Goal: Communication & Community: Answer question/provide support

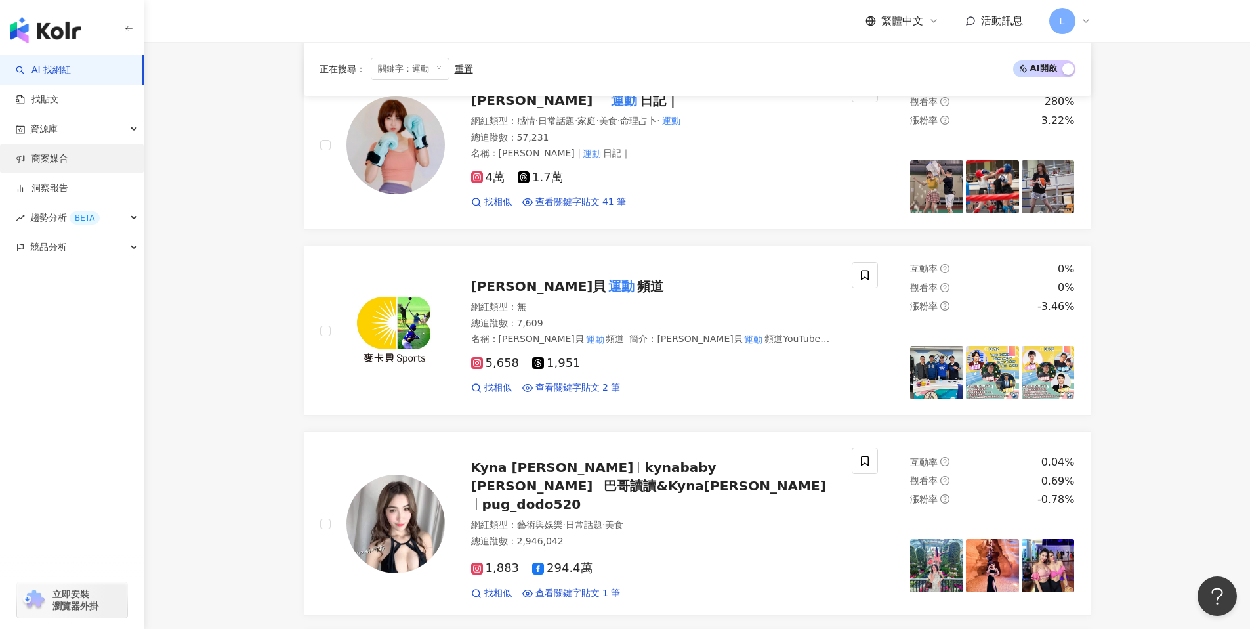
click at [68, 160] on link "商案媒合" at bounding box center [42, 158] width 53 height 13
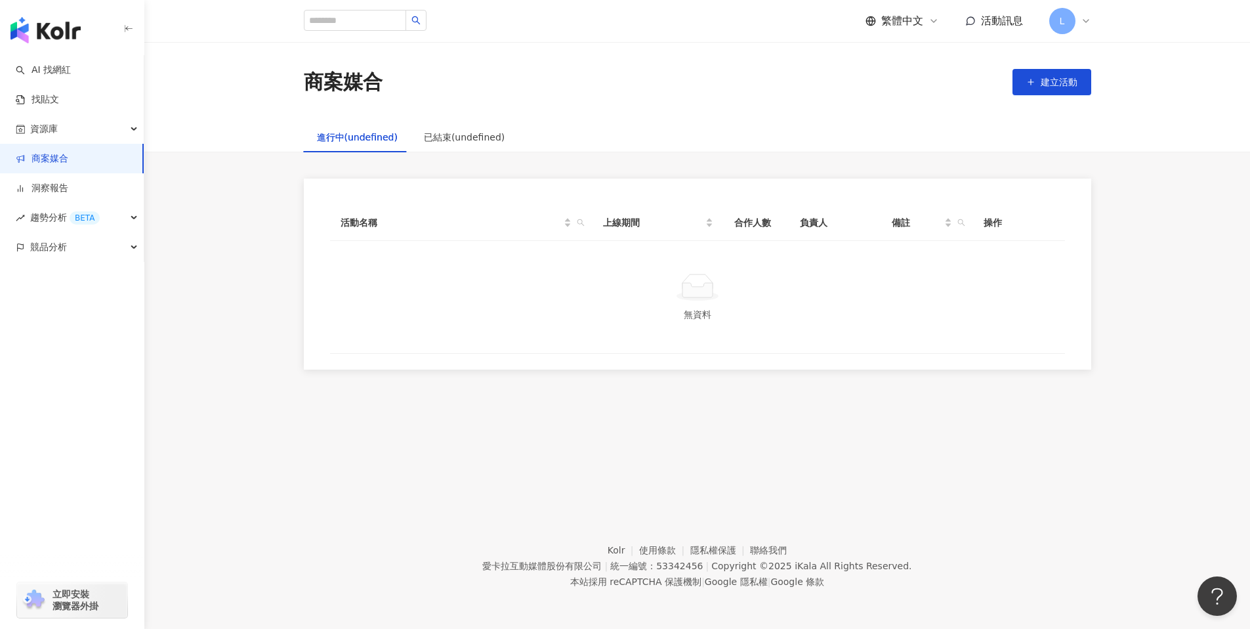
click at [64, 160] on link "商案媒合" at bounding box center [42, 158] width 53 height 13
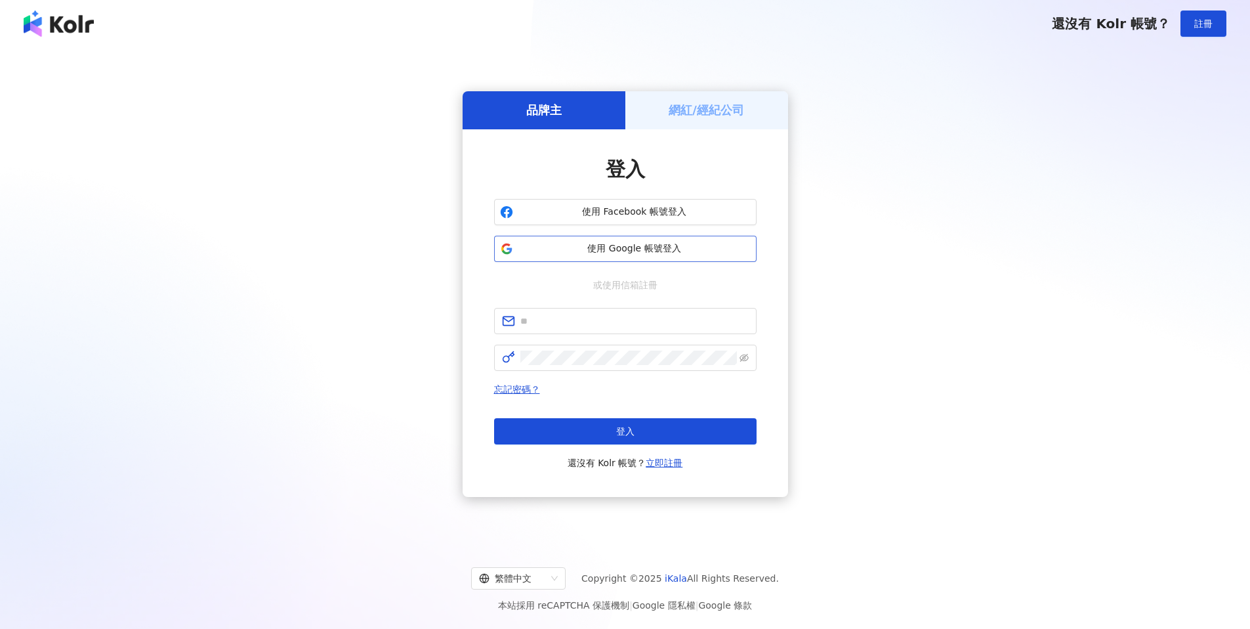
click at [618, 244] on span "使用 Google 帳號登入" at bounding box center [635, 248] width 232 height 13
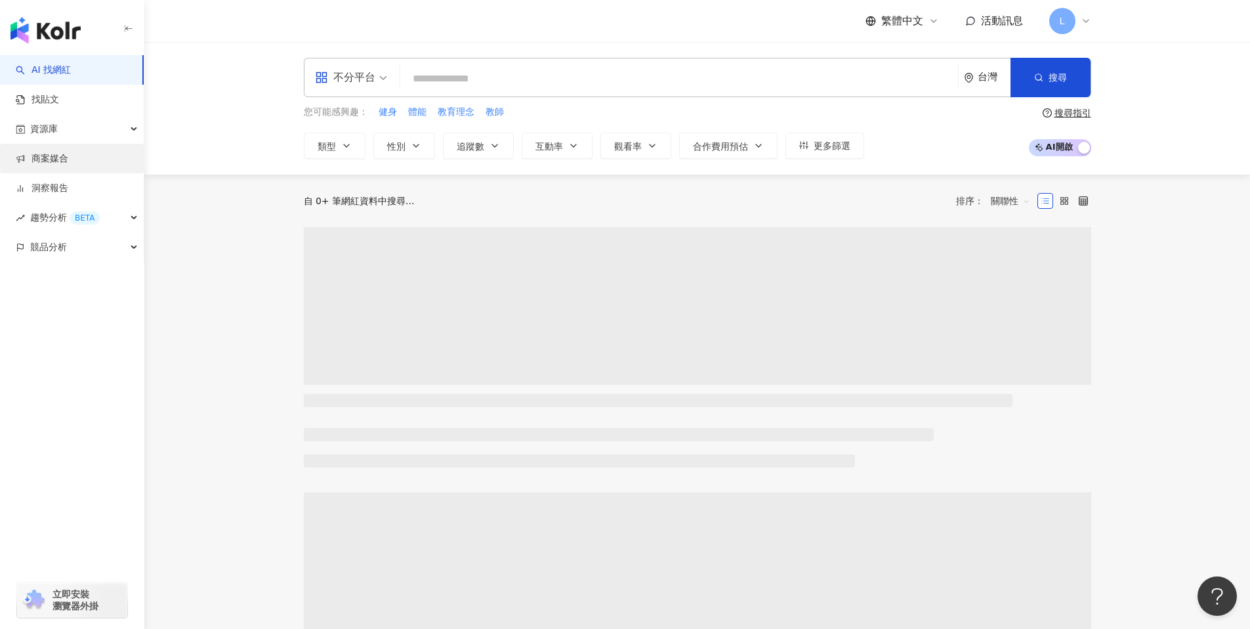
click at [68, 153] on link "商案媒合" at bounding box center [42, 158] width 53 height 13
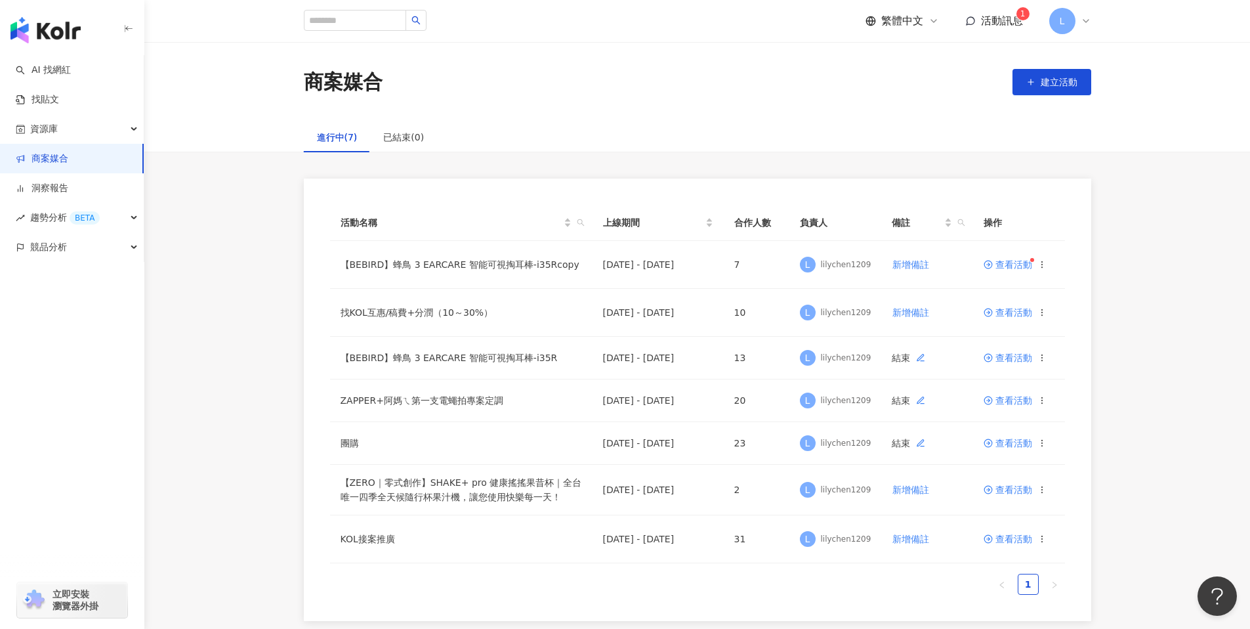
click at [996, 21] on span "活動訊息" at bounding box center [1002, 20] width 42 height 12
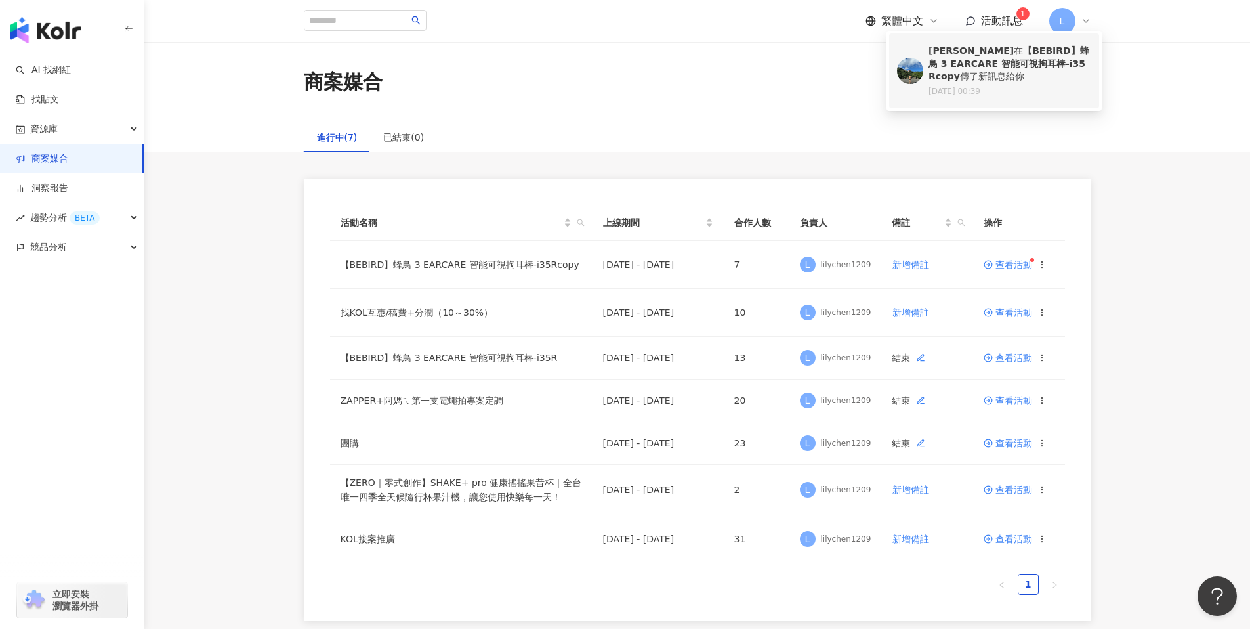
click at [957, 63] on b "【BEBIRD】蜂鳥 3 EARCARE 智能可視掏耳棒-i35Rcopy" at bounding box center [1009, 63] width 161 height 36
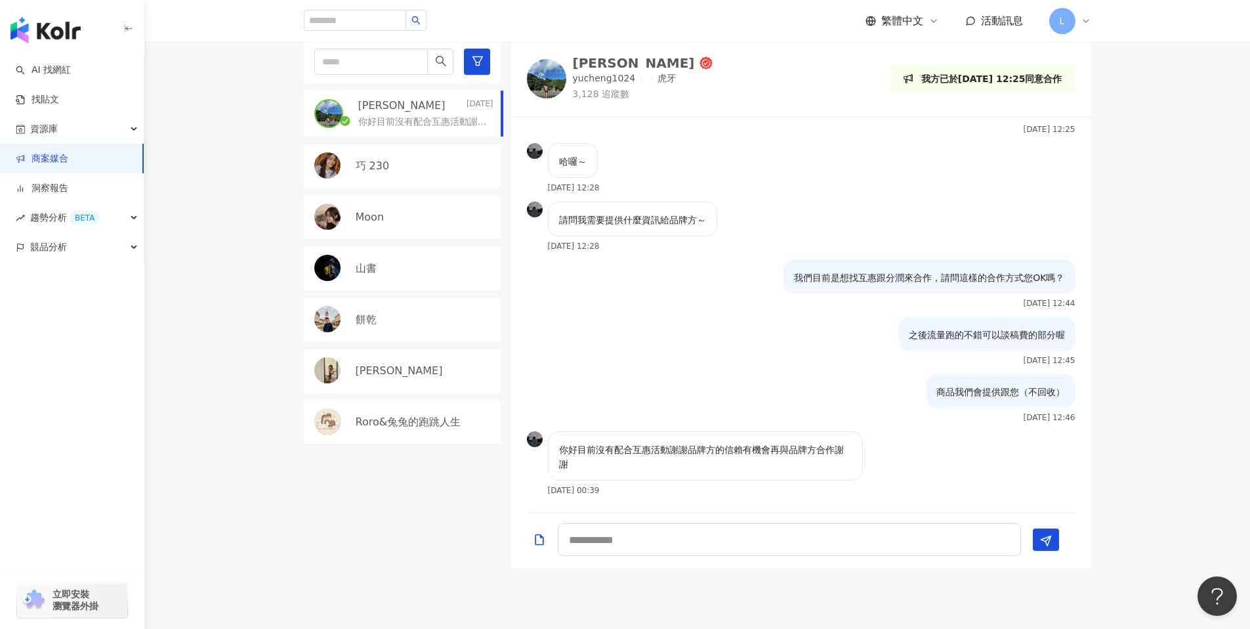
scroll to position [422, 0]
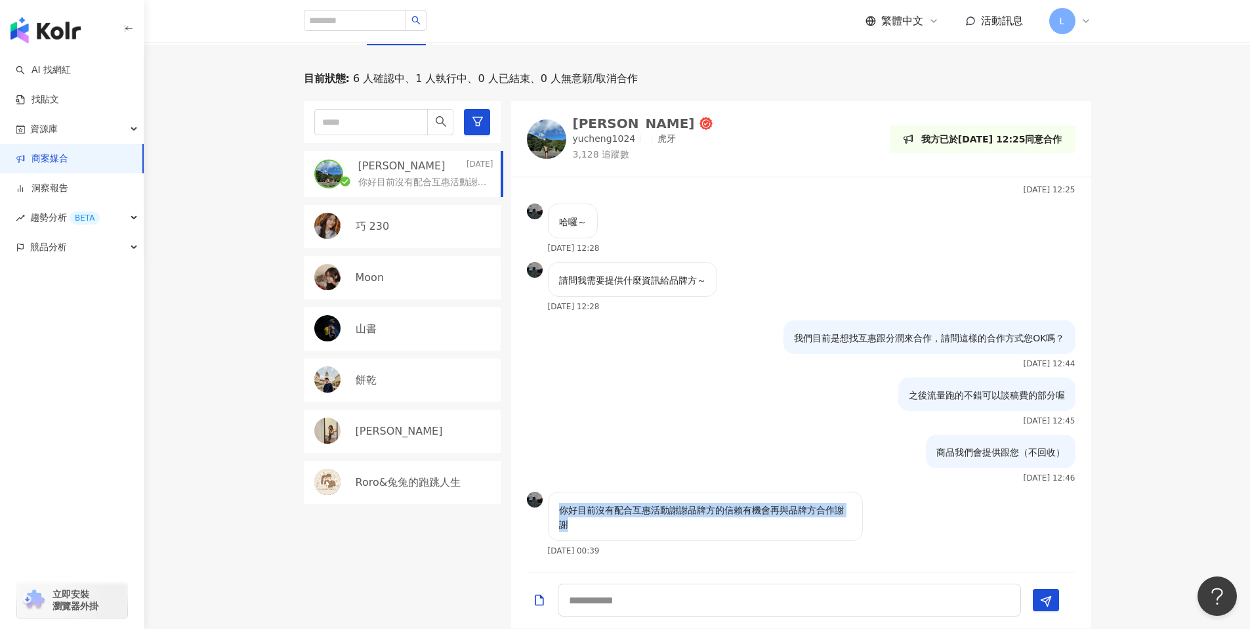
drag, startPoint x: 557, startPoint y: 509, endPoint x: 588, endPoint y: 528, distance: 36.3
click at [588, 528] on div "你好目前沒有配合互惠活動謝謝品牌方的信賴有機會再與品牌方合作謝謝" at bounding box center [705, 516] width 315 height 49
click at [580, 484] on div "商品我們會提供跟您（不回收） 2025/8/4 12:46" at bounding box center [801, 463] width 580 height 57
drag, startPoint x: 579, startPoint y: 529, endPoint x: 541, endPoint y: 504, distance: 45.5
click at [541, 504] on div "你好目前沒有配合互惠活動謝謝品牌方的信賴有機會再與品牌方合作謝謝 2025/8/9 00:39" at bounding box center [695, 528] width 337 height 73
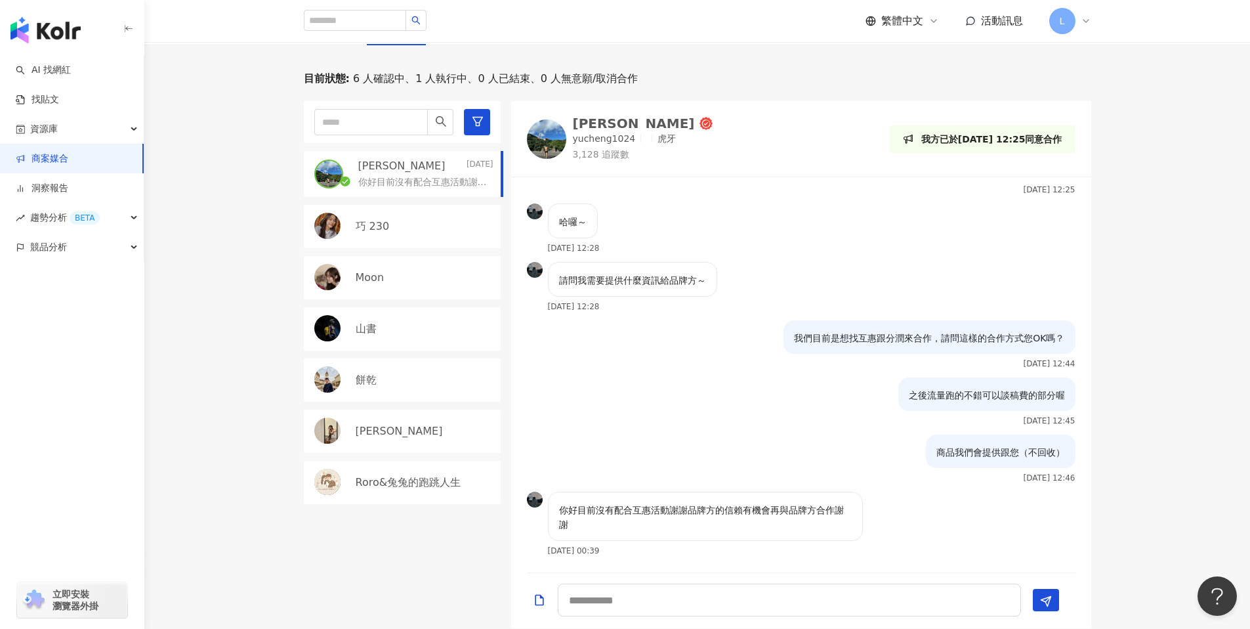
click at [566, 454] on div "商品我們會提供跟您（不回收） 2025/8/4 12:46" at bounding box center [801, 463] width 580 height 57
click at [724, 513] on p "你好目前沒有配合互惠活動謝謝品牌方的信賴有機會再與品牌方合作謝謝" at bounding box center [705, 517] width 293 height 29
drag, startPoint x: 689, startPoint y: 511, endPoint x: 847, endPoint y: 520, distance: 158.5
click at [847, 520] on p "你好目前沒有配合互惠活動謝謝品牌方的信賴有機會再與品牌方合作謝謝" at bounding box center [705, 517] width 293 height 29
click at [870, 523] on div "你好目前沒有配合互惠活動謝謝品牌方的信賴有機會再與品牌方合作謝謝 2025/8/9 00:39" at bounding box center [801, 528] width 580 height 73
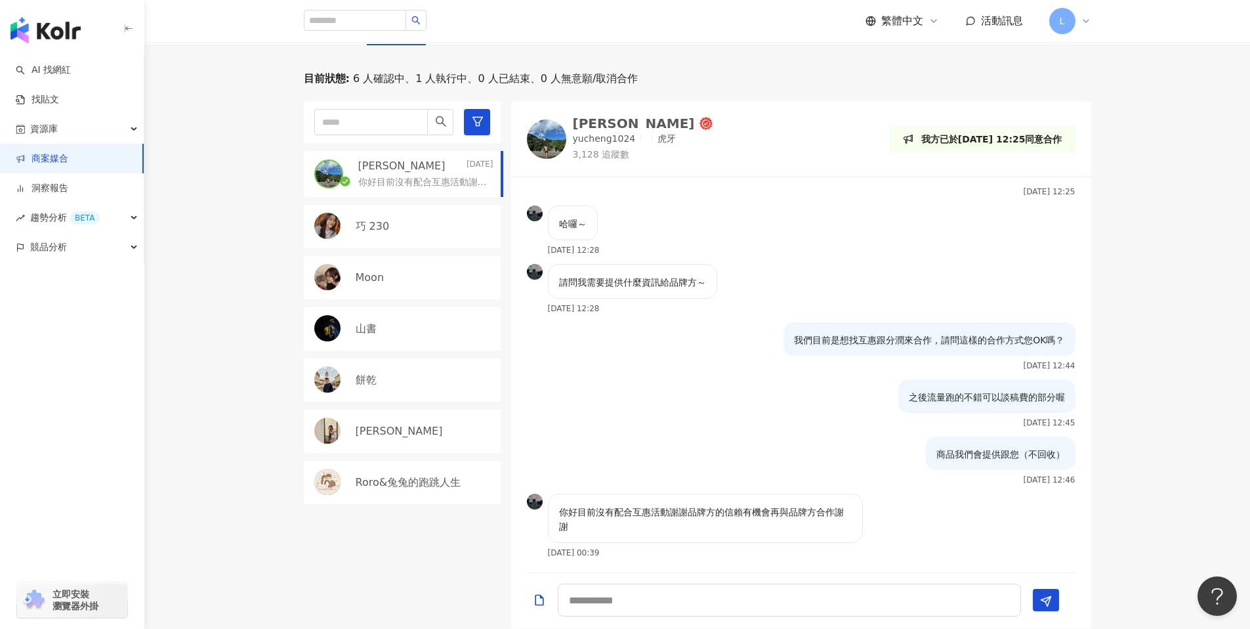
scroll to position [39, 0]
click at [548, 138] on img at bounding box center [546, 138] width 39 height 39
click at [636, 599] on textarea at bounding box center [789, 600] width 463 height 33
type textarea "*"
type textarea "**********"
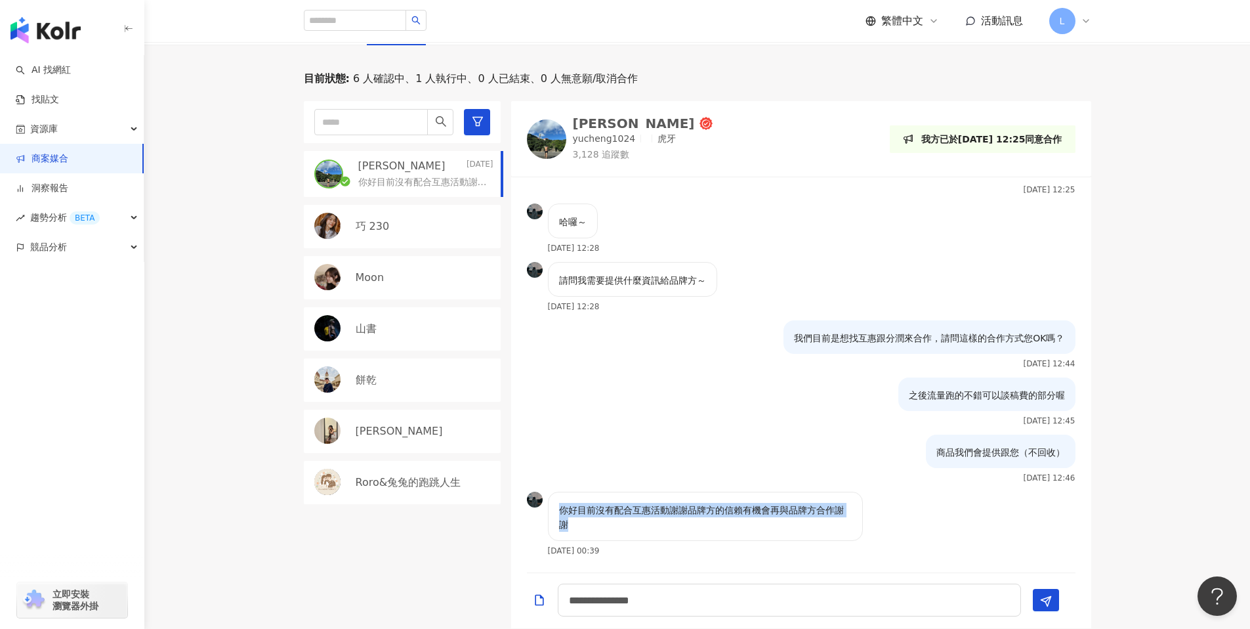
drag, startPoint x: 558, startPoint y: 507, endPoint x: 618, endPoint y: 536, distance: 66.6
click at [618, 536] on div "你好目前沒有配合互惠活動謝謝品牌方的信賴有機會再與品牌方合作謝謝" at bounding box center [705, 516] width 315 height 49
copy p "你好目前沒有配合互惠活動謝謝品牌方的信賴有機會再與品牌方合作謝謝"
click at [736, 605] on textarea "**********" at bounding box center [789, 600] width 463 height 33
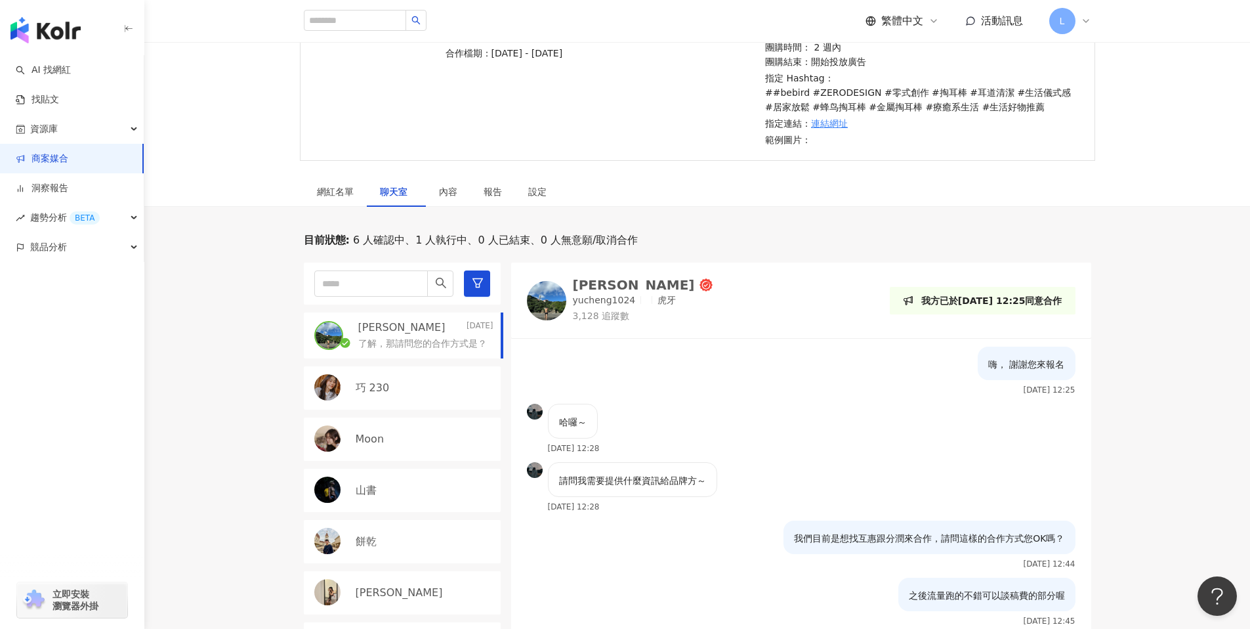
scroll to position [0, 0]
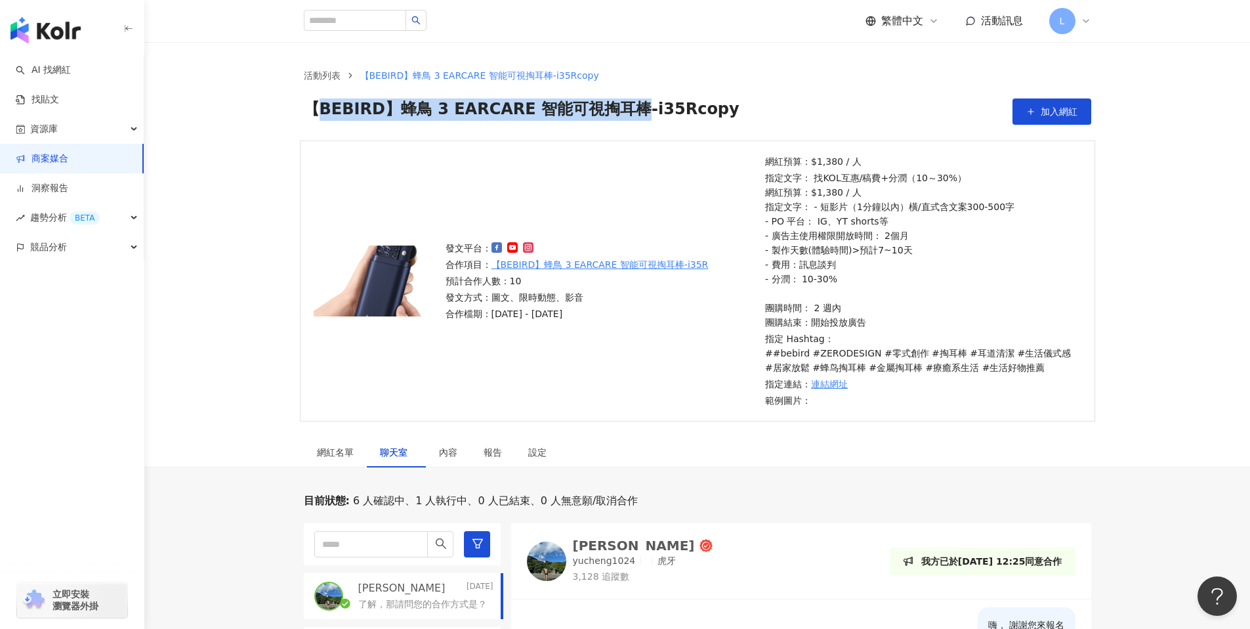
drag, startPoint x: 312, startPoint y: 107, endPoint x: 629, endPoint y: 106, distance: 317.1
click at [629, 106] on span "【BEBIRD】蜂鳥 3 EARCARE 智能可視掏耳棒-i35Rcopy" at bounding box center [522, 111] width 436 height 26
copy span "BEBIRD】蜂鳥 3 EARCARE 智能可視掏耳棒"
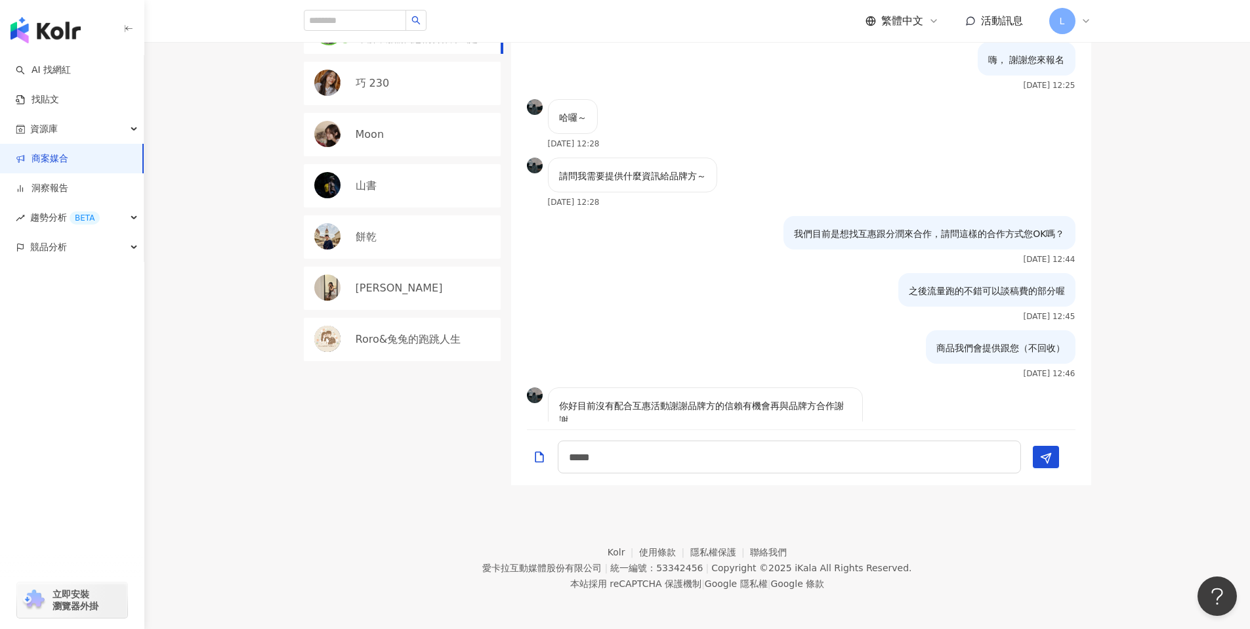
scroll to position [567, 0]
click at [681, 454] on textarea "*****" at bounding box center [789, 454] width 463 height 33
paste textarea "**********"
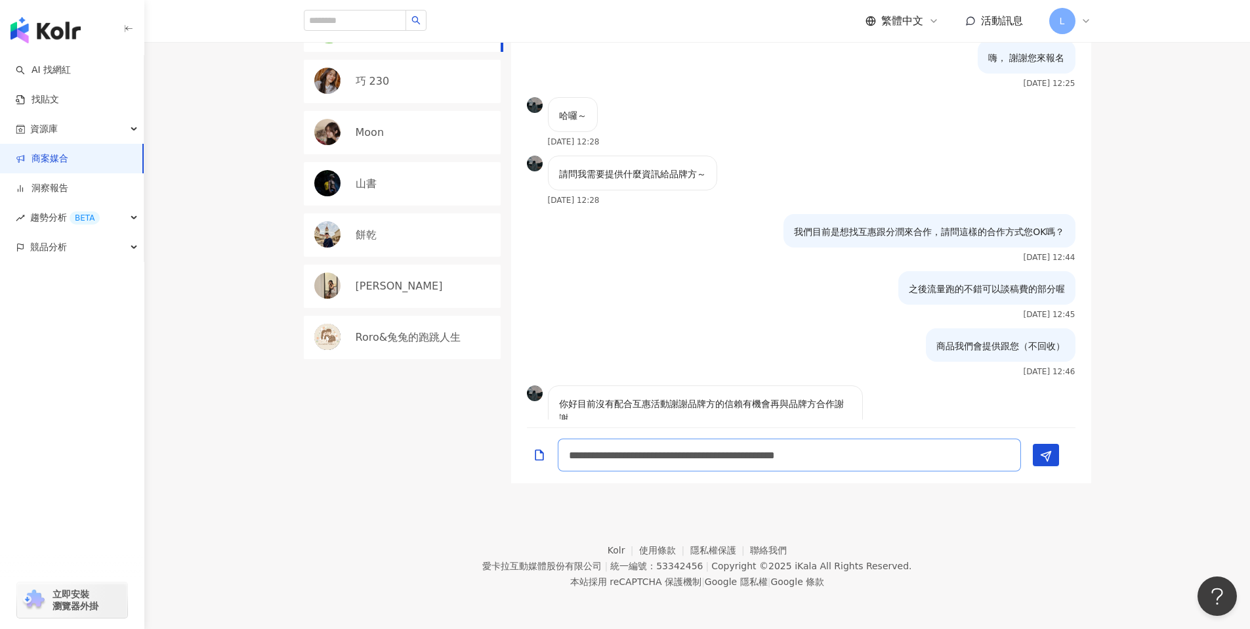
scroll to position [1, 0]
type textarea "**********"
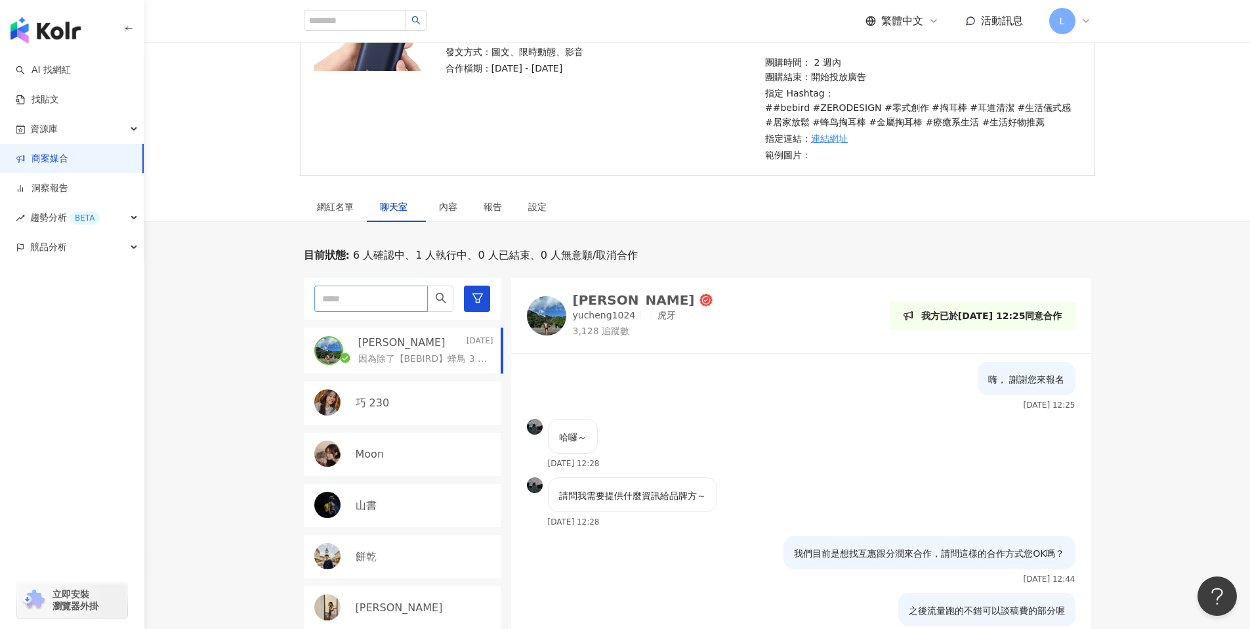
scroll to position [231, 0]
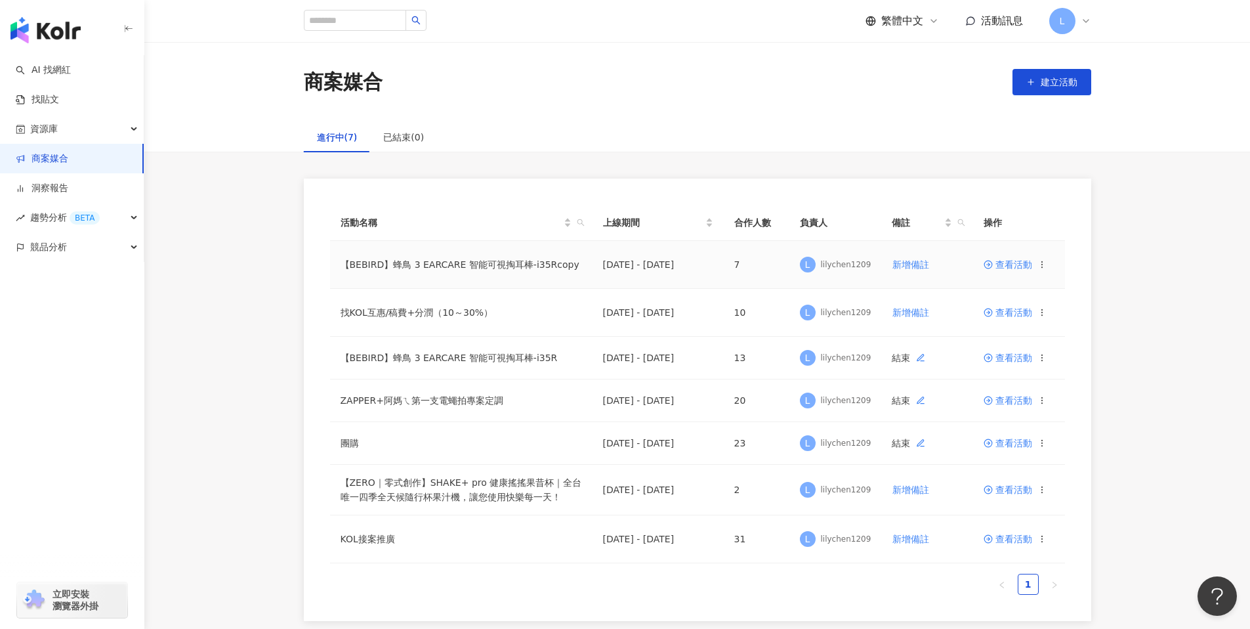
click at [993, 267] on span at bounding box center [990, 264] width 12 height 11
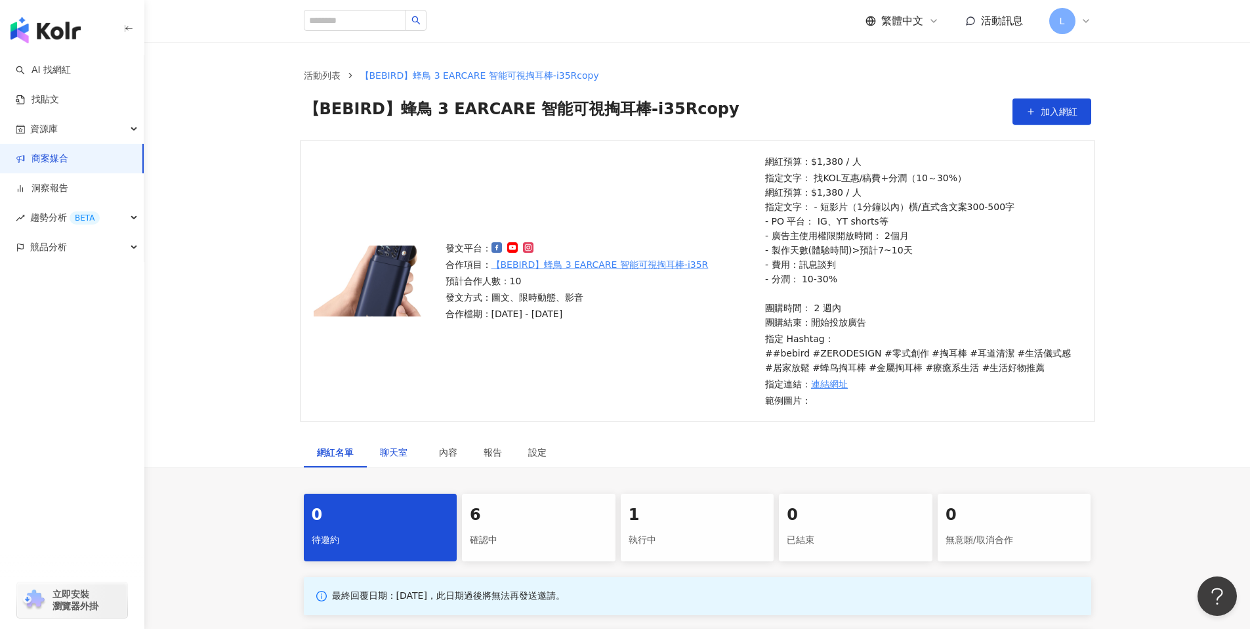
click at [393, 457] on div "聊天室" at bounding box center [396, 452] width 33 height 14
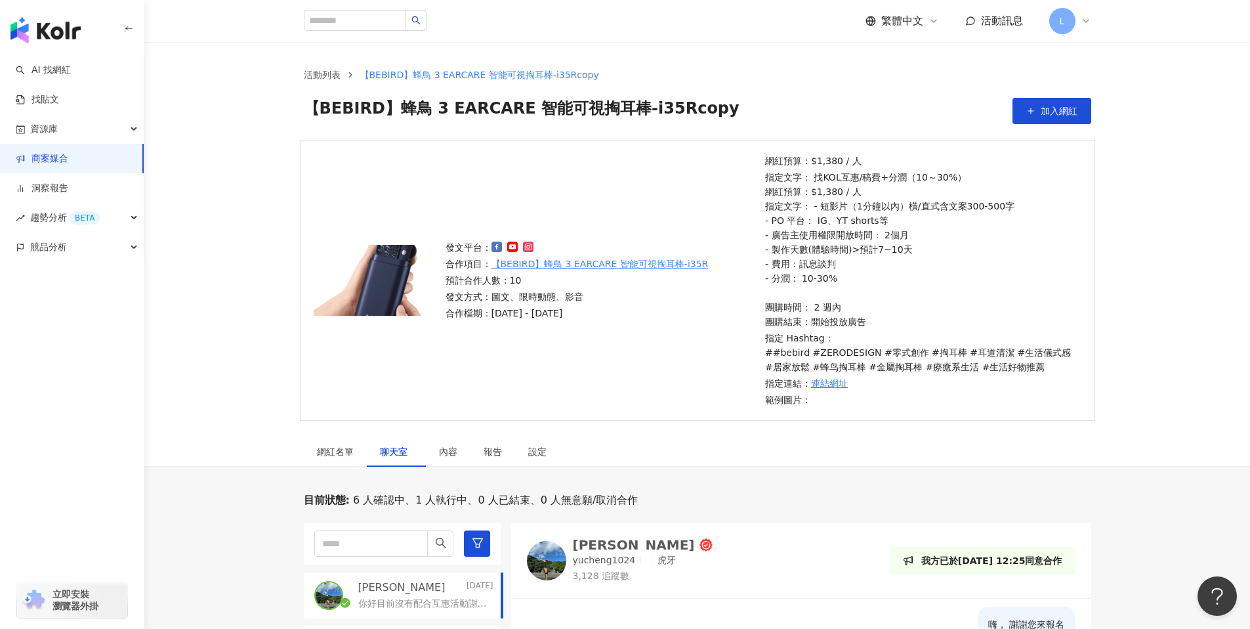
scroll to position [431, 0]
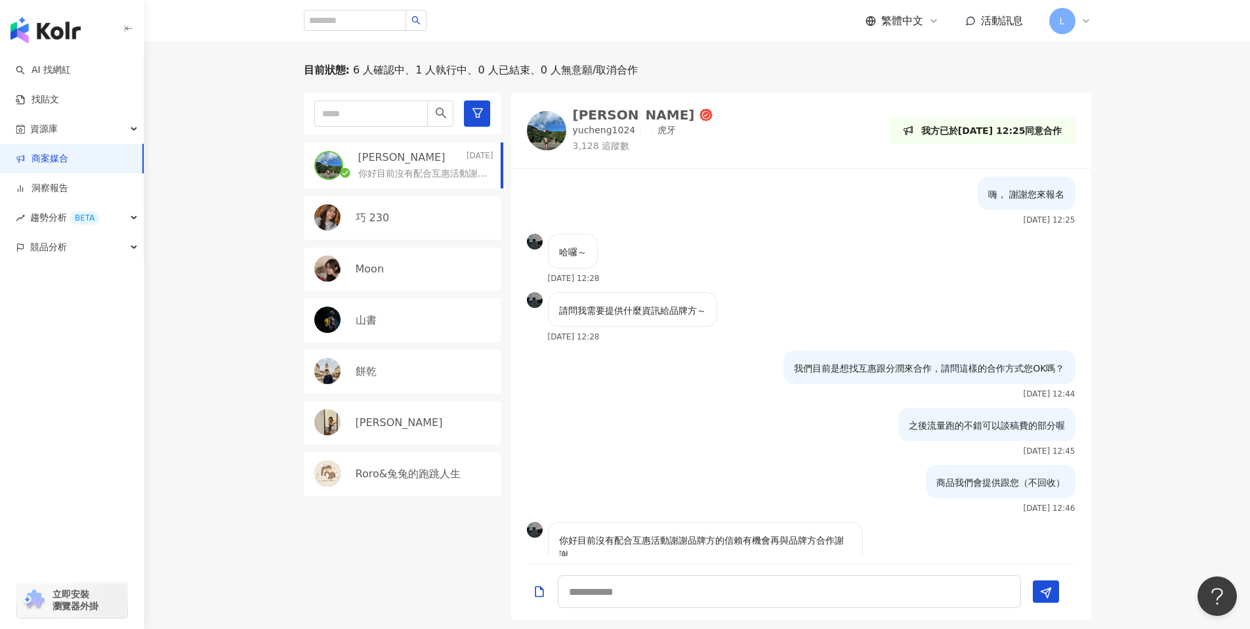
click at [402, 207] on div "巧 230" at bounding box center [402, 217] width 197 height 43
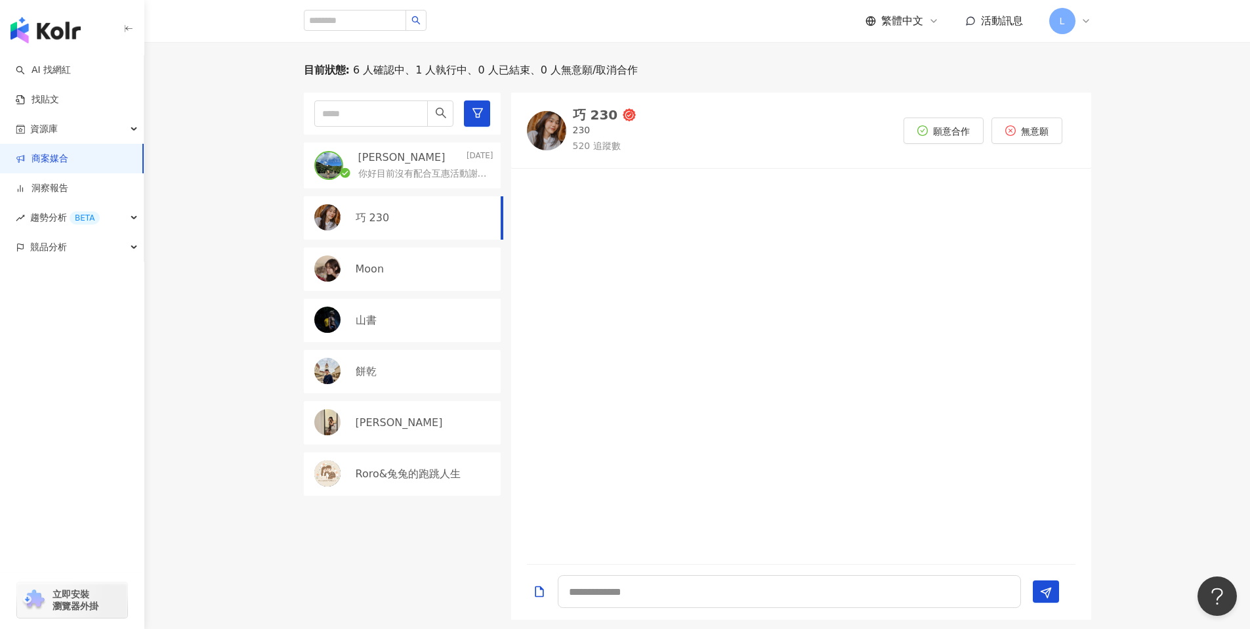
click at [393, 242] on div "陳昱誠 2025/8/9 你好目前沒有配合互惠活動謝謝品牌方的信賴有機會再與品牌方合作謝謝 巧 230 Moon 山書 餅乾 Julie Roro&兔兔的跑跳…" at bounding box center [407, 356] width 207 height 527
click at [385, 263] on div "Moon" at bounding box center [425, 269] width 138 height 14
click at [551, 122] on img at bounding box center [546, 130] width 39 height 39
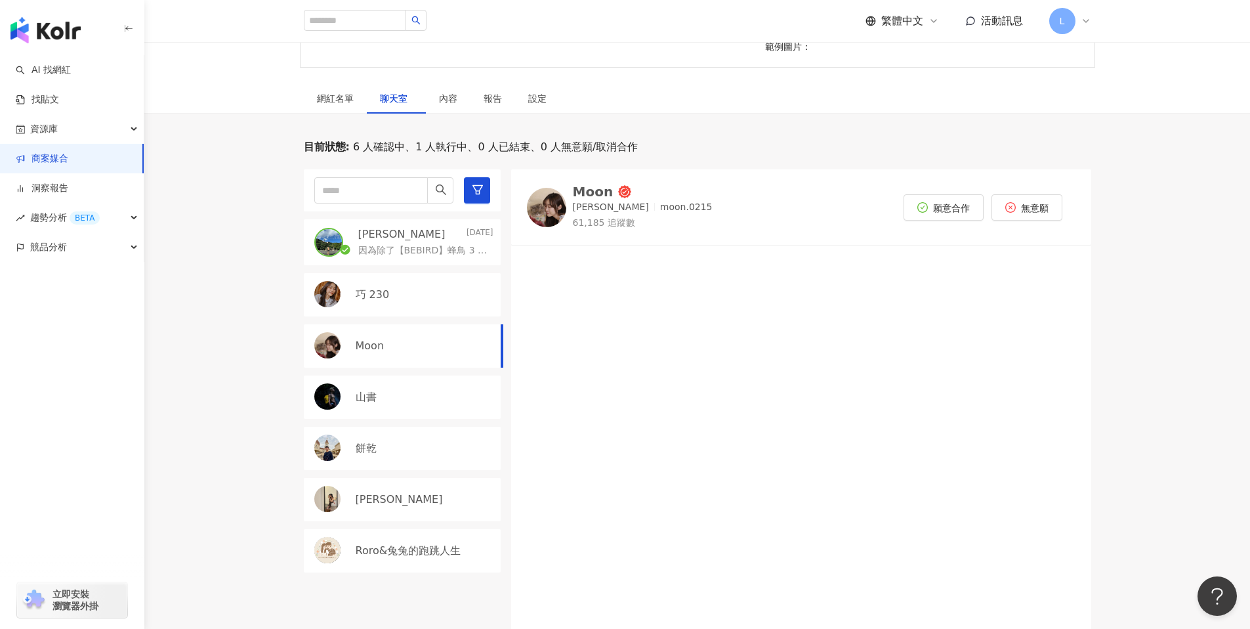
scroll to position [349, 0]
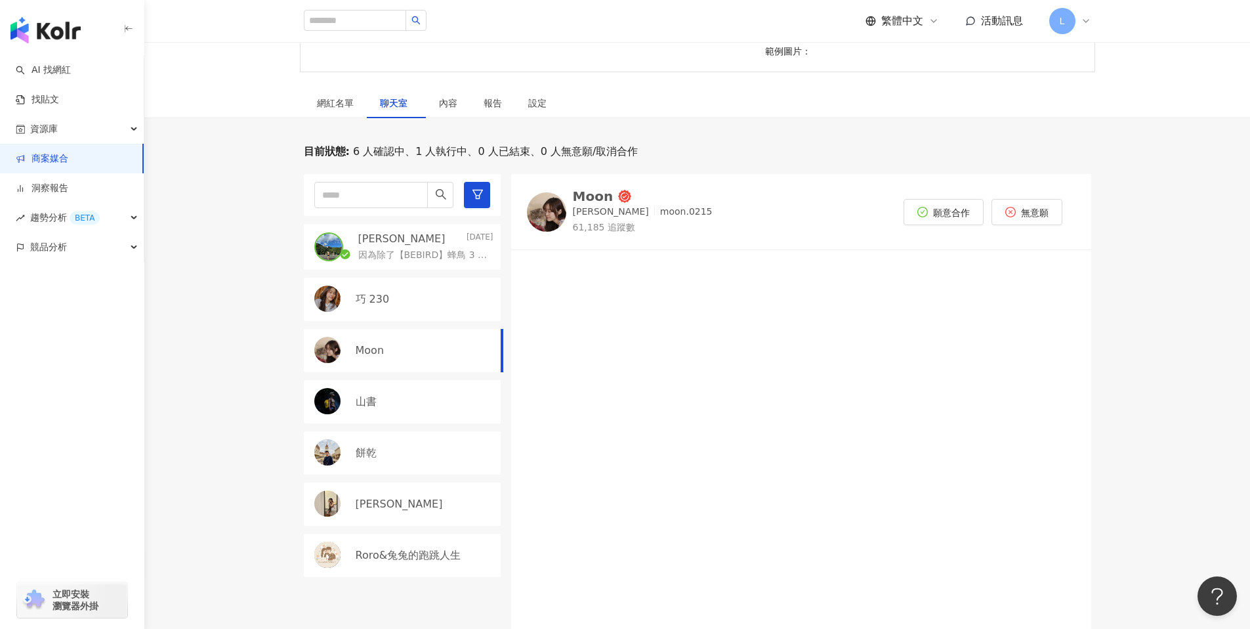
click at [397, 299] on div "巧 230" at bounding box center [425, 299] width 138 height 14
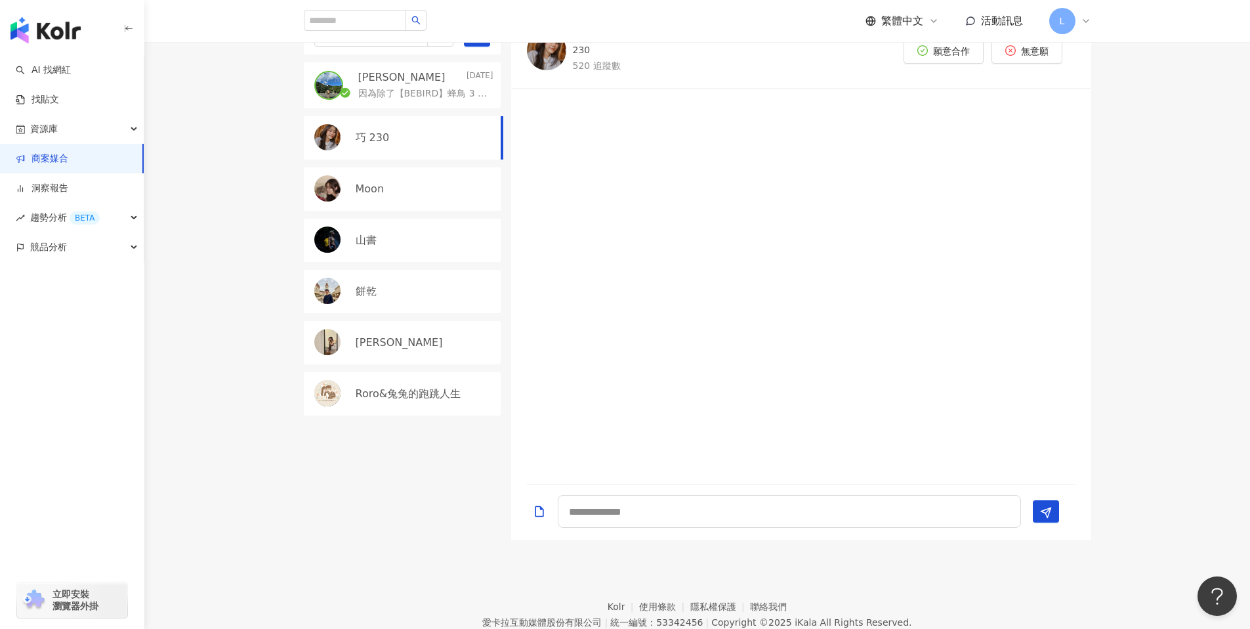
scroll to position [532, 0]
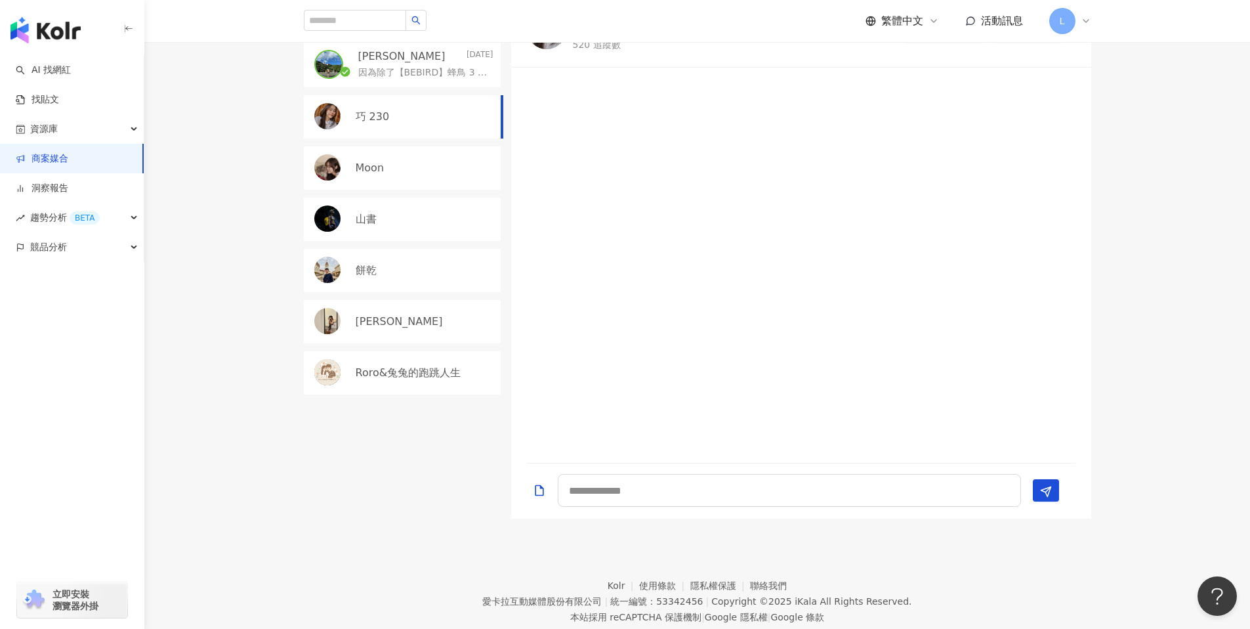
click at [414, 165] on div "Moon" at bounding box center [425, 168] width 138 height 14
click at [588, 484] on textarea at bounding box center [789, 490] width 463 height 33
type textarea "*"
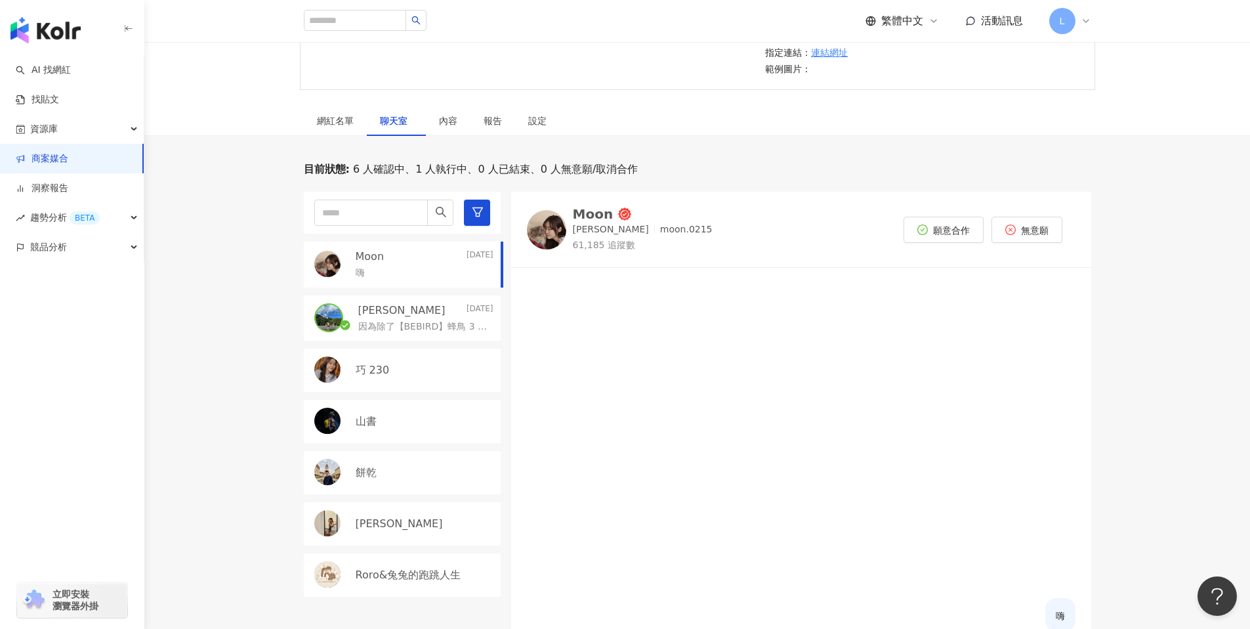
scroll to position [324, 0]
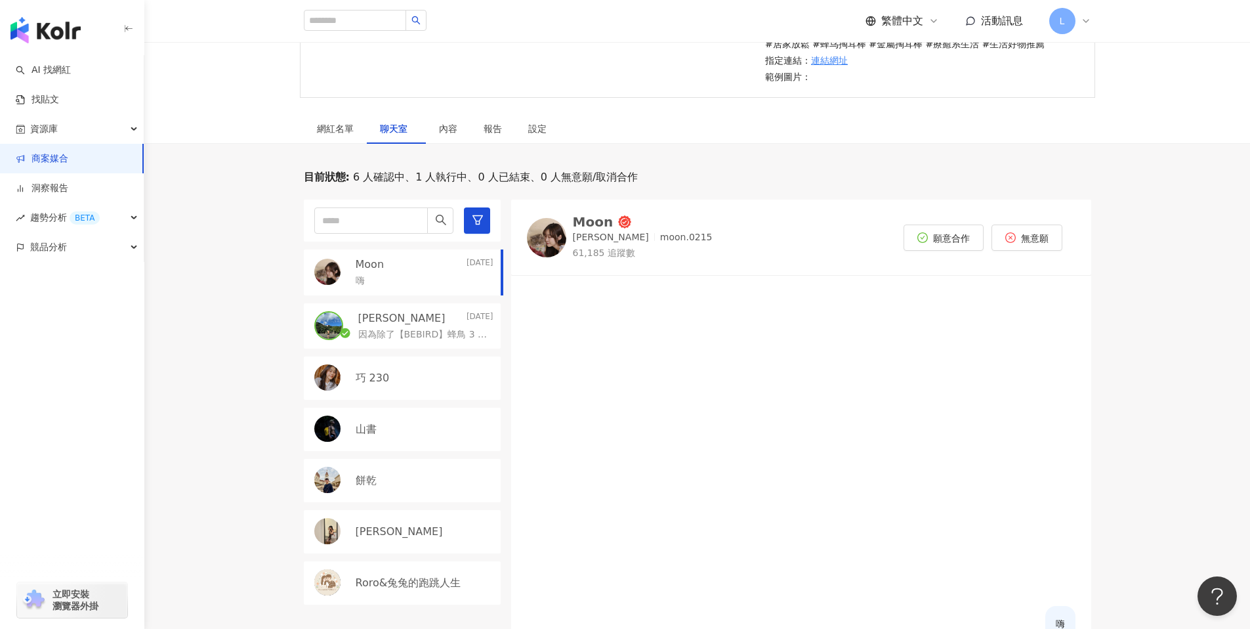
click at [406, 313] on div "陳昱誠 Today" at bounding box center [425, 318] width 135 height 14
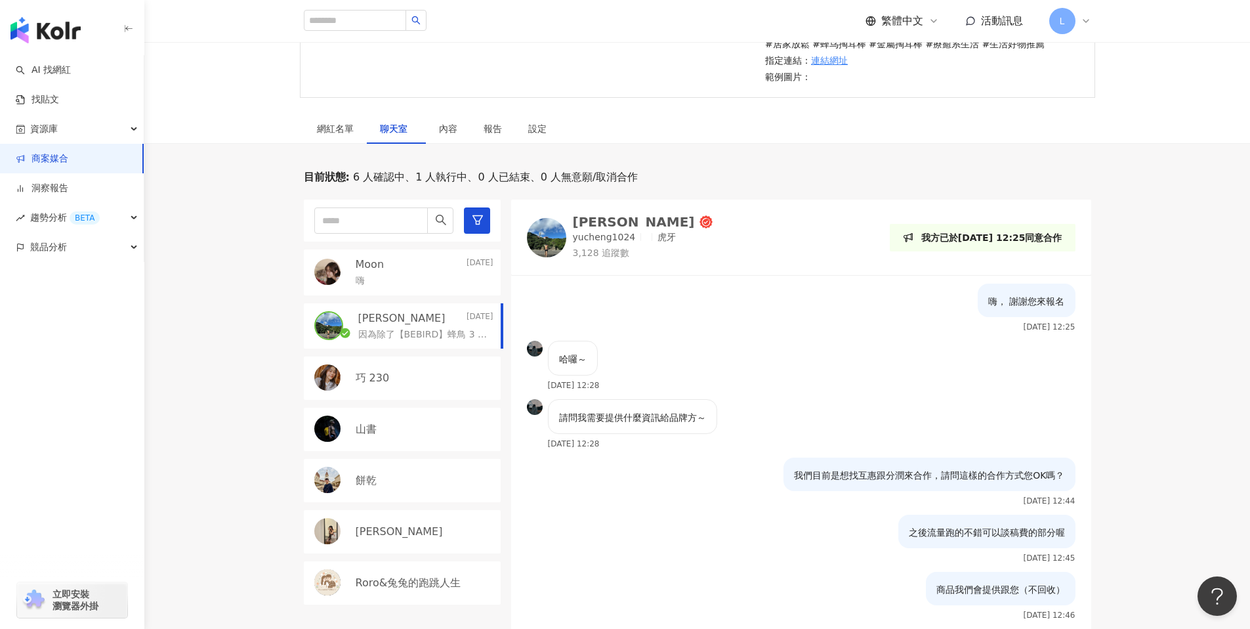
click at [408, 265] on div "Moon Today" at bounding box center [425, 264] width 138 height 14
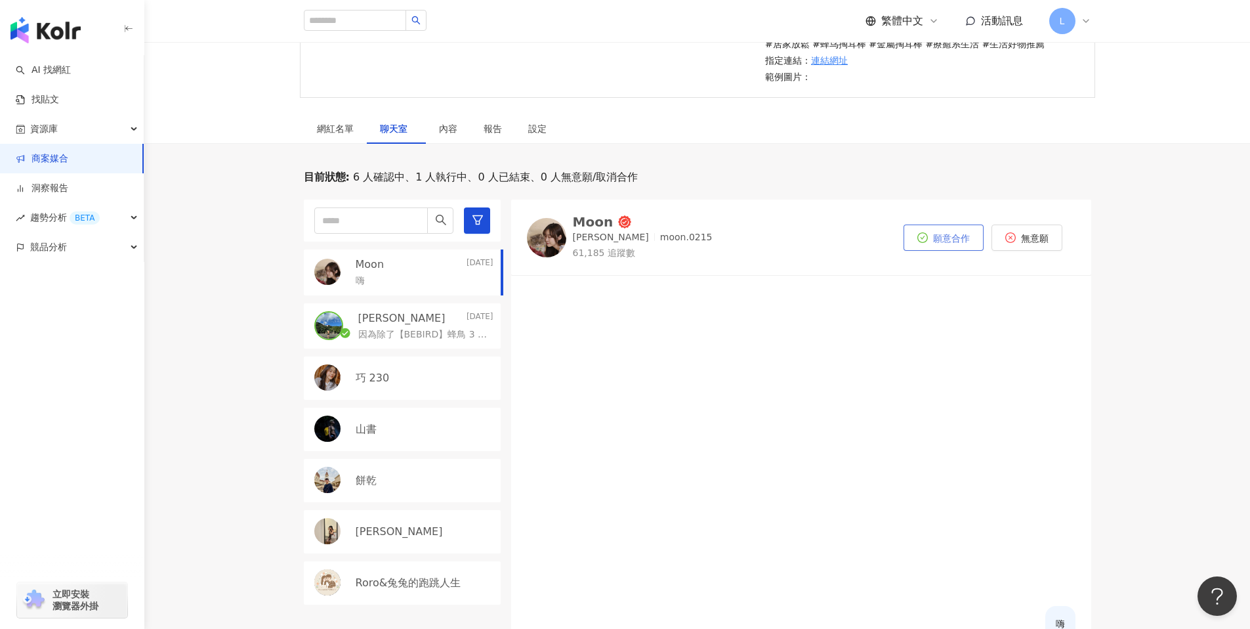
click at [944, 238] on span "願意合作" at bounding box center [951, 238] width 37 height 11
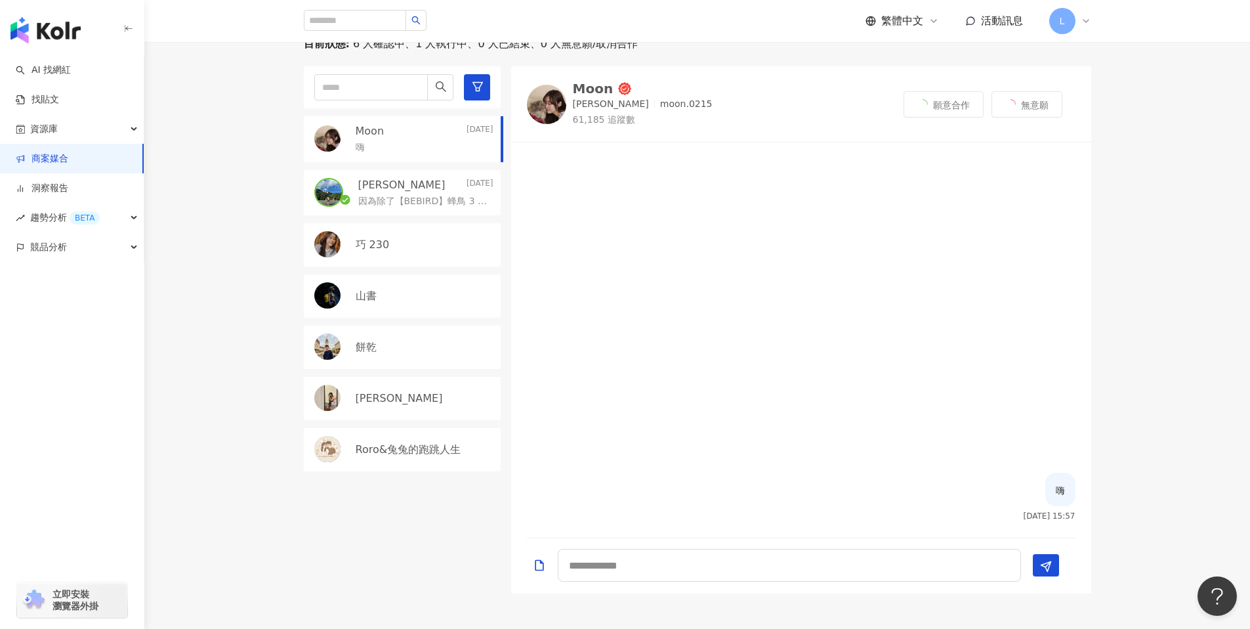
scroll to position [567, 0]
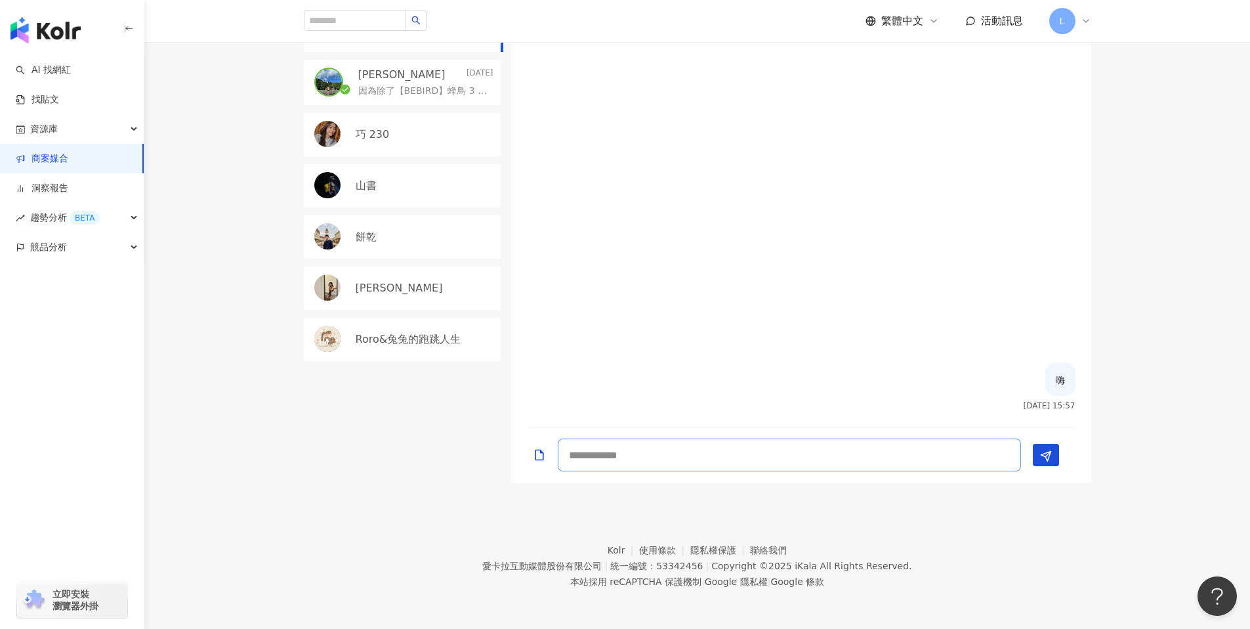
click at [702, 444] on textarea at bounding box center [789, 454] width 463 height 33
type textarea "****"
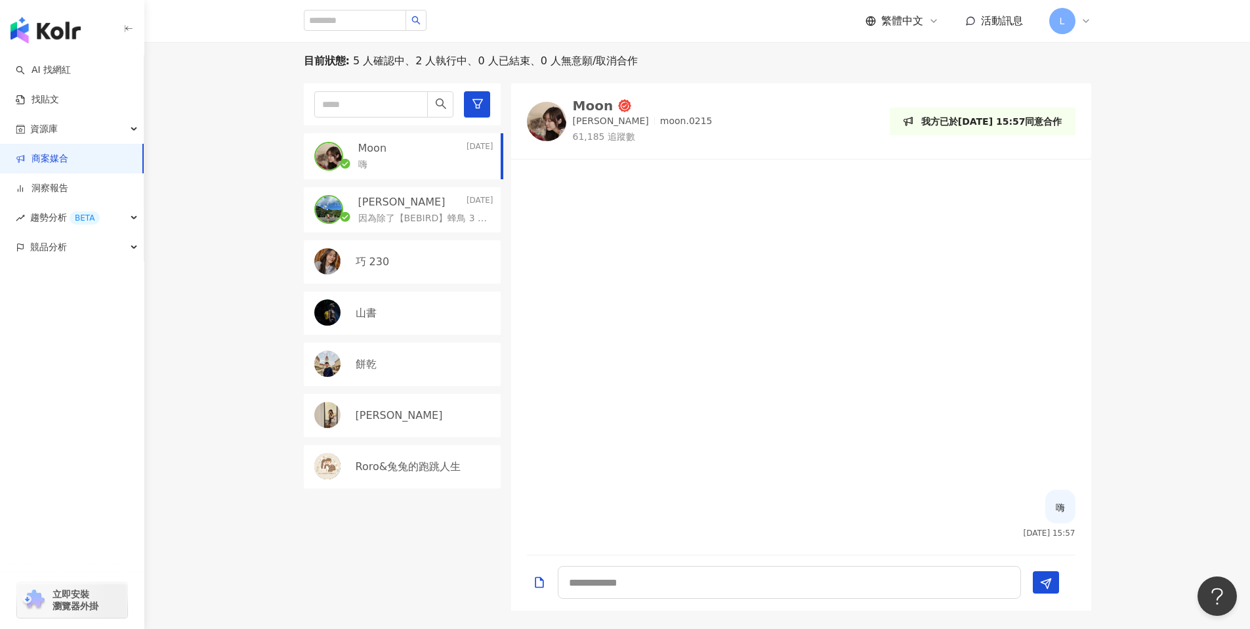
scroll to position [516, 0]
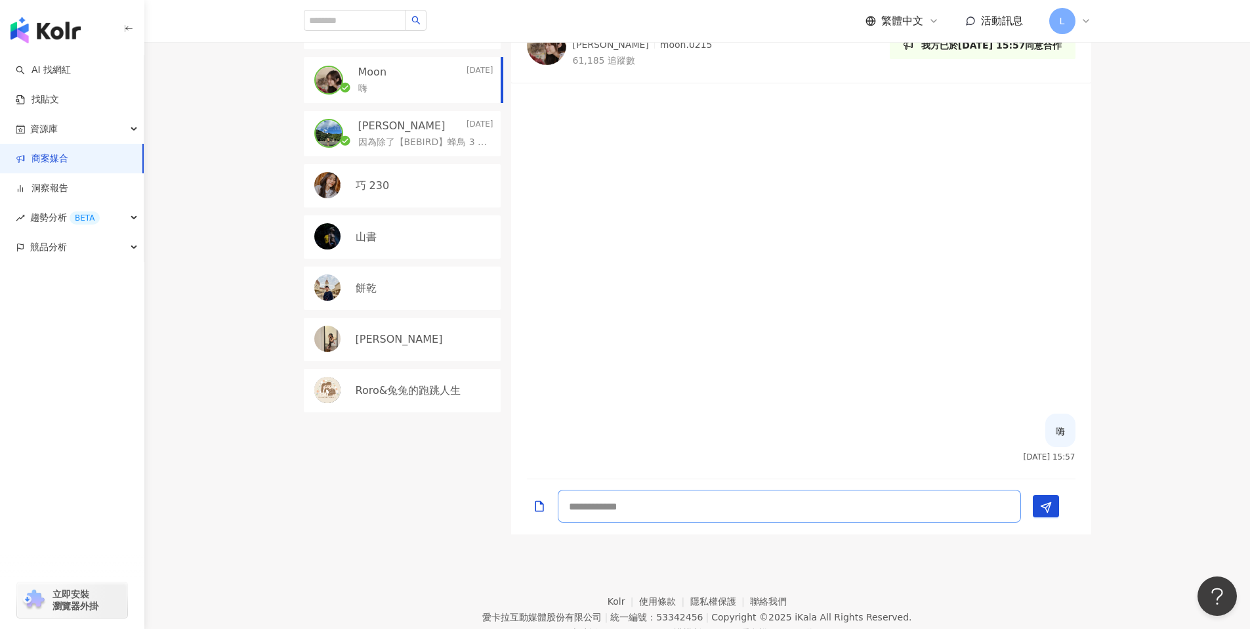
click at [601, 516] on textarea at bounding box center [789, 506] width 463 height 33
type textarea "**********"
click at [345, 233] on span at bounding box center [330, 237] width 32 height 28
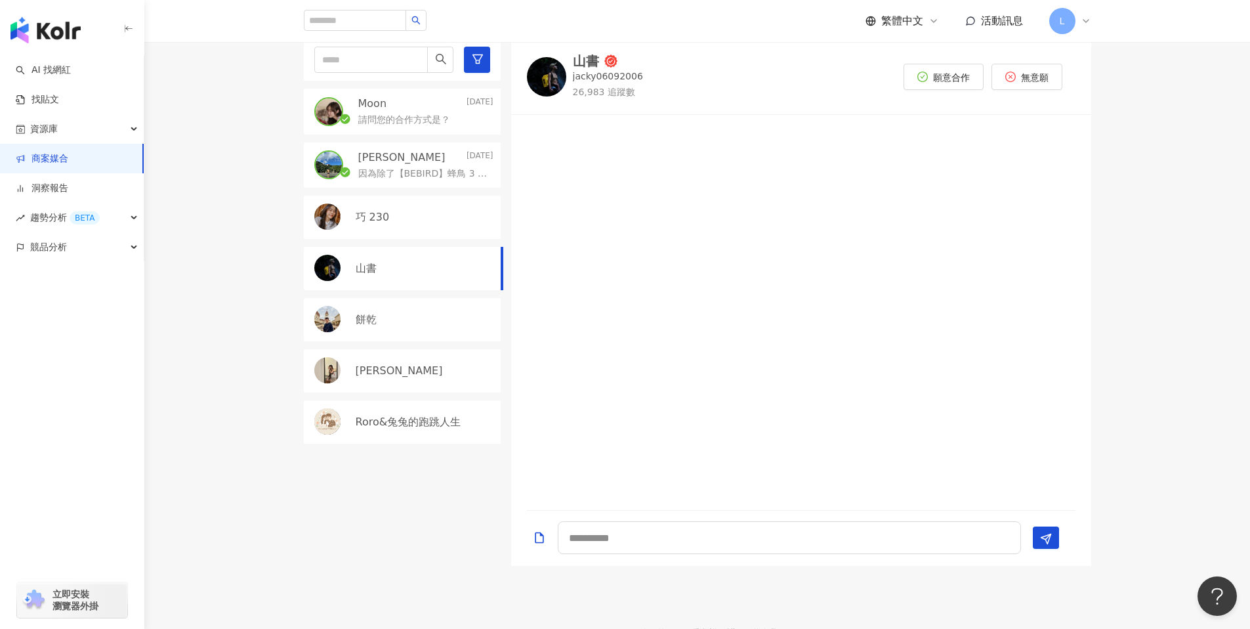
scroll to position [482, 0]
click at [544, 91] on img at bounding box center [546, 79] width 39 height 39
click at [618, 531] on textarea at bounding box center [789, 540] width 463 height 33
type textarea "*"
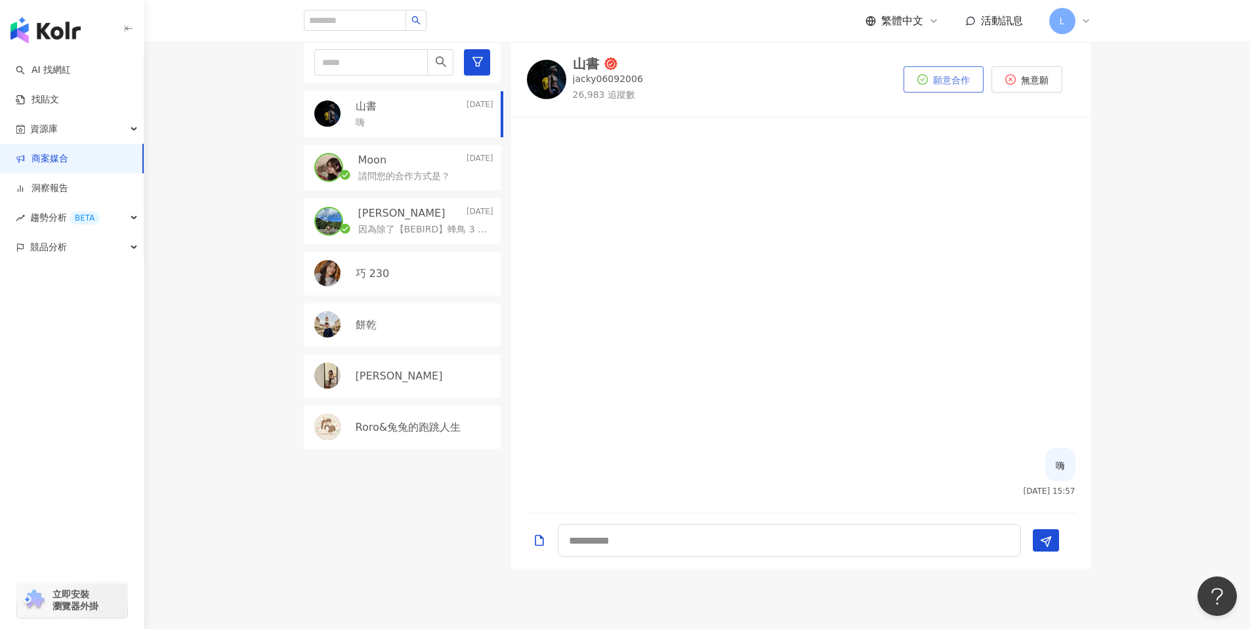
click at [949, 85] on button "願意合作" at bounding box center [944, 79] width 80 height 26
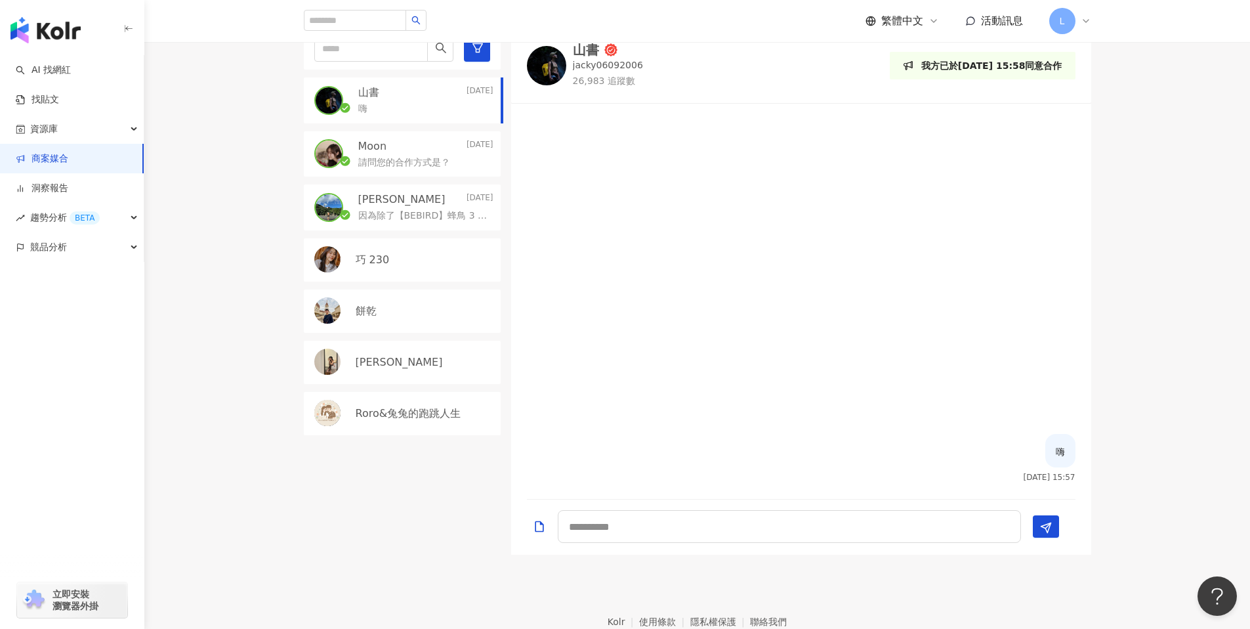
scroll to position [567, 0]
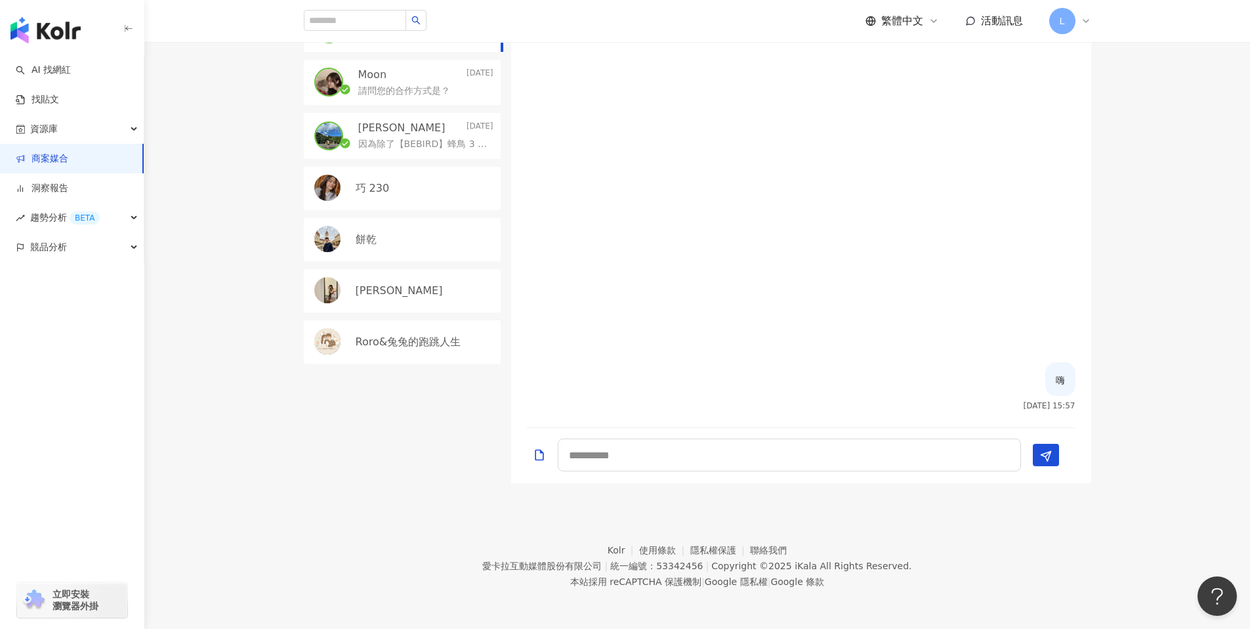
click at [628, 437] on div at bounding box center [801, 455] width 580 height 55
click at [624, 450] on textarea at bounding box center [789, 454] width 463 height 33
type textarea "**********"
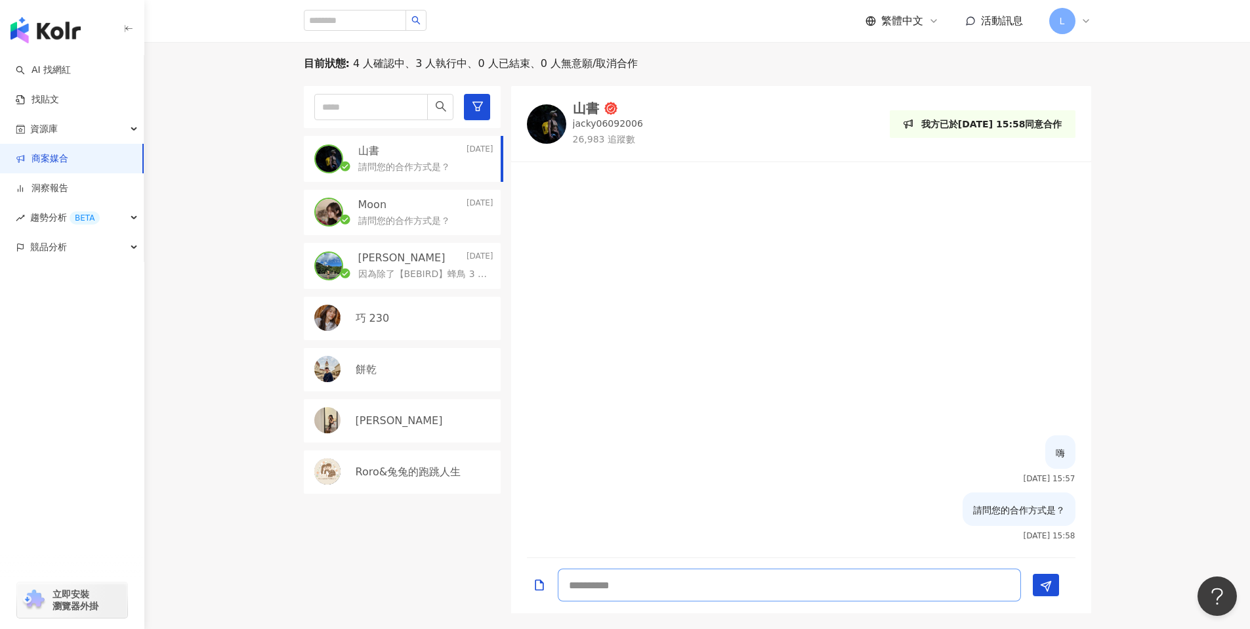
scroll to position [435, 0]
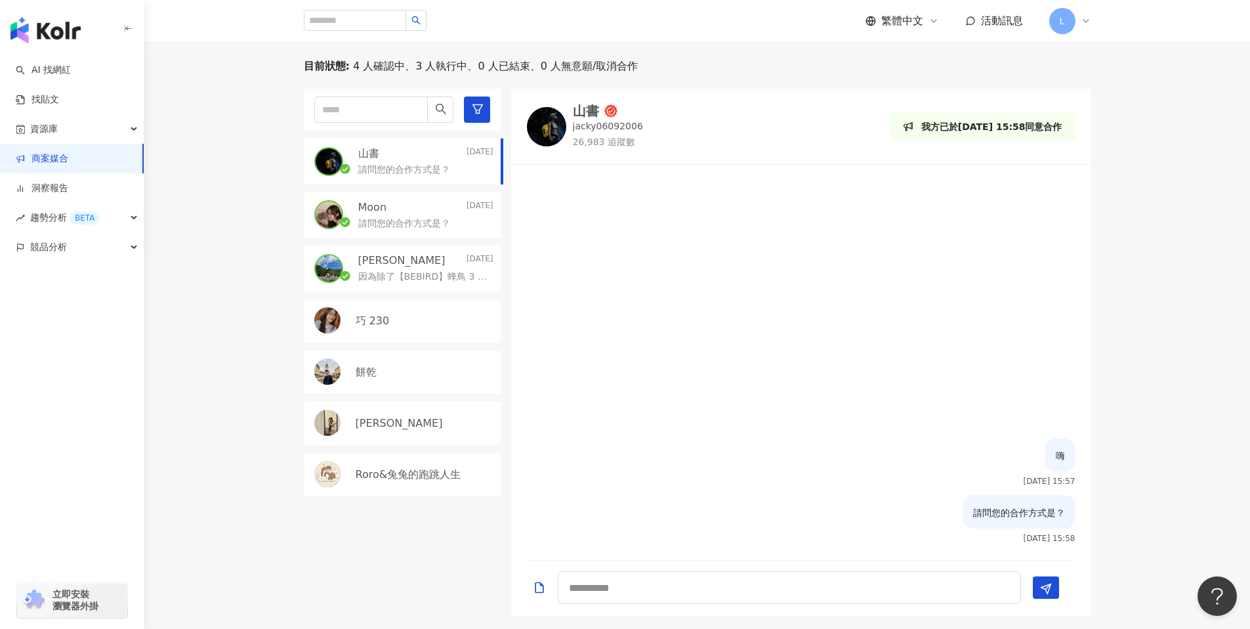
click at [419, 383] on div "餅乾" at bounding box center [402, 372] width 197 height 43
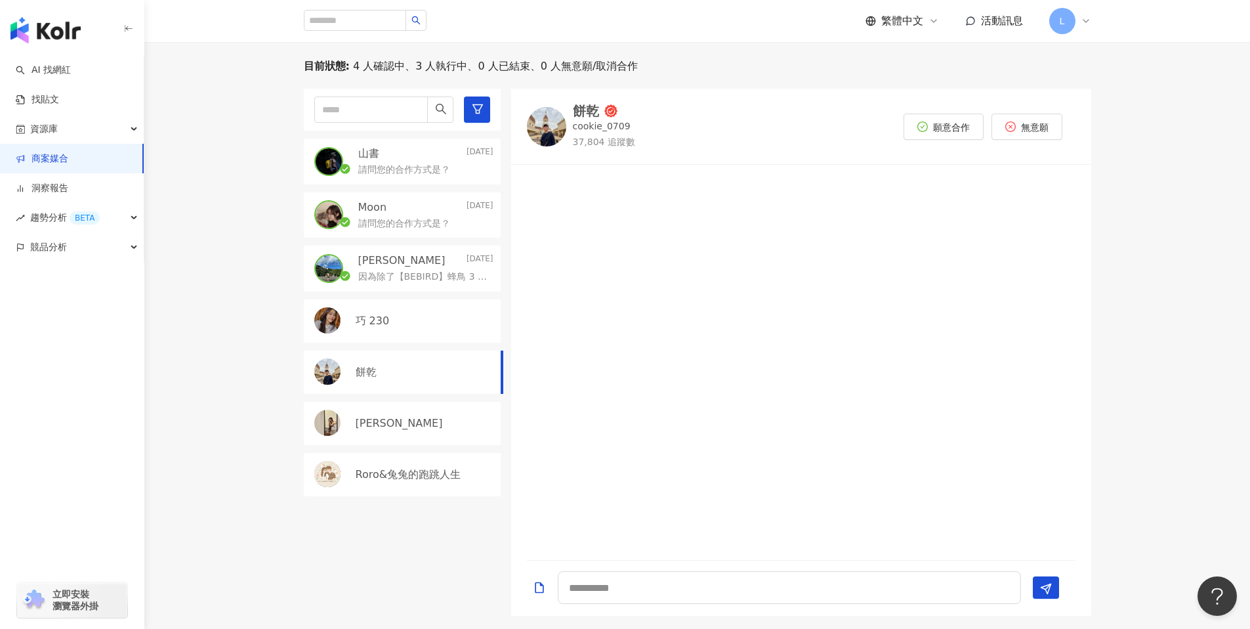
click at [414, 429] on div "Julie" at bounding box center [425, 423] width 138 height 14
click at [411, 467] on p "Roro&兔兔的跑跳人生" at bounding box center [409, 474] width 106 height 14
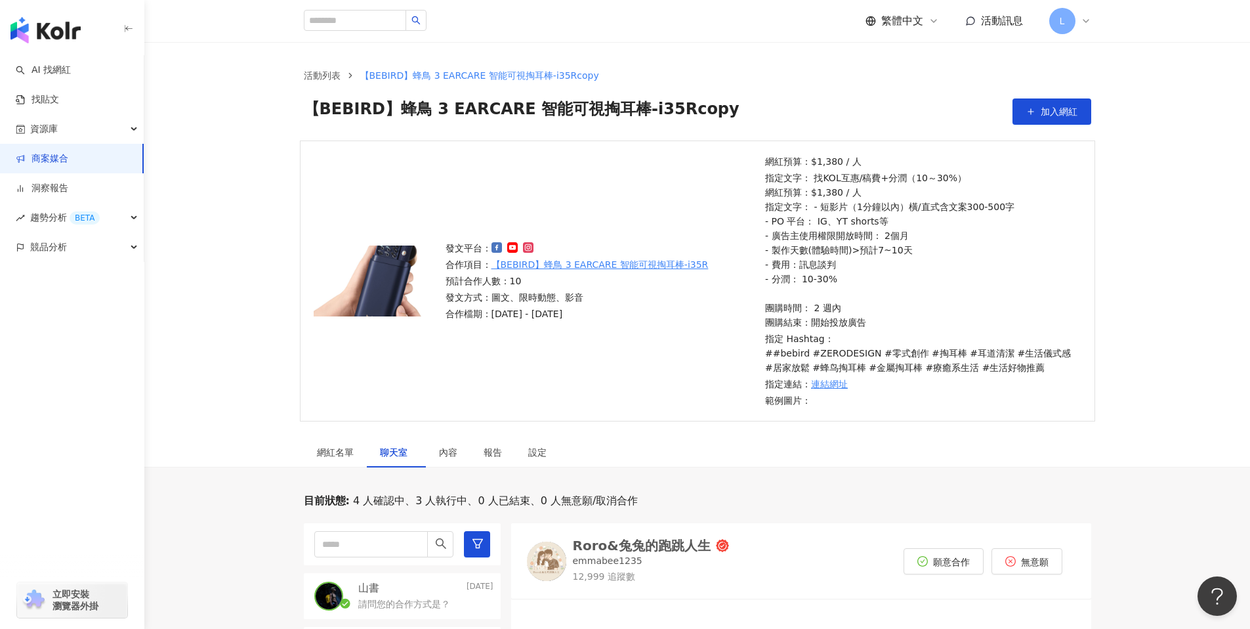
click at [54, 155] on link "商案媒合" at bounding box center [42, 158] width 53 height 13
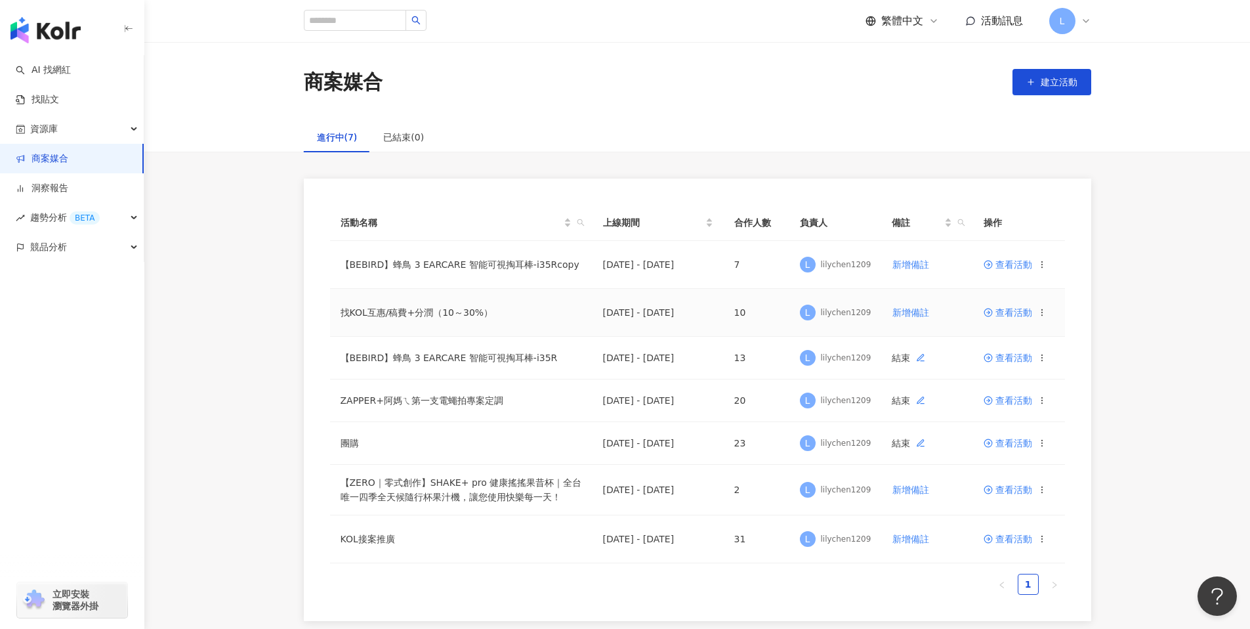
click at [1017, 315] on span "查看活動" at bounding box center [1008, 312] width 49 height 9
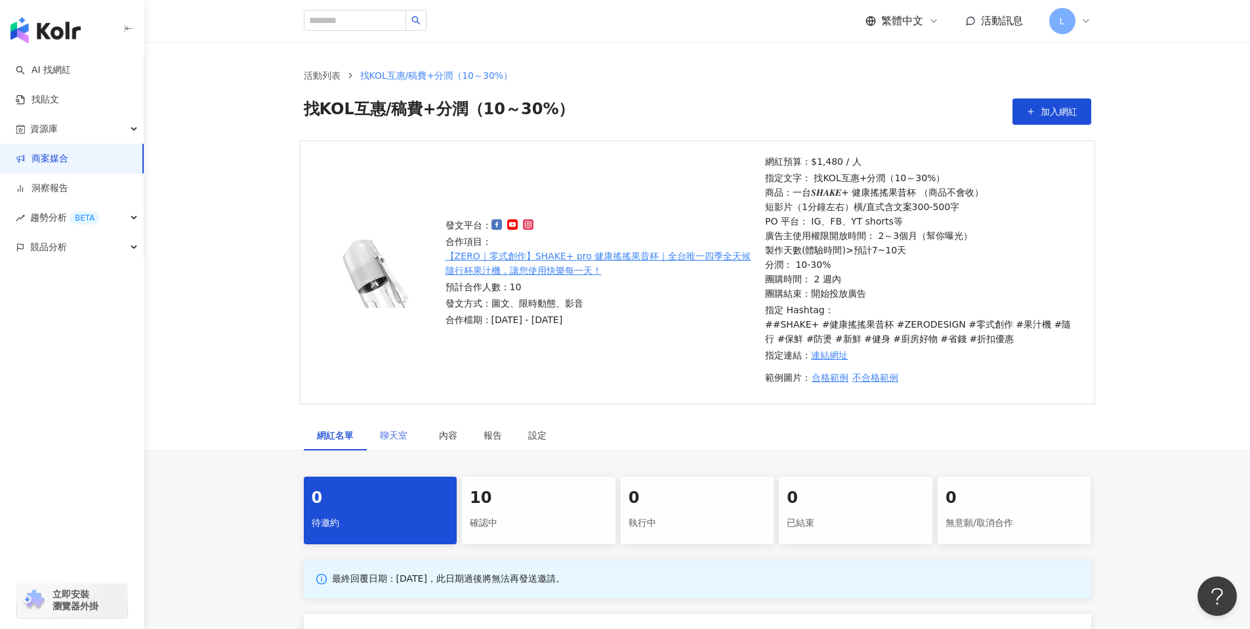
click at [402, 444] on div "聊天室" at bounding box center [396, 435] width 59 height 30
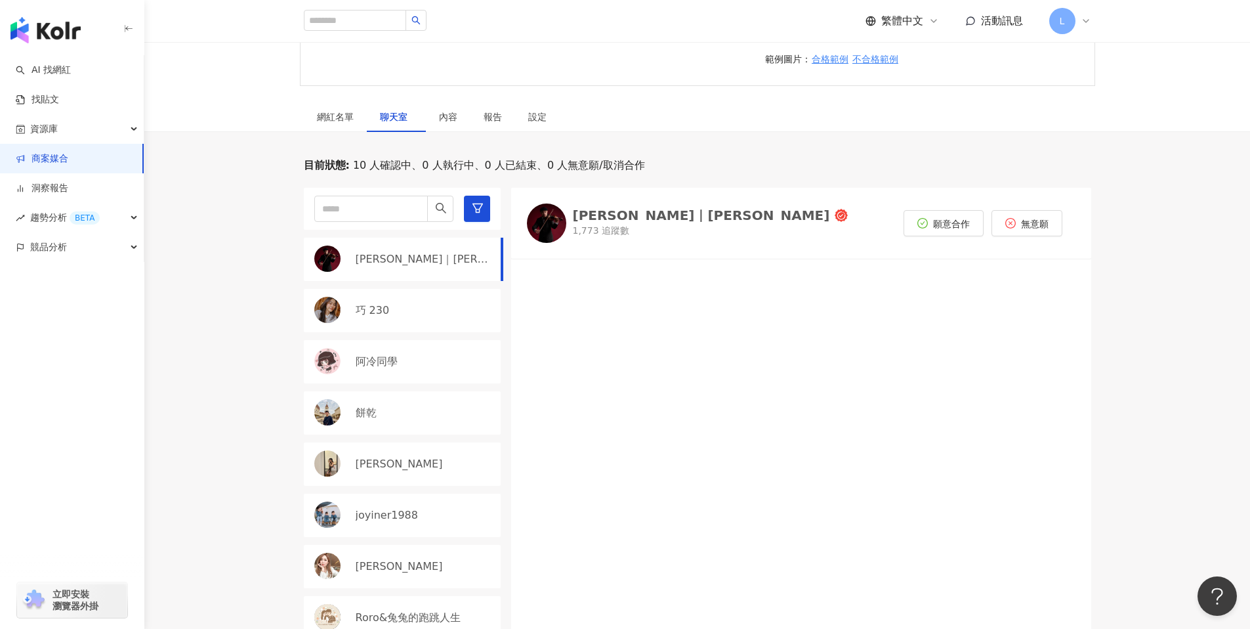
scroll to position [303, 0]
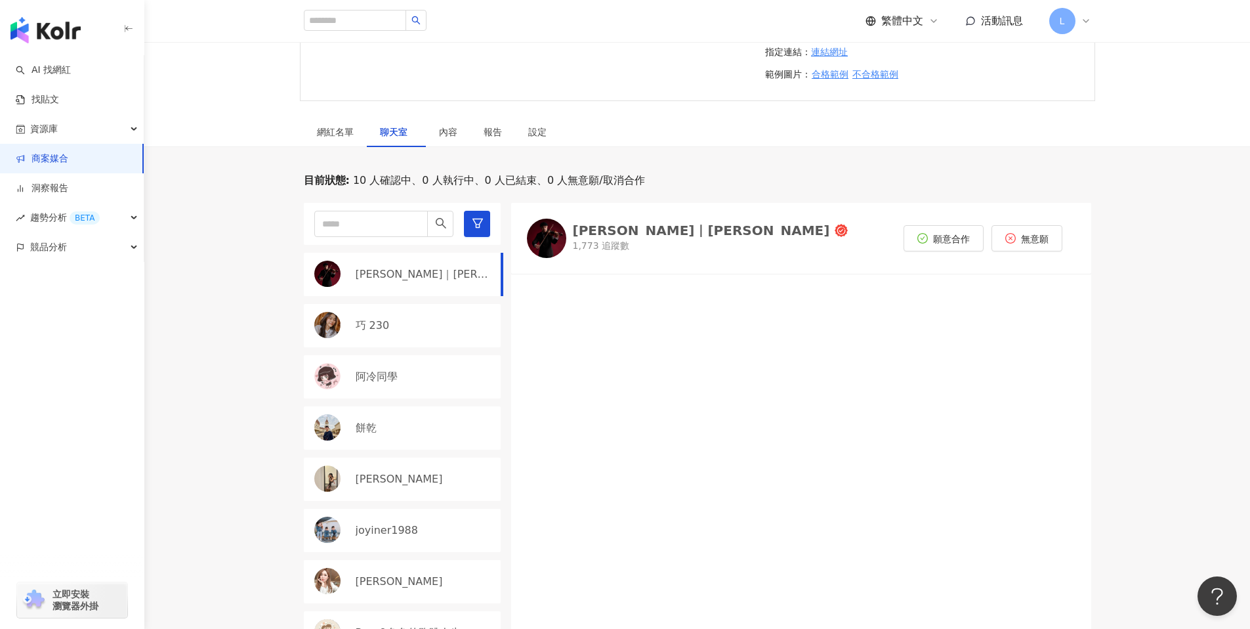
click at [545, 240] on img at bounding box center [546, 238] width 39 height 39
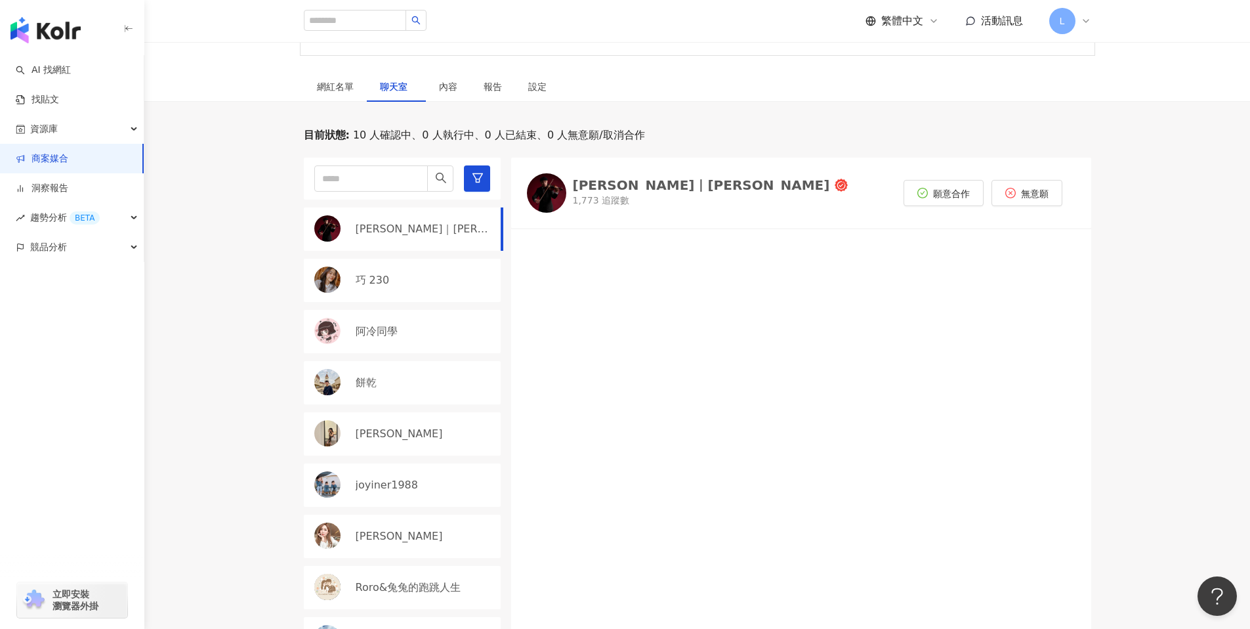
scroll to position [352, 0]
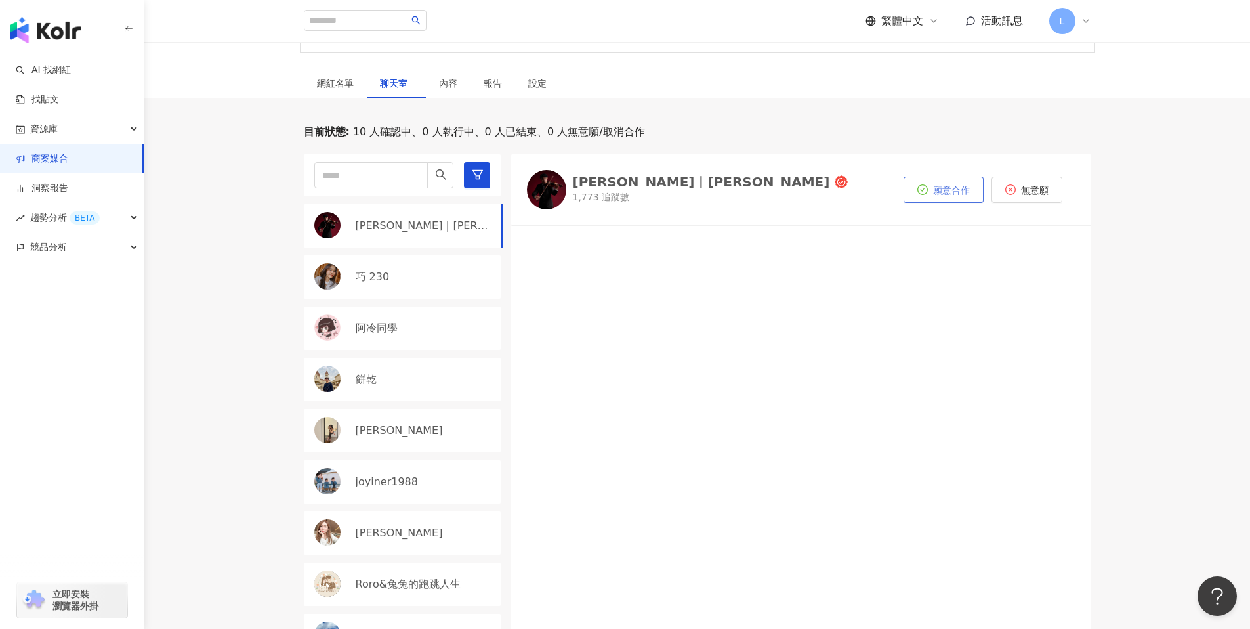
click at [935, 191] on span "願意合作" at bounding box center [951, 190] width 37 height 11
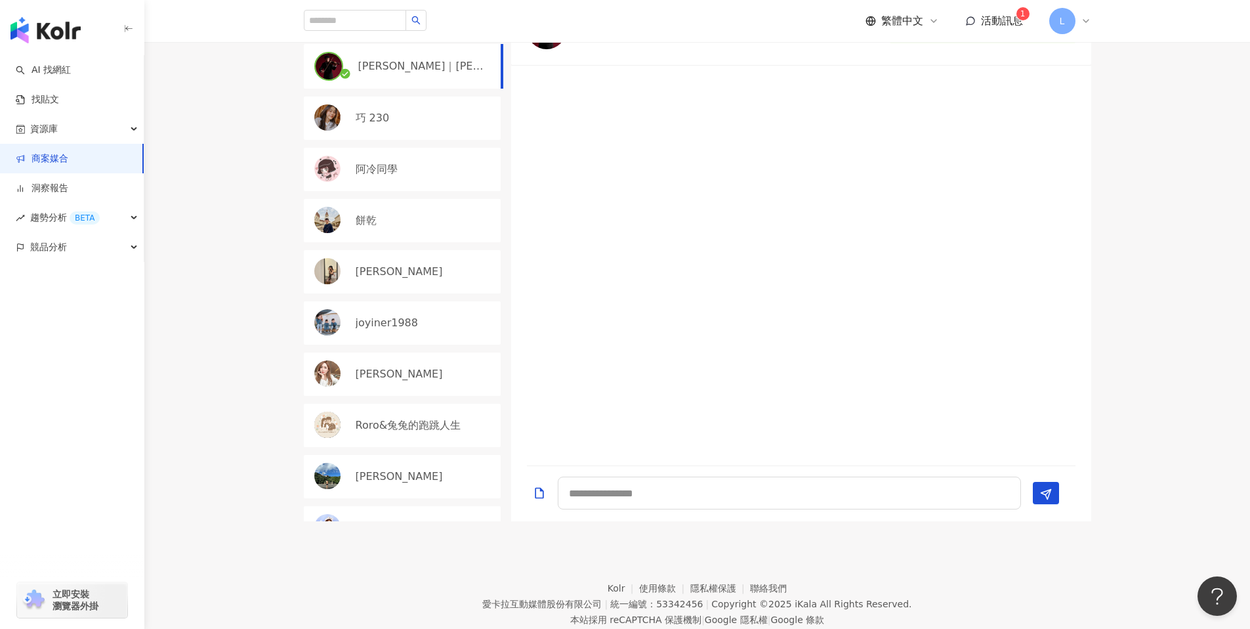
scroll to position [550, 0]
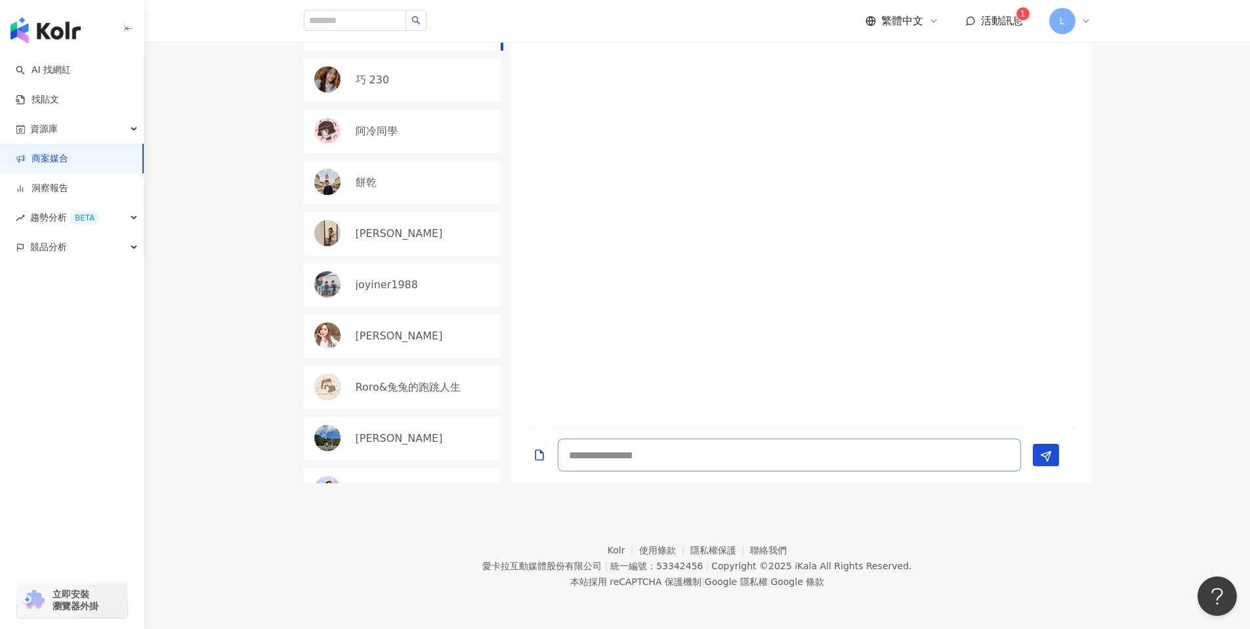
click at [675, 459] on textarea at bounding box center [789, 454] width 463 height 33
type textarea "*"
click at [624, 456] on textarea at bounding box center [789, 454] width 463 height 33
paste textarea "**********"
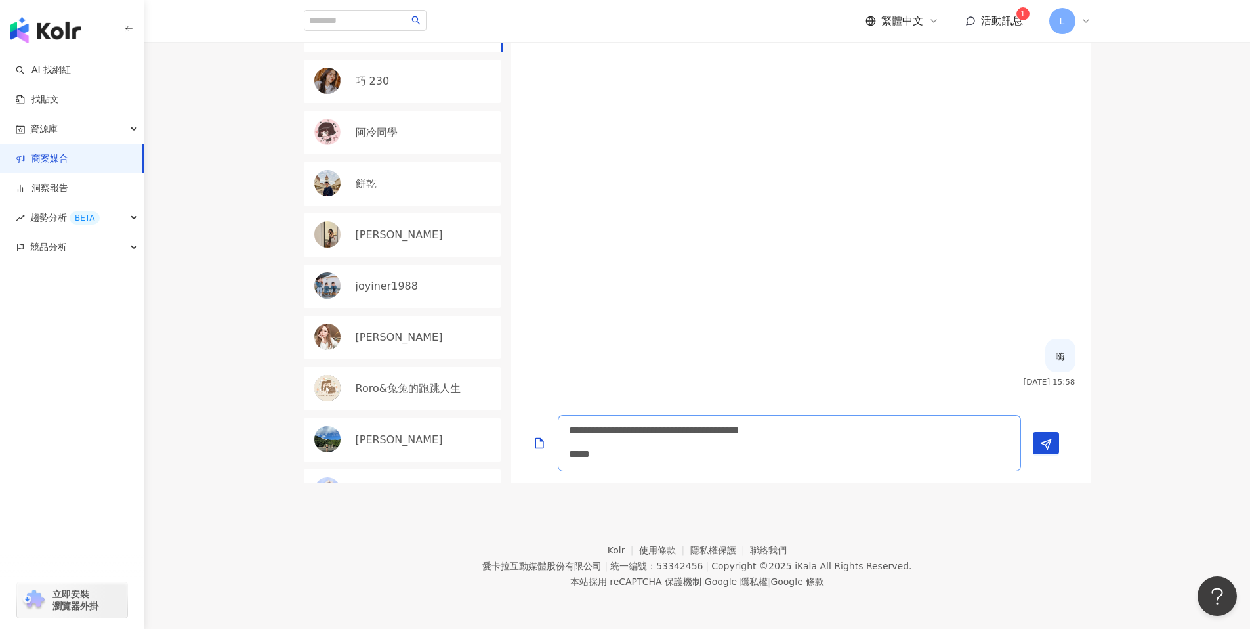
scroll to position [0, 0]
type textarea "**********"
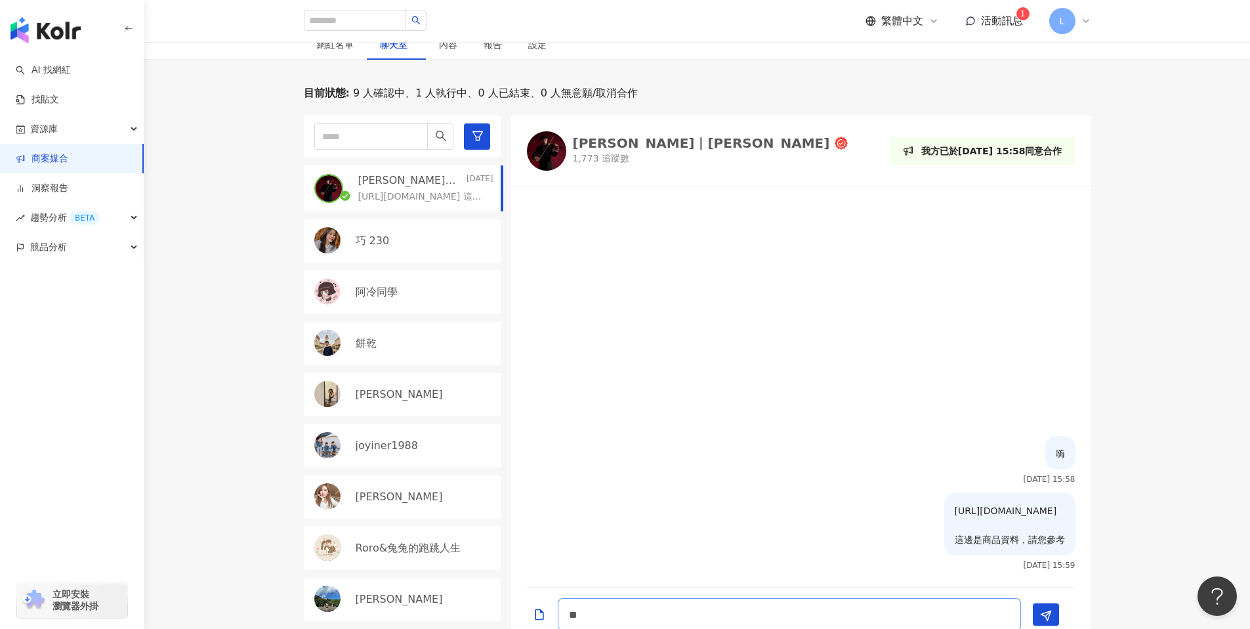
scroll to position [550, 0]
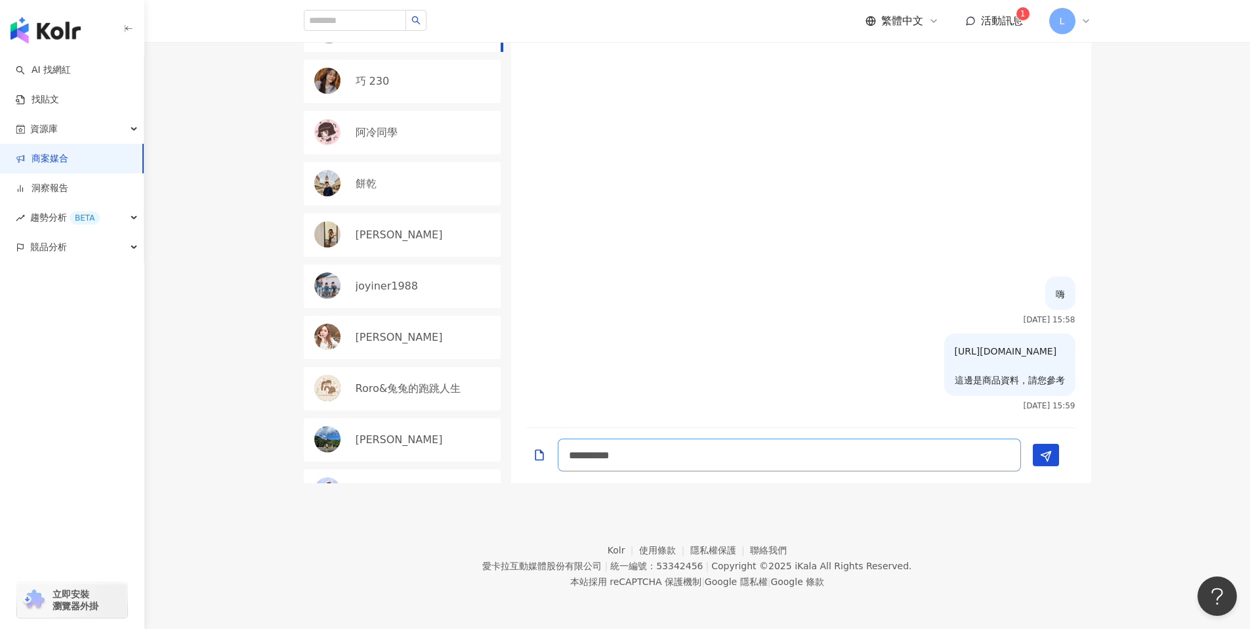
type textarea "**********"
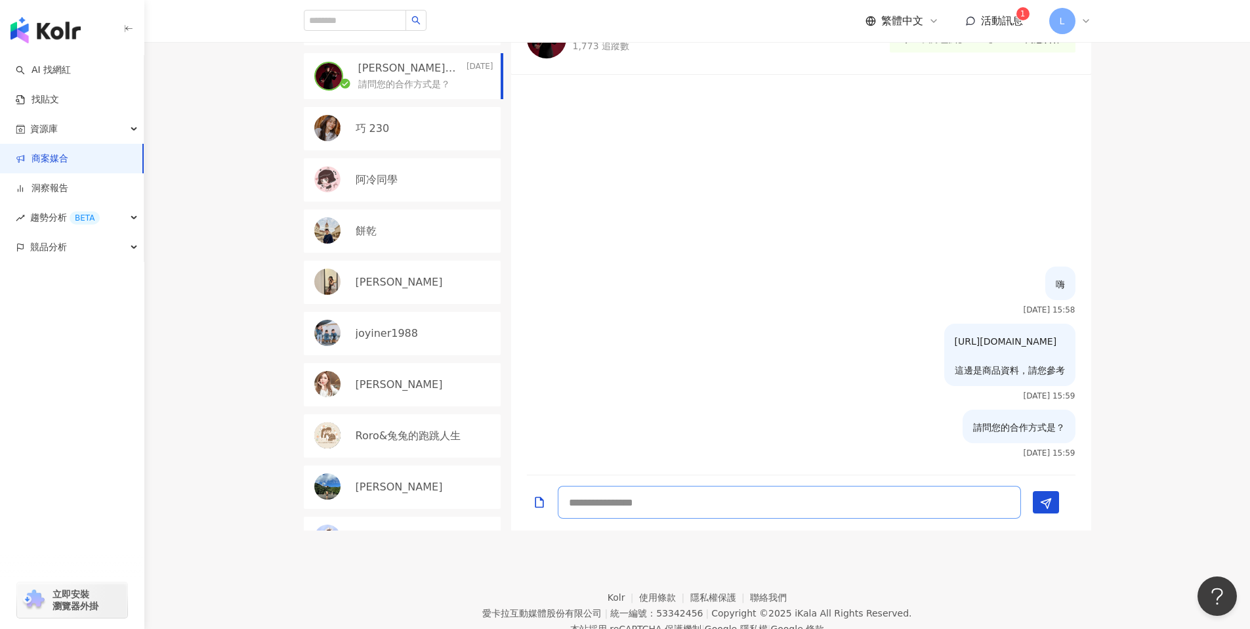
scroll to position [499, 0]
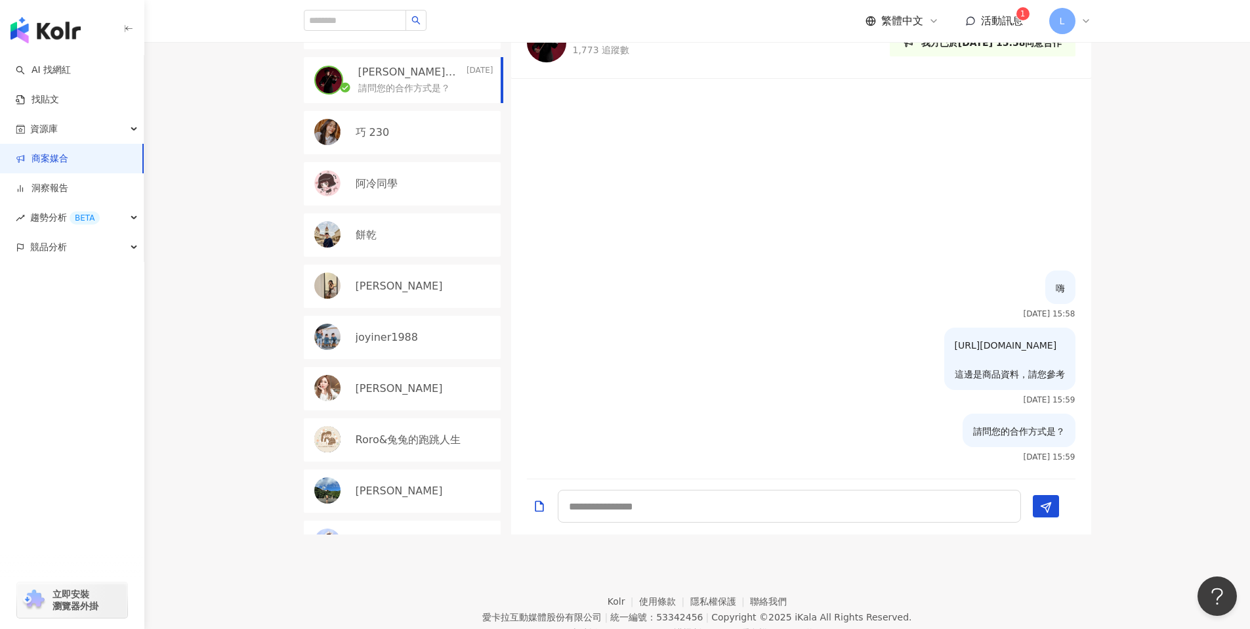
click at [434, 194] on div "阿冷同學" at bounding box center [402, 183] width 197 height 43
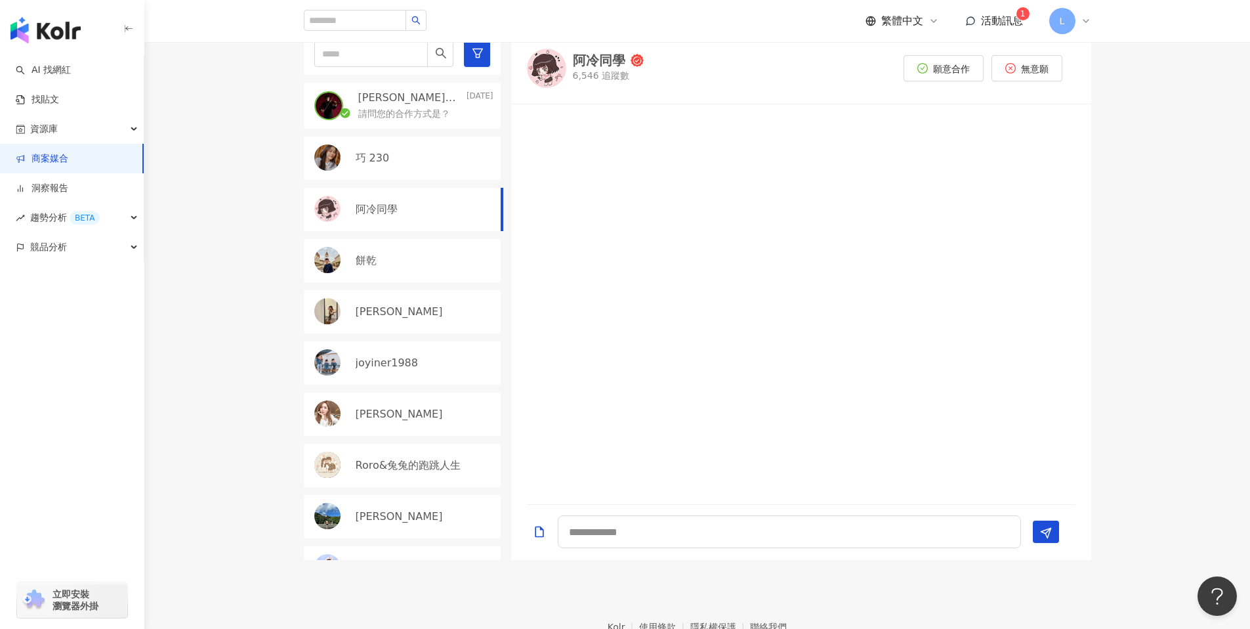
scroll to position [469, 0]
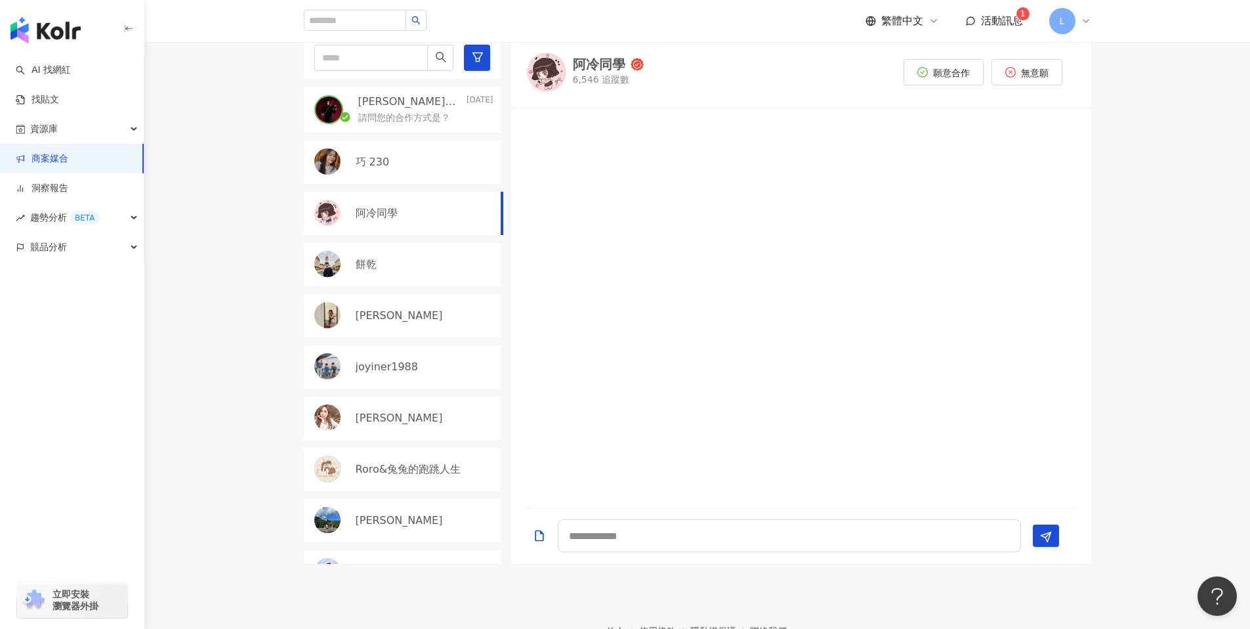
click at [547, 59] on img at bounding box center [546, 72] width 39 height 39
click at [395, 326] on div "Julie" at bounding box center [402, 315] width 197 height 43
click at [564, 60] on div at bounding box center [546, 72] width 39 height 39
click at [943, 57] on div "願意合作 無意願" at bounding box center [983, 72] width 185 height 39
click at [937, 71] on span "願意合作" at bounding box center [951, 73] width 37 height 11
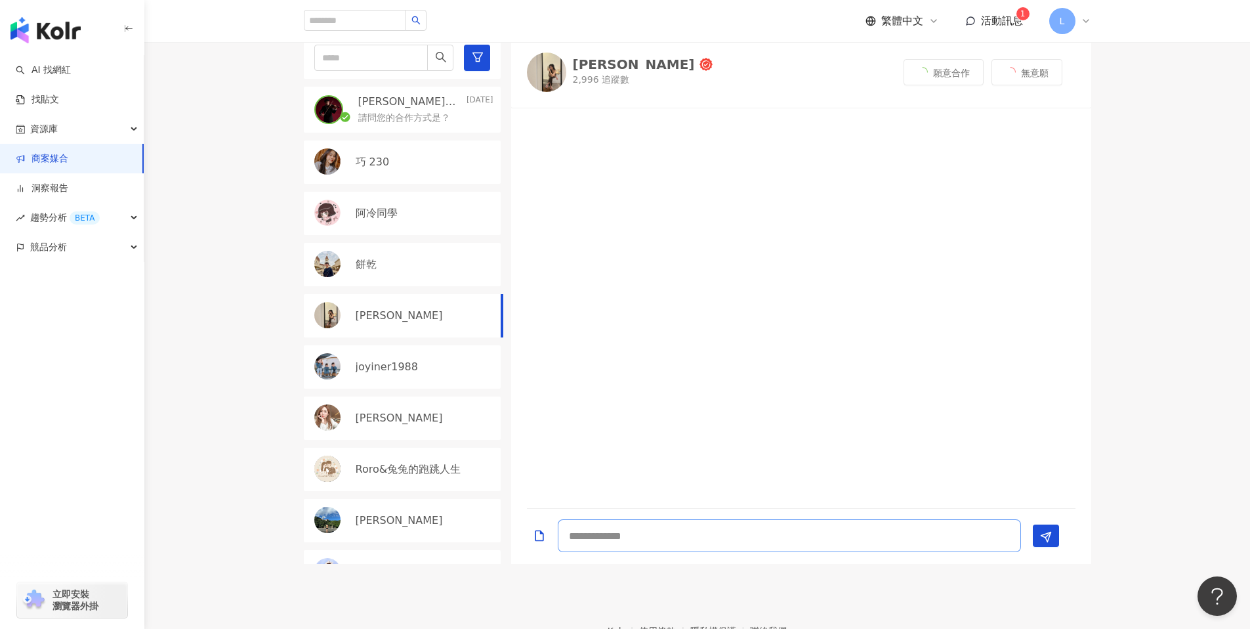
click at [714, 534] on textarea at bounding box center [789, 535] width 463 height 33
type textarea "*"
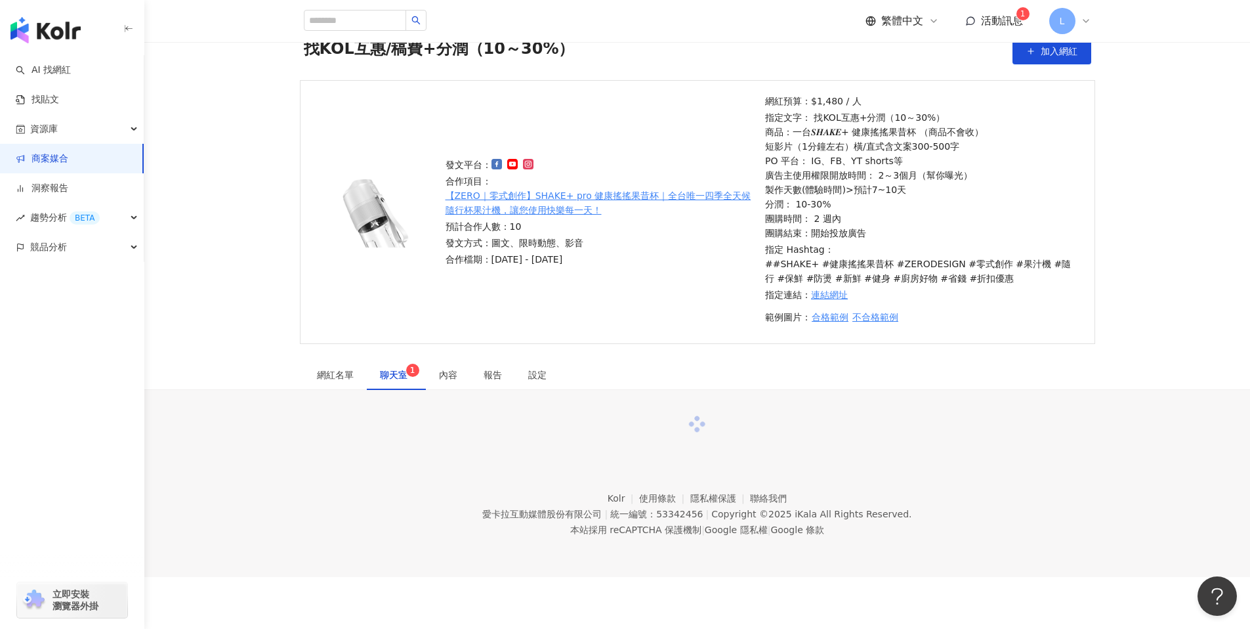
scroll to position [469, 0]
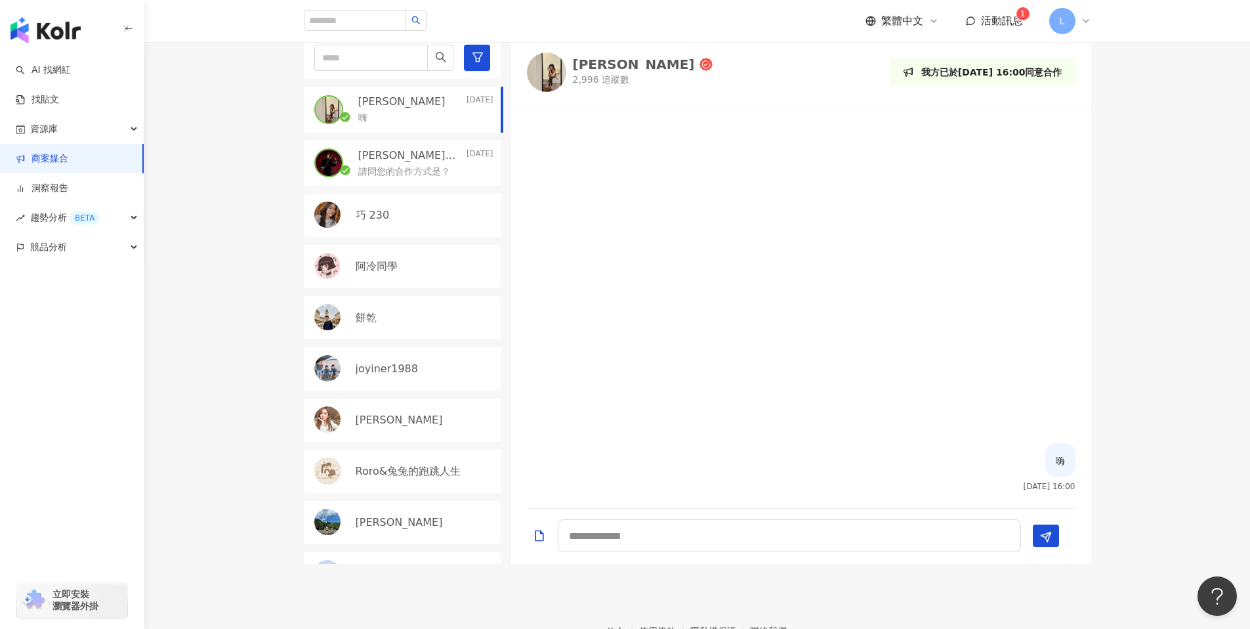
click at [385, 108] on div "Julie Today" at bounding box center [425, 102] width 135 height 14
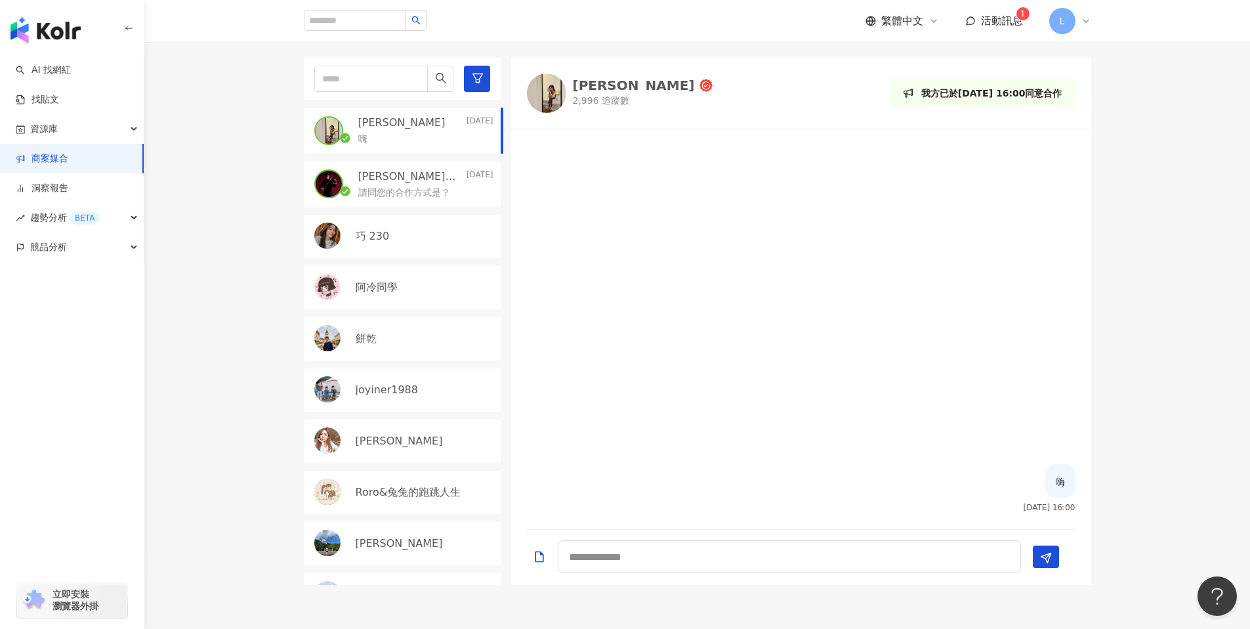
scroll to position [456, 0]
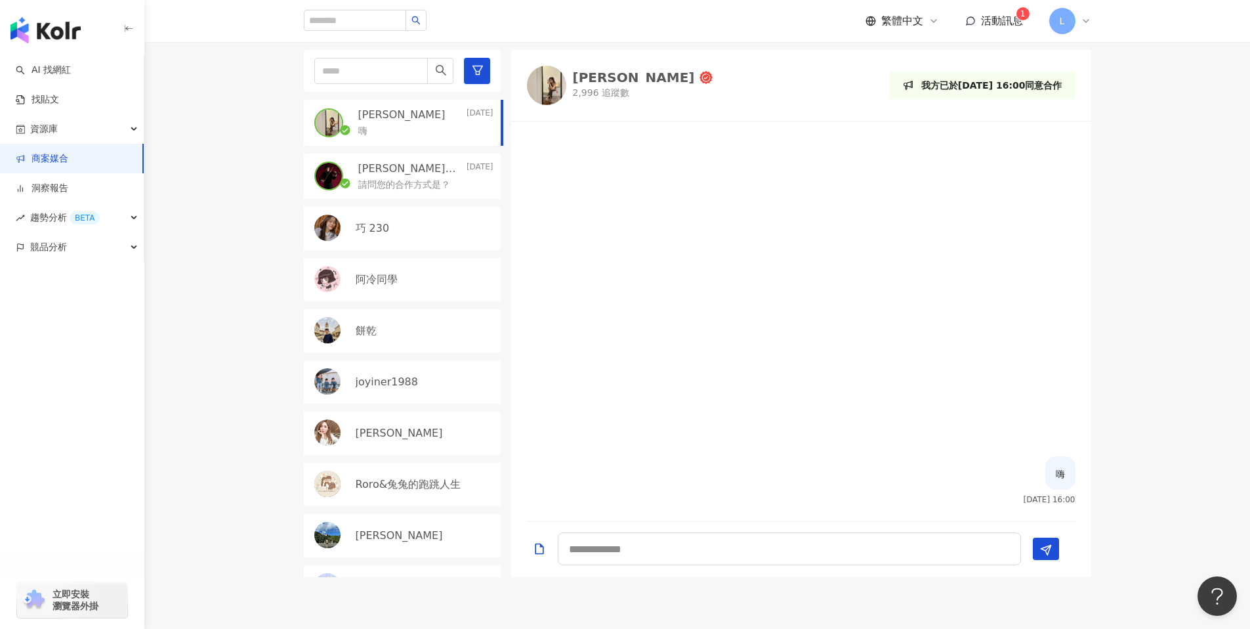
click at [380, 133] on div "嗨" at bounding box center [425, 130] width 135 height 16
click at [1003, 14] on span "活動訊息 1" at bounding box center [1002, 21] width 42 height 14
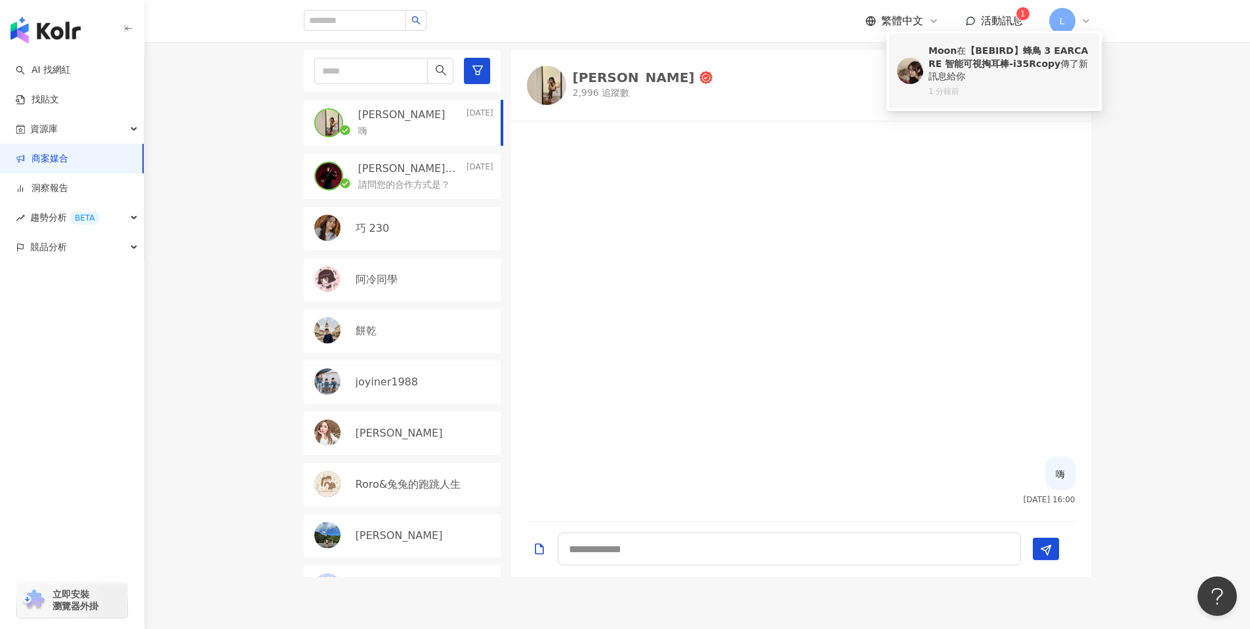
click at [977, 54] on b "【BEBIRD】蜂鳥 3 EARCARE 智能可視掏耳棒-i35Rcopy" at bounding box center [1009, 57] width 160 height 24
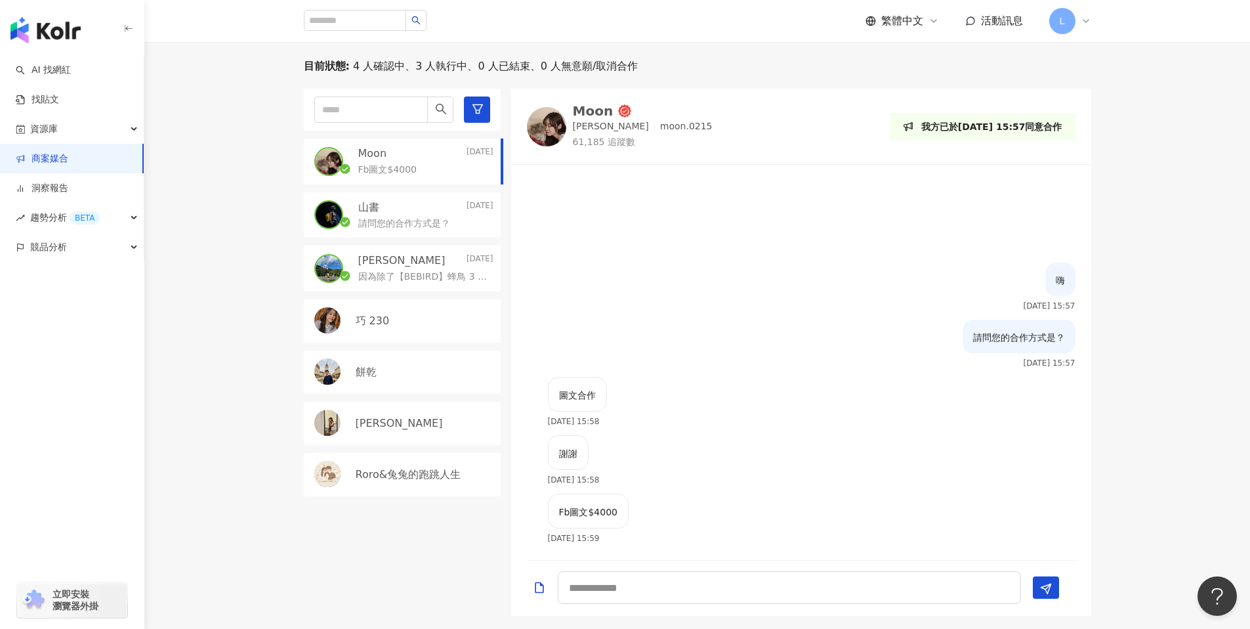
scroll to position [525, 0]
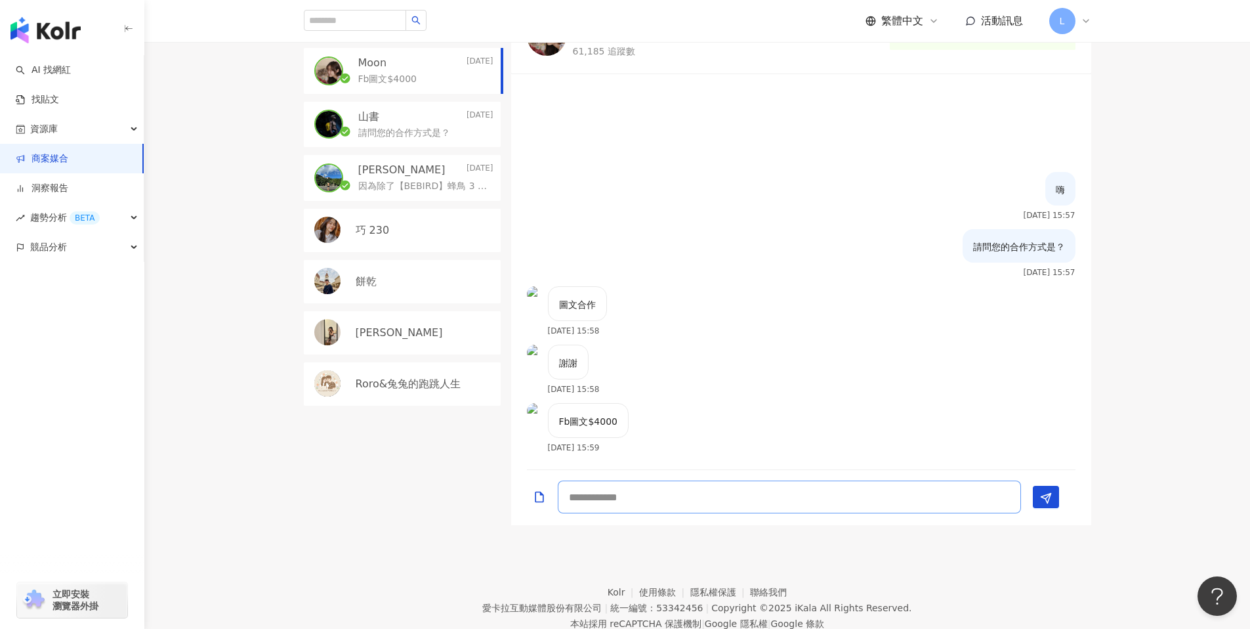
click at [679, 504] on textarea at bounding box center [789, 496] width 463 height 33
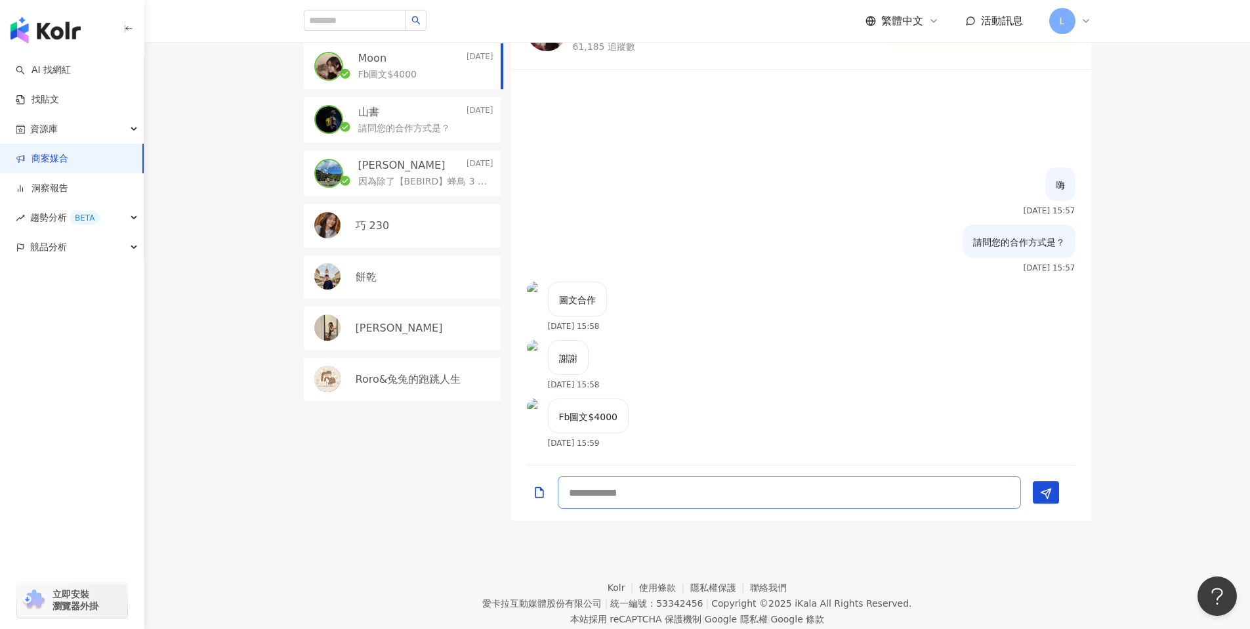
scroll to position [533, 0]
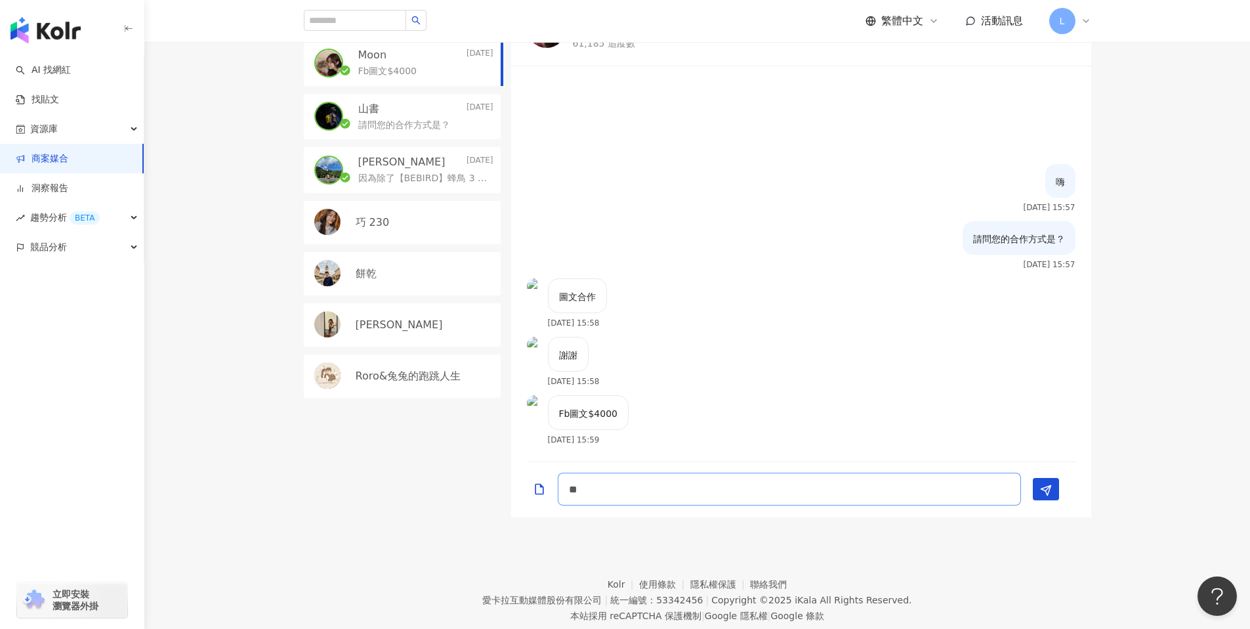
type textarea "*"
type textarea "**********"
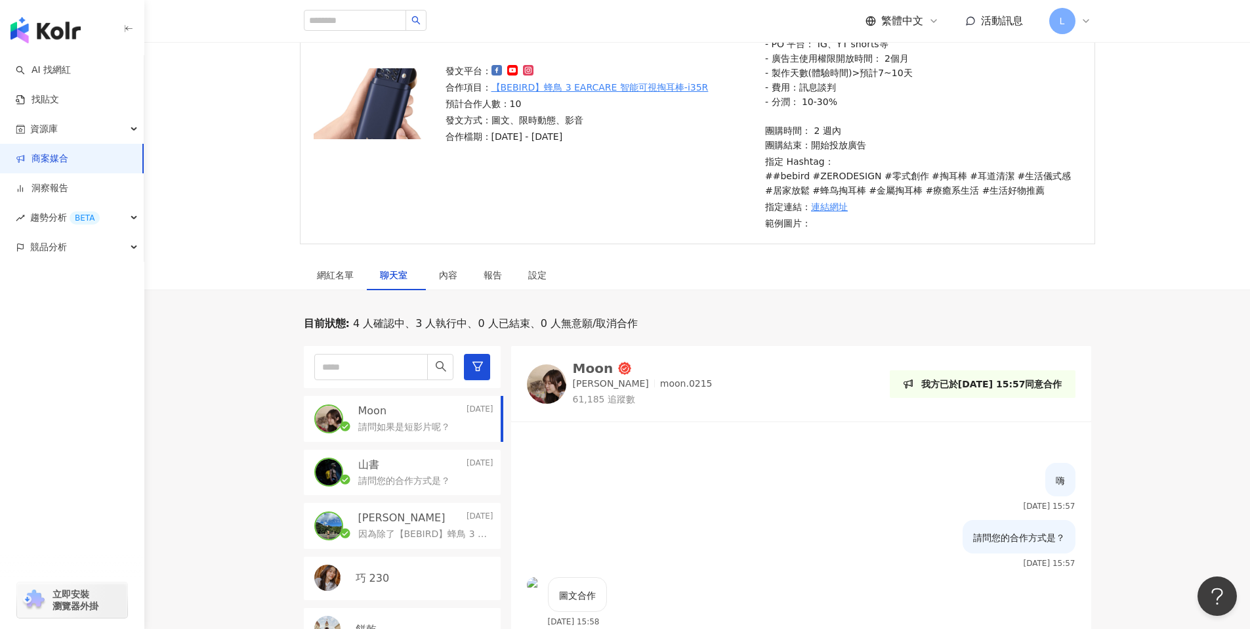
scroll to position [135, 0]
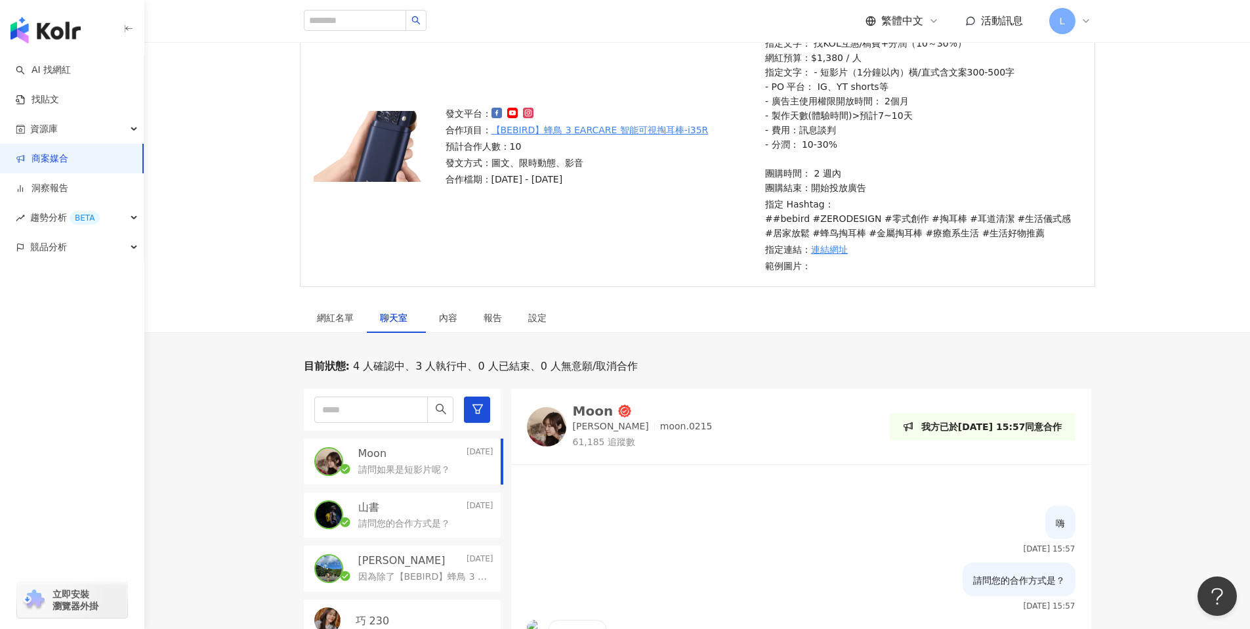
click at [552, 422] on img at bounding box center [546, 426] width 39 height 39
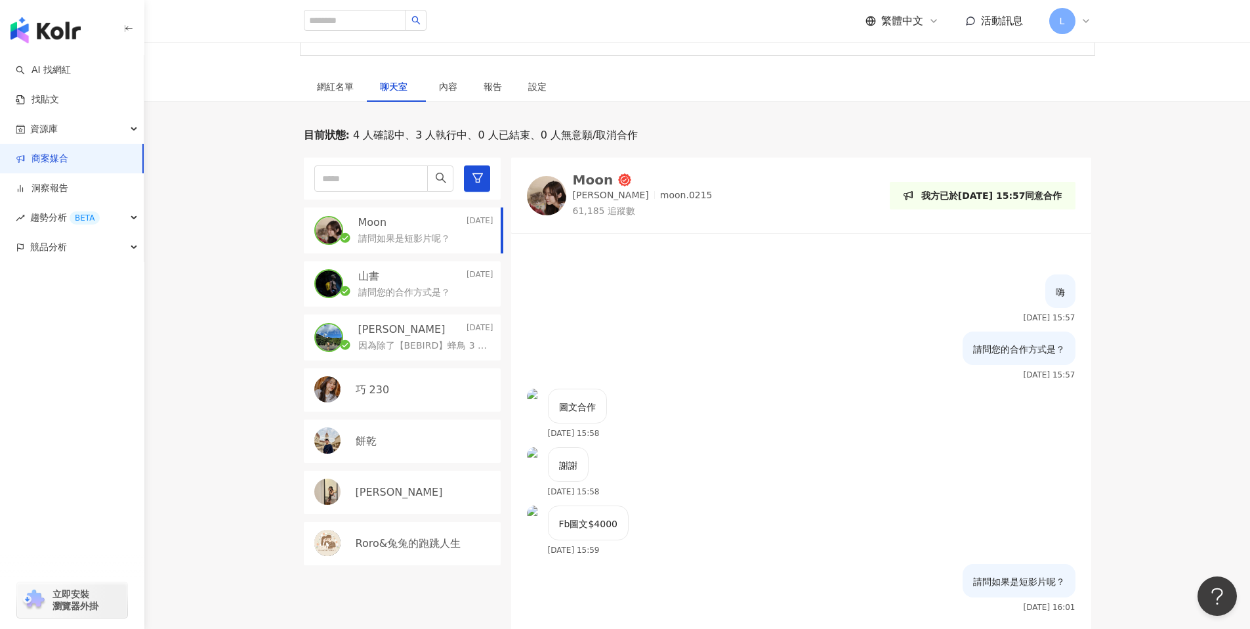
scroll to position [370, 0]
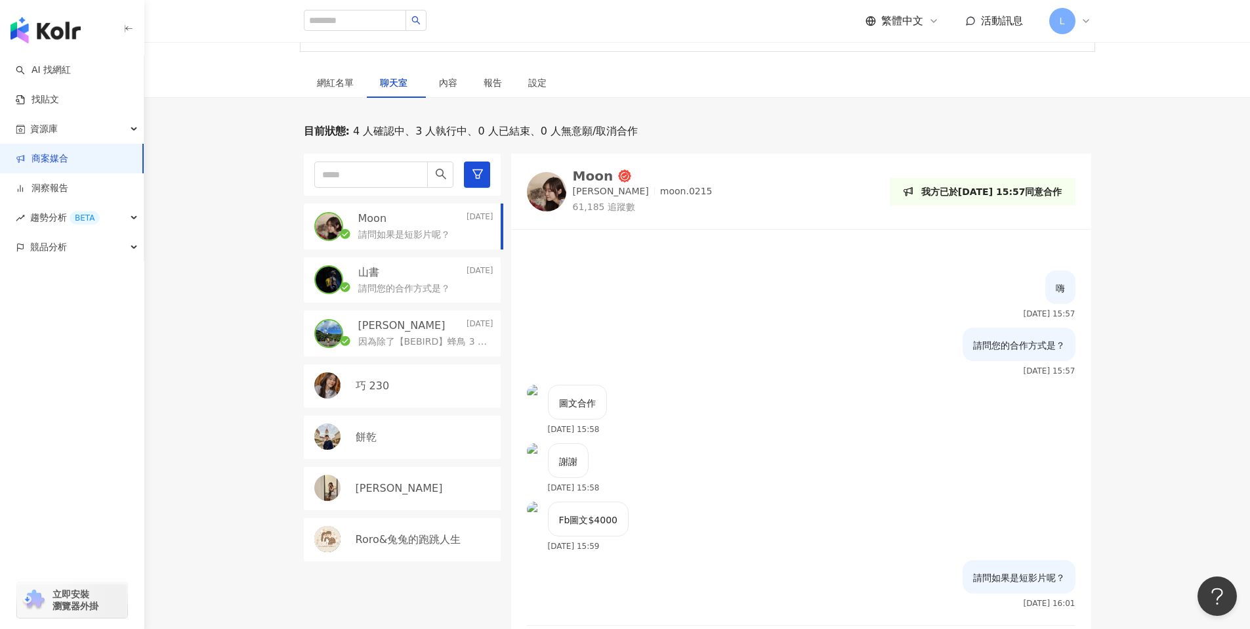
click at [668, 320] on div "嗨 2025/8/11 15:57" at bounding box center [801, 298] width 580 height 57
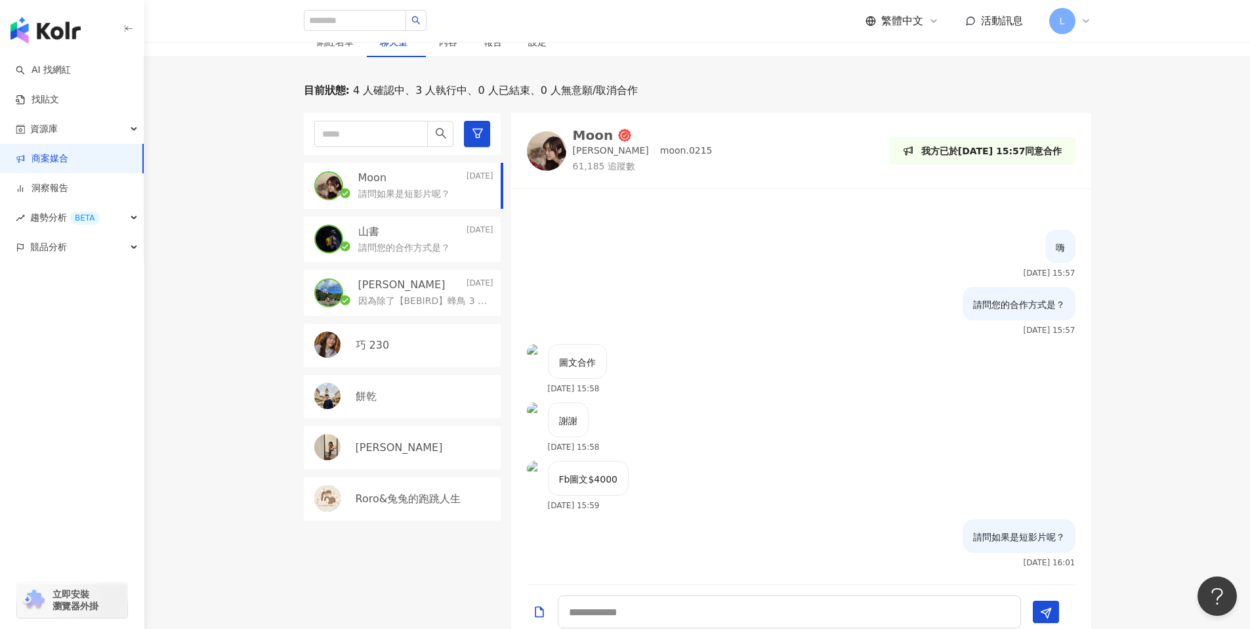
scroll to position [364, 0]
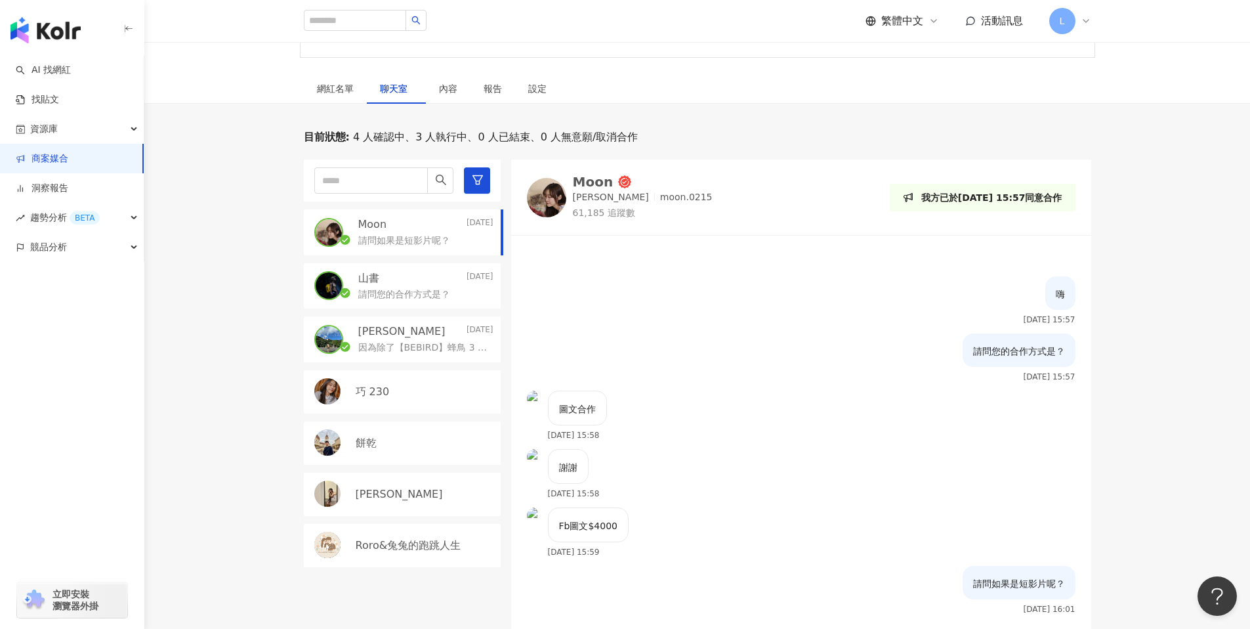
click at [386, 398] on div "巧 230" at bounding box center [425, 392] width 138 height 14
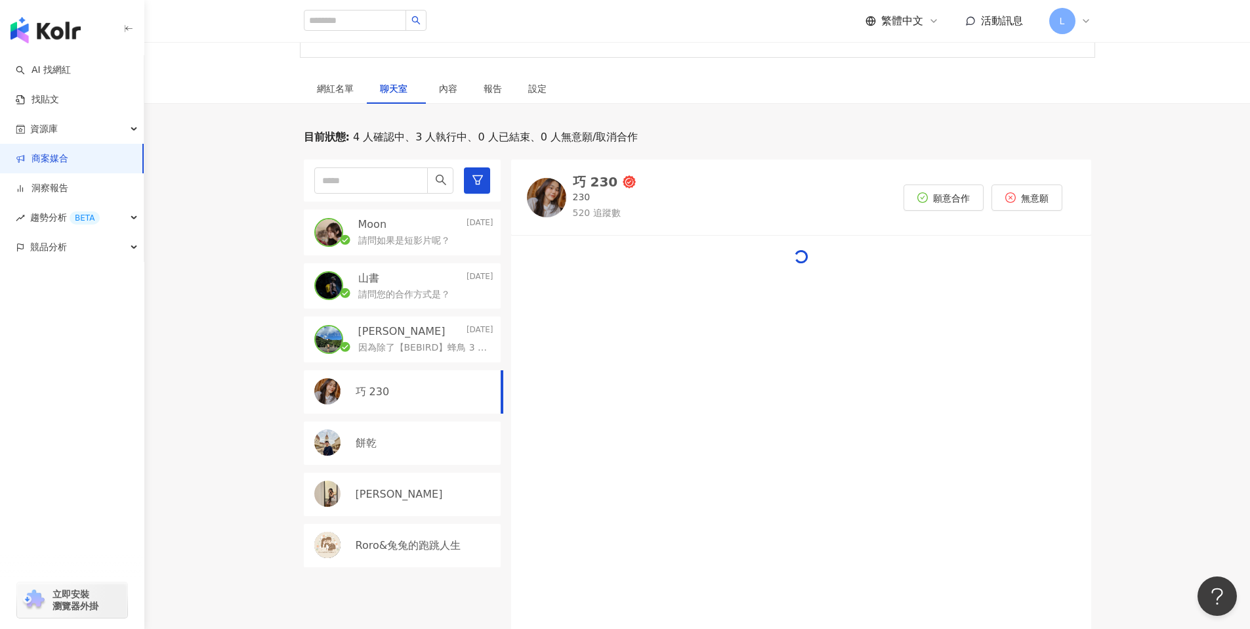
click at [368, 449] on p "餅乾" at bounding box center [366, 443] width 21 height 14
click at [389, 509] on div "Julie" at bounding box center [402, 494] width 197 height 43
click at [379, 544] on p "Roro&兔兔的跑跳人生" at bounding box center [409, 545] width 106 height 14
click at [68, 156] on link "商案媒合" at bounding box center [42, 158] width 53 height 13
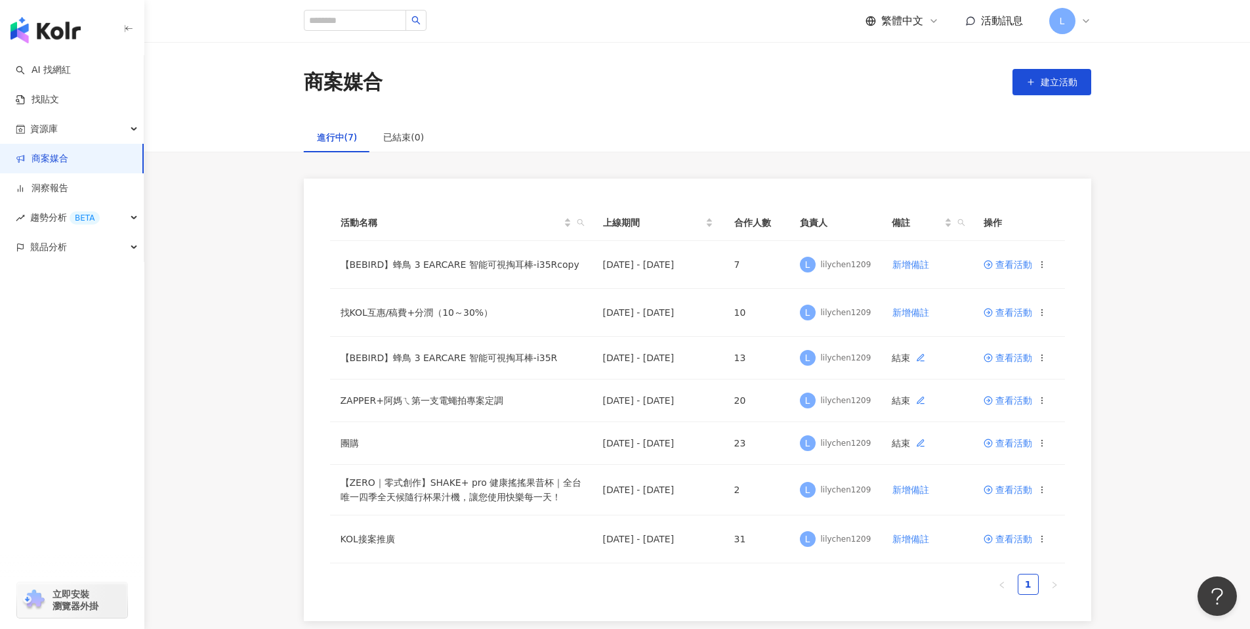
click at [1128, 320] on div "活動名稱 上線期間 合作人數 負責人 備註 操作 【BEBIRD】蜂鳥 3 EARCARE 智能可視掏耳棒-i35Rcopy 2025/8/1 - 2025/…" at bounding box center [697, 400] width 1106 height 442
click at [1164, 268] on div "活動名稱 上線期間 合作人數 負責人 備註 操作 【BEBIRD】蜂鳥 3 EARCARE 智能可視掏耳棒-i35Rcopy 2025/8/1 - 2025/…" at bounding box center [697, 400] width 1106 height 442
click at [34, 74] on link "AI 找網紅" at bounding box center [43, 70] width 55 height 13
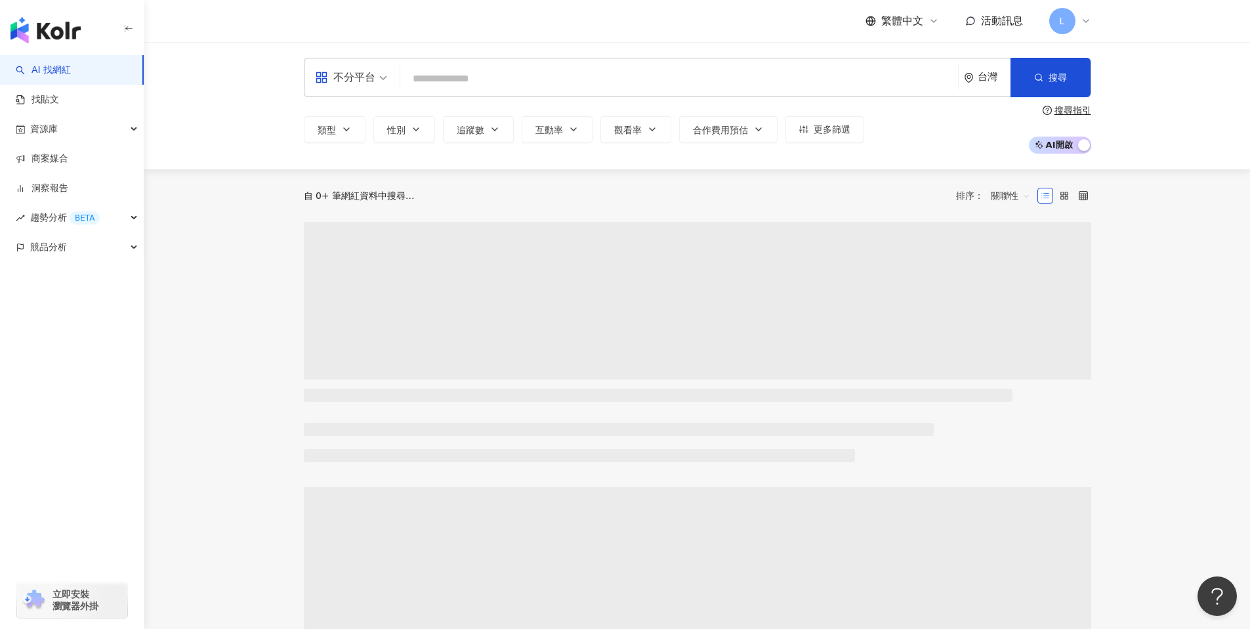
click at [442, 72] on input "search" at bounding box center [679, 78] width 547 height 25
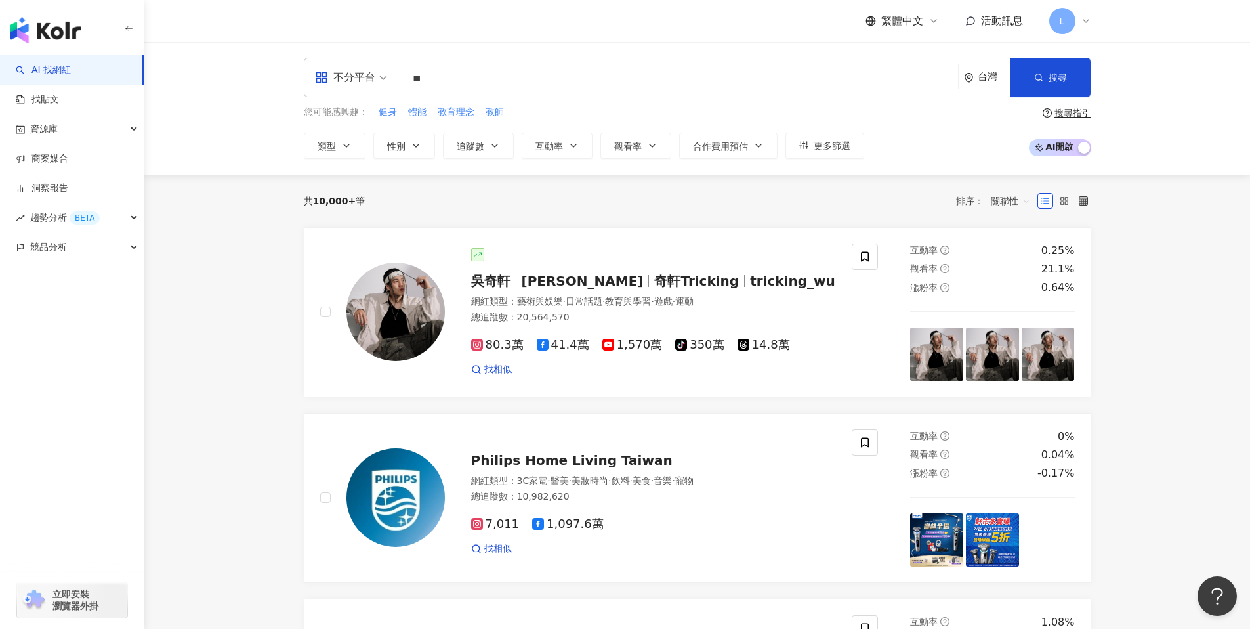
type input "**"
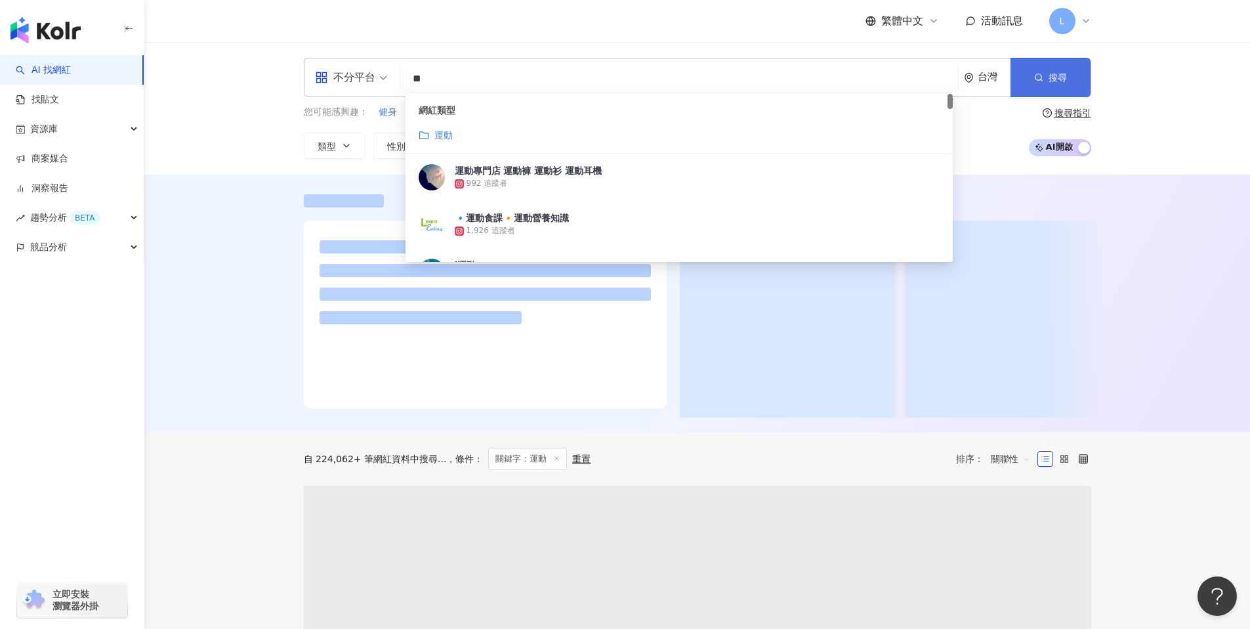
click at [1042, 75] on icon "button" at bounding box center [1039, 77] width 9 height 9
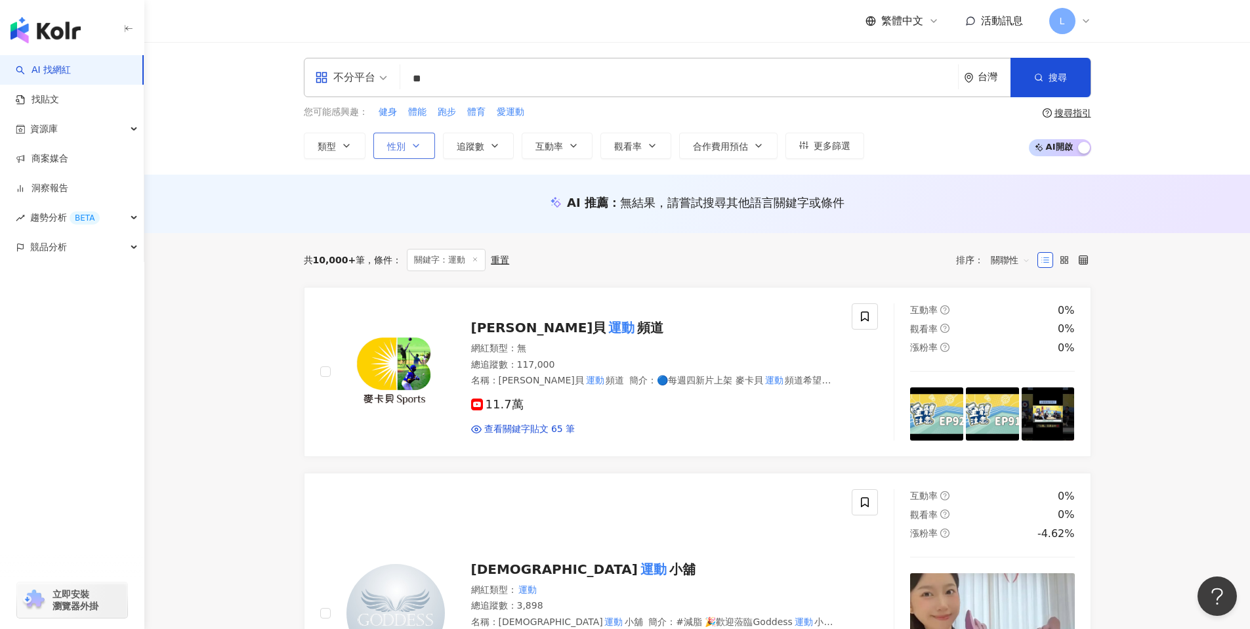
click at [393, 150] on span "性別" at bounding box center [396, 146] width 18 height 11
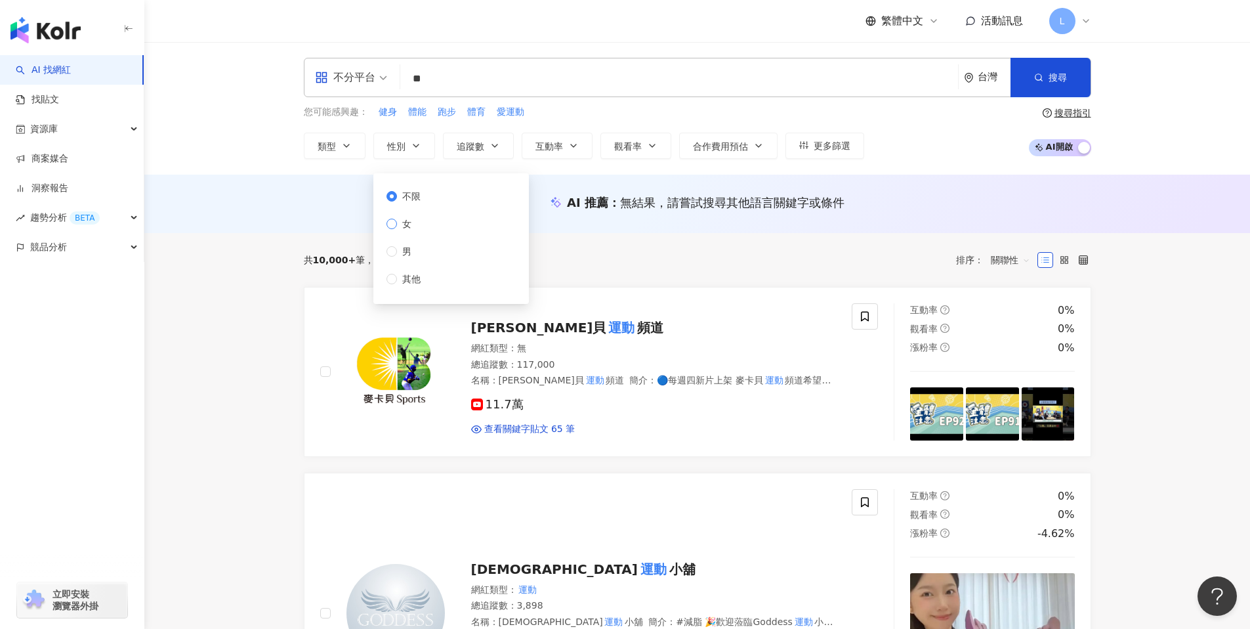
click at [412, 228] on span "女" at bounding box center [407, 224] width 20 height 14
click at [1077, 86] on button "搜尋" at bounding box center [1051, 77] width 80 height 39
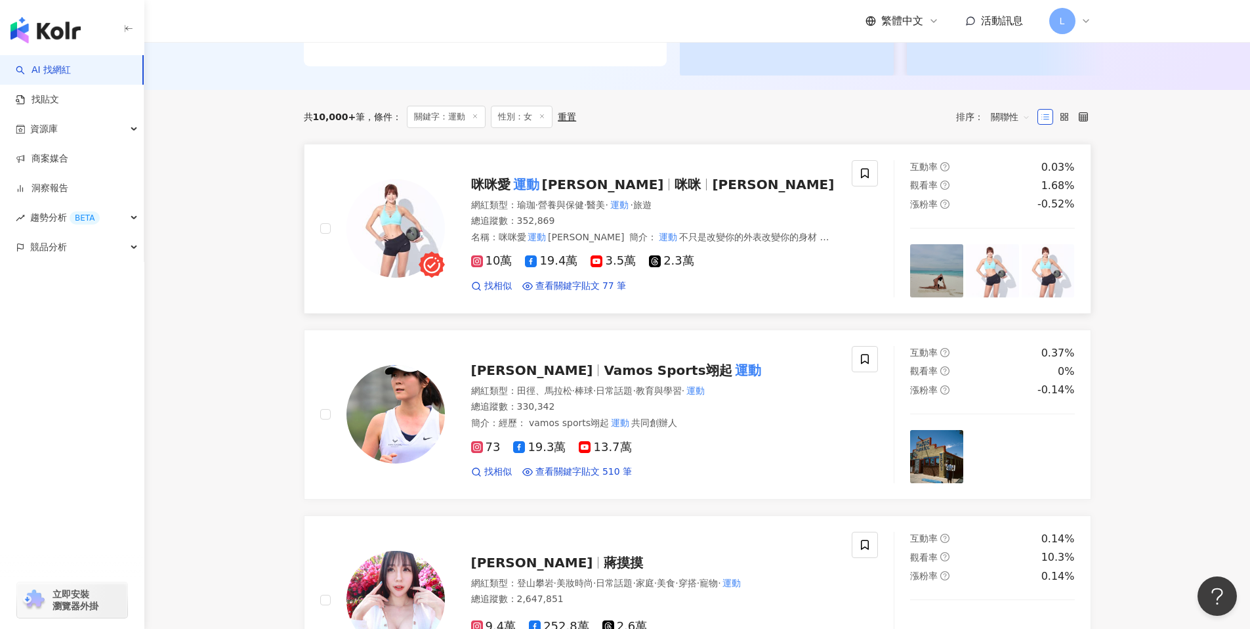
scroll to position [350, 0]
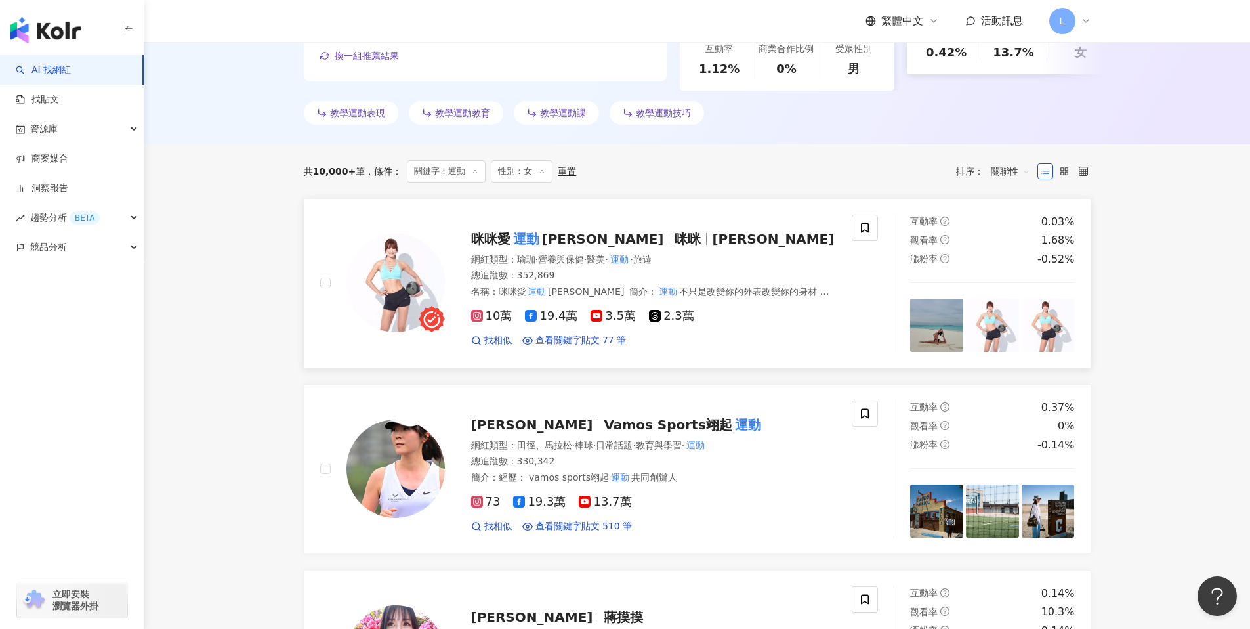
click at [412, 276] on img at bounding box center [396, 283] width 98 height 98
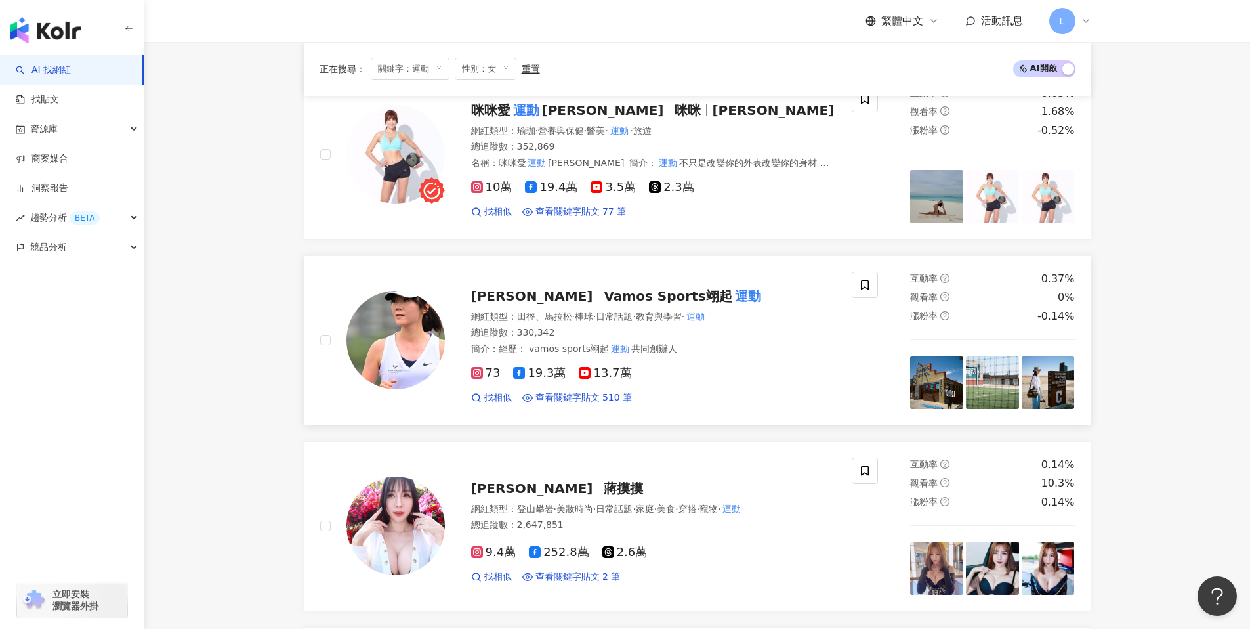
scroll to position [254, 0]
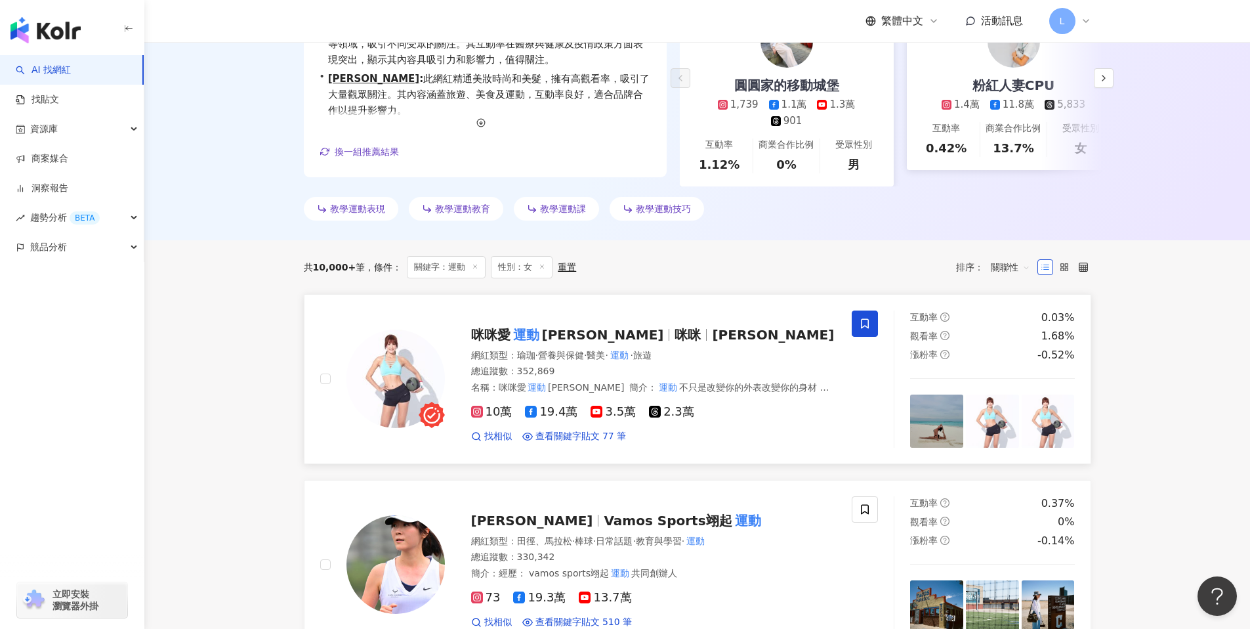
click at [857, 310] on span at bounding box center [865, 323] width 26 height 26
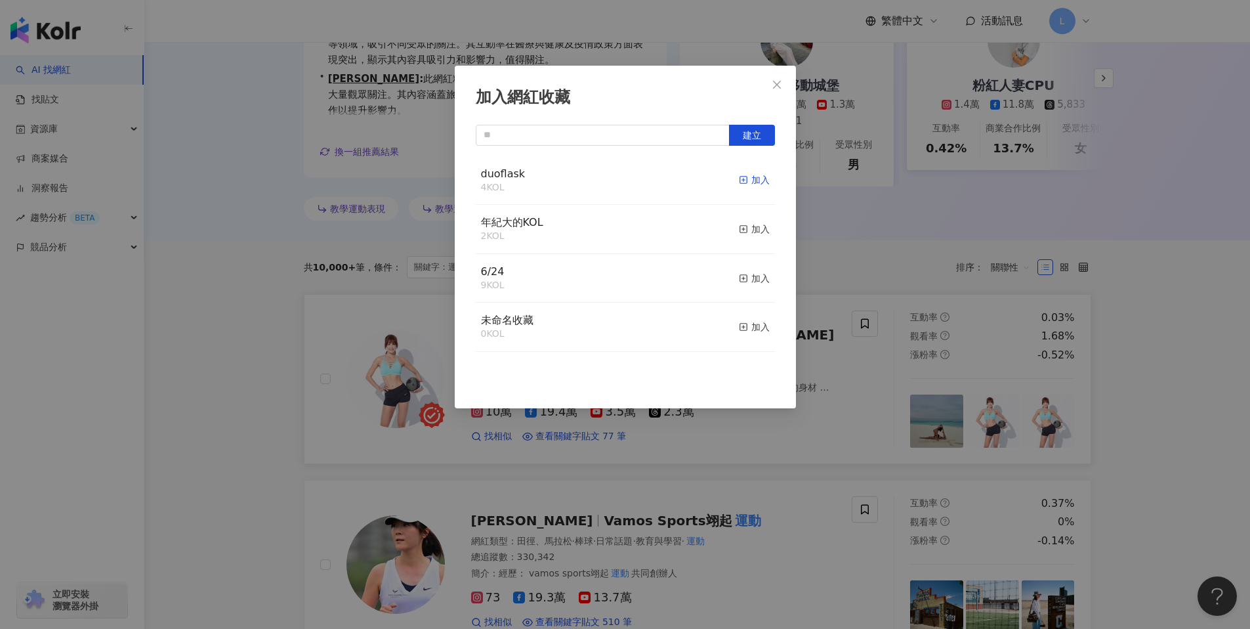
click at [742, 174] on div "加入" at bounding box center [754, 180] width 31 height 14
click at [782, 87] on icon "close" at bounding box center [777, 84] width 11 height 11
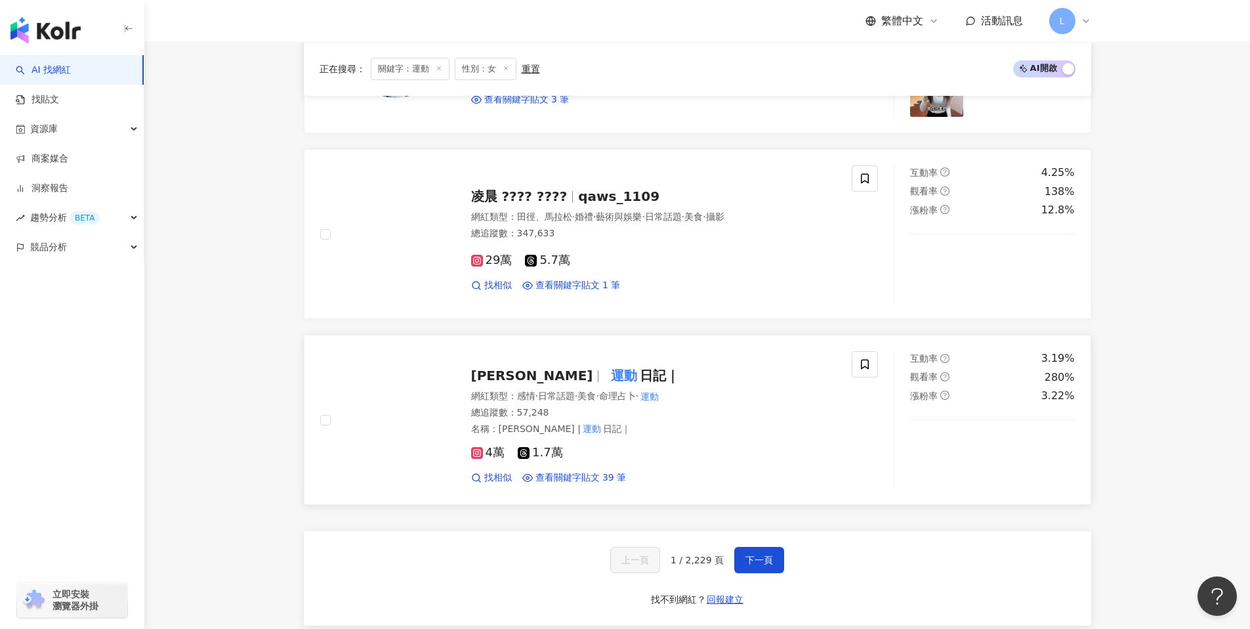
scroll to position [2330, 0]
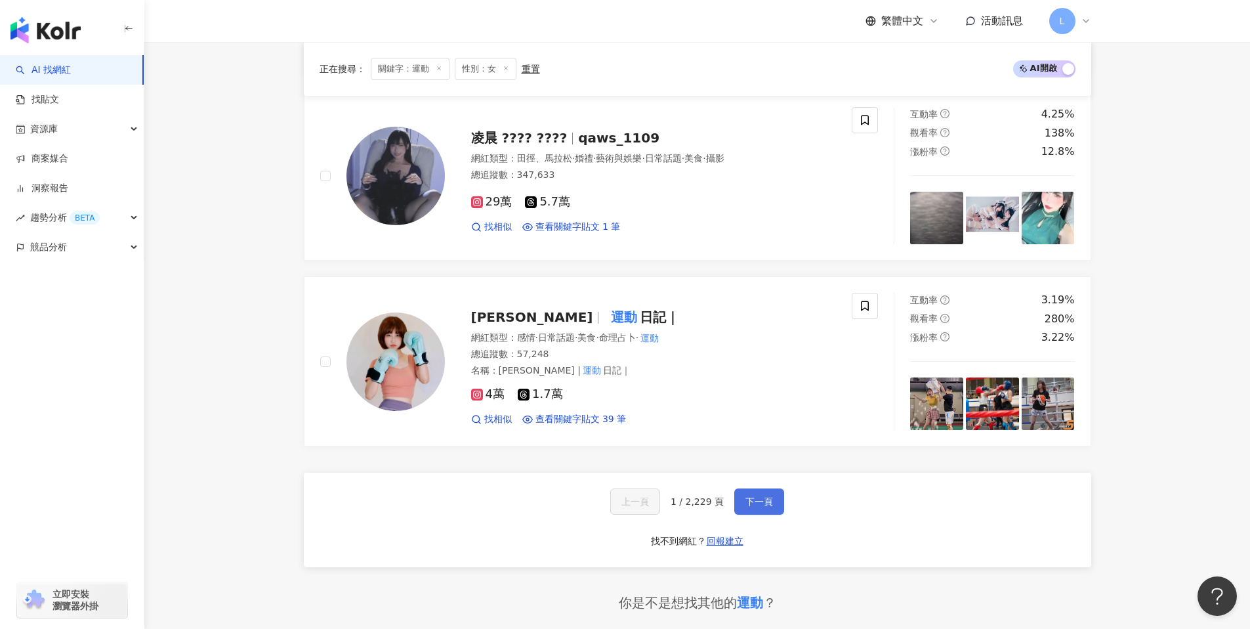
click at [756, 496] on span "下一頁" at bounding box center [760, 501] width 28 height 11
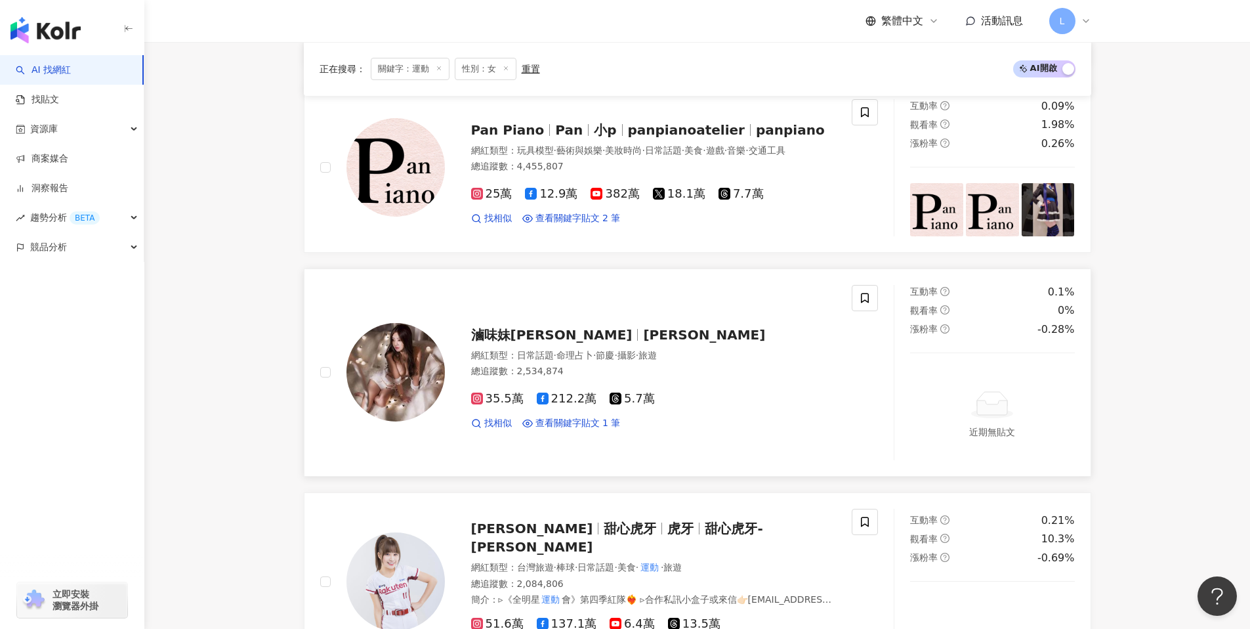
scroll to position [1103, 0]
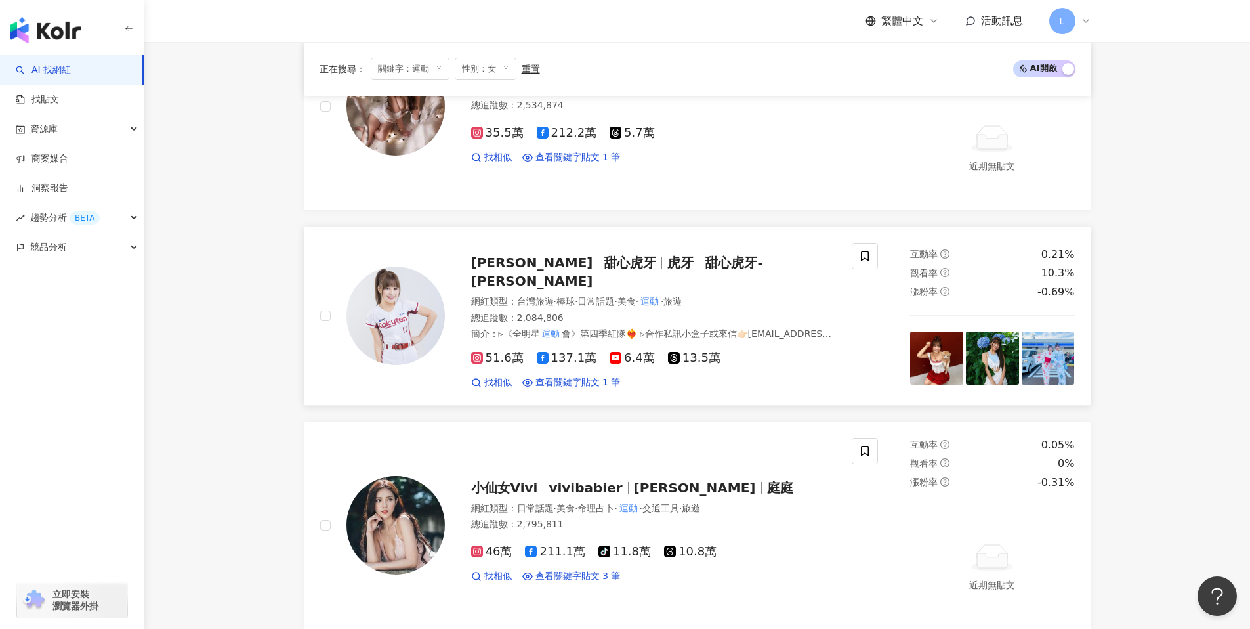
click at [396, 298] on img at bounding box center [396, 316] width 98 height 98
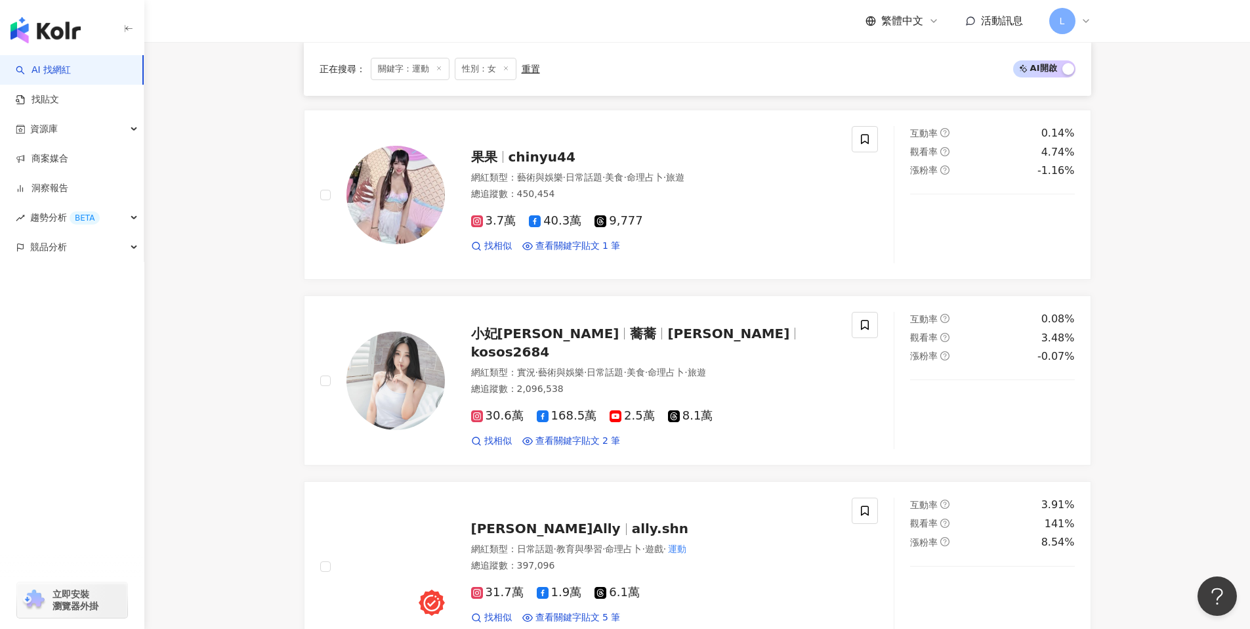
scroll to position [2359, 0]
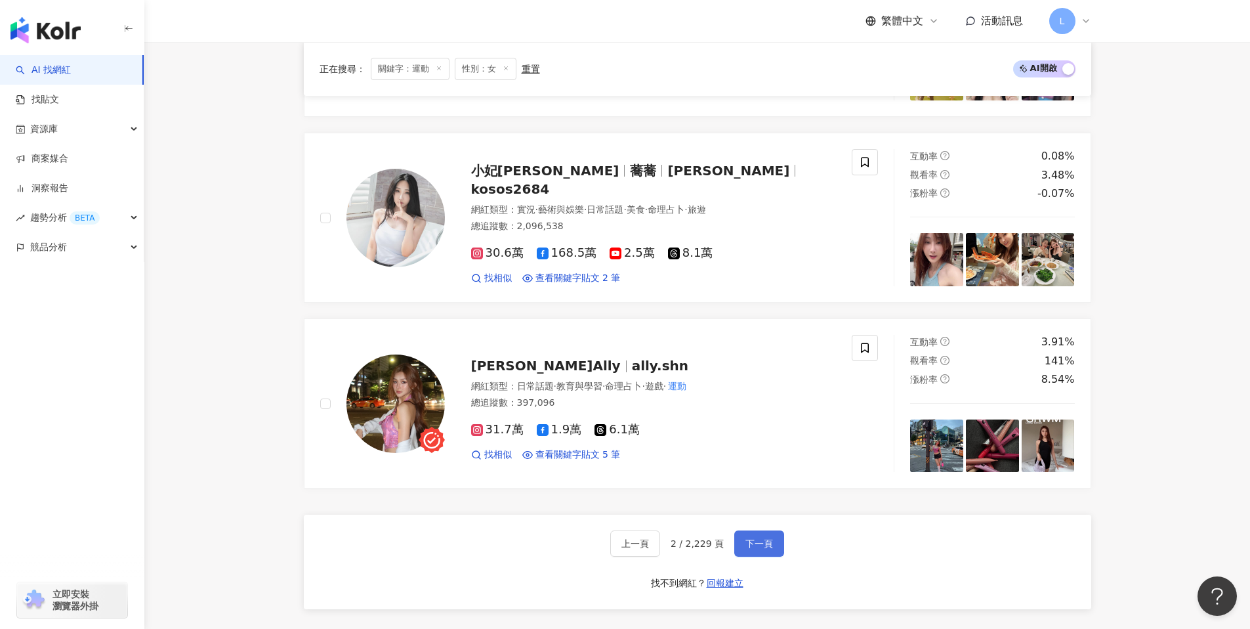
click at [754, 538] on button "下一頁" at bounding box center [760, 543] width 50 height 26
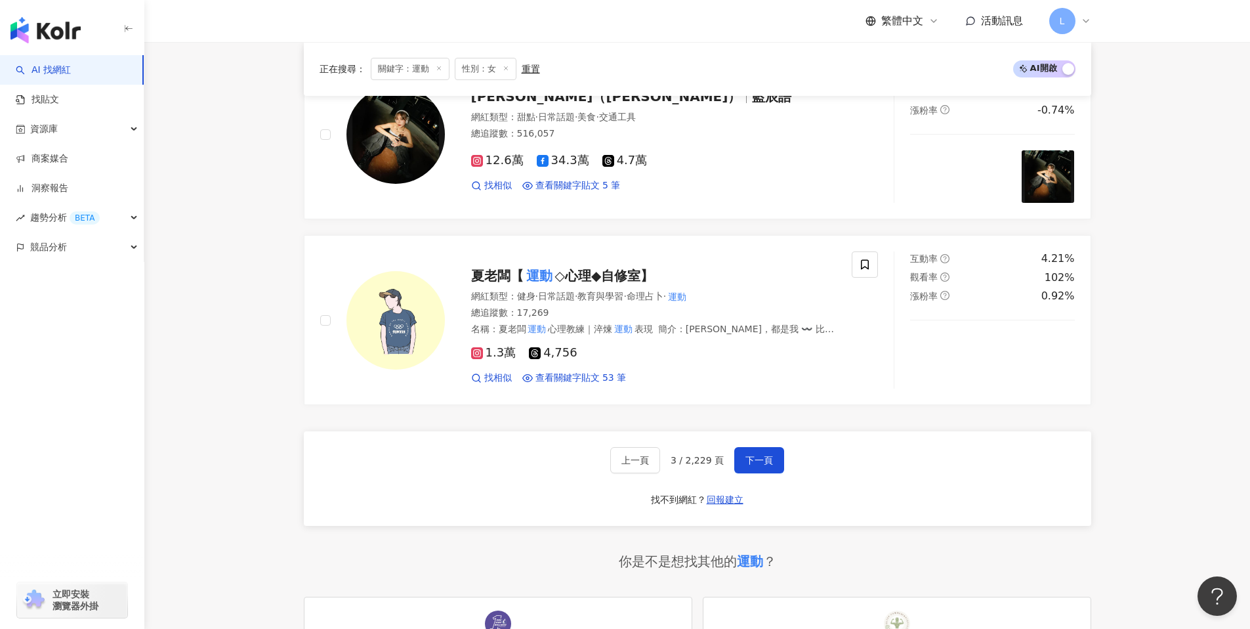
scroll to position [2399, 0]
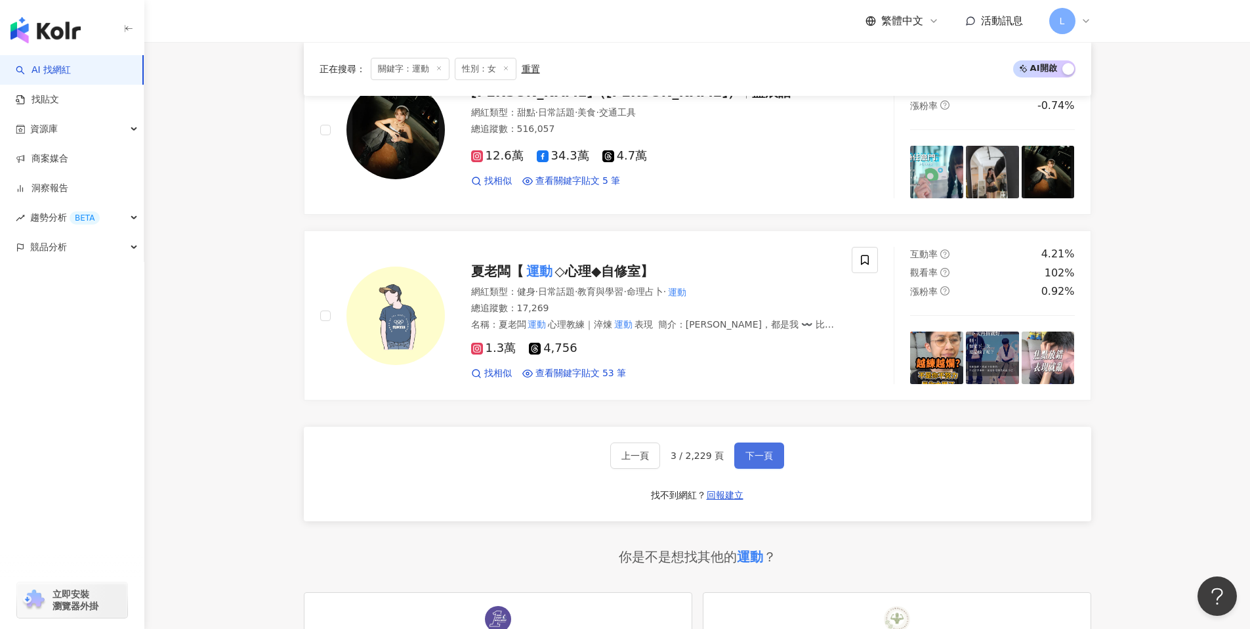
click at [761, 454] on span "下一頁" at bounding box center [760, 455] width 28 height 11
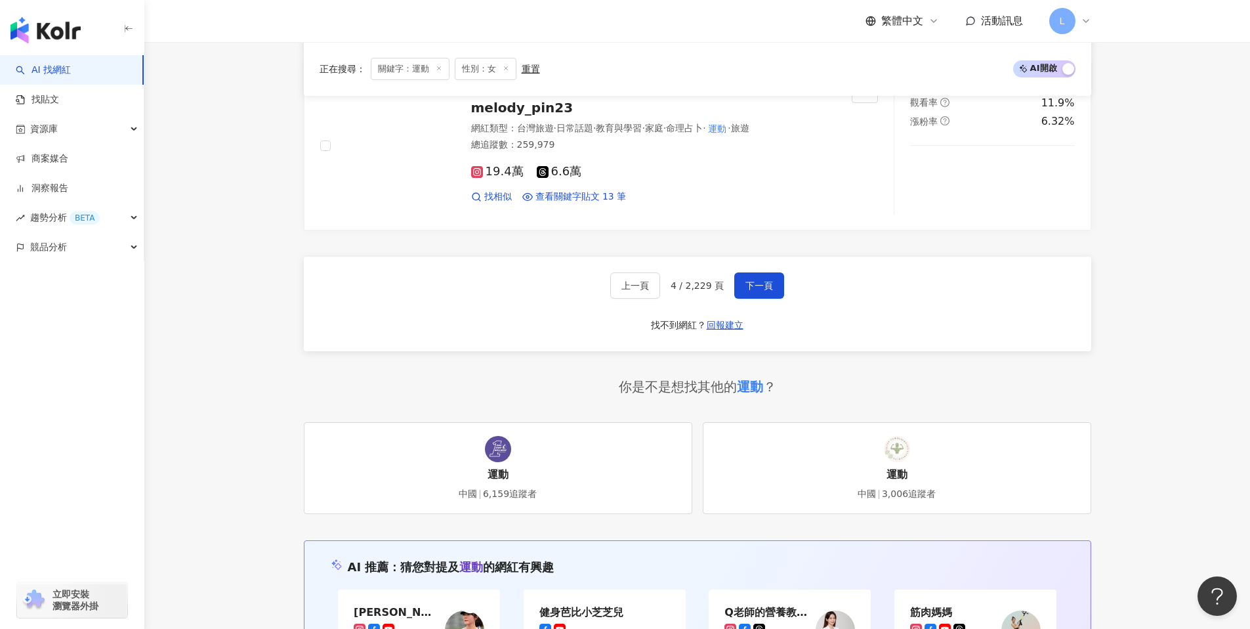
scroll to position [2616, 0]
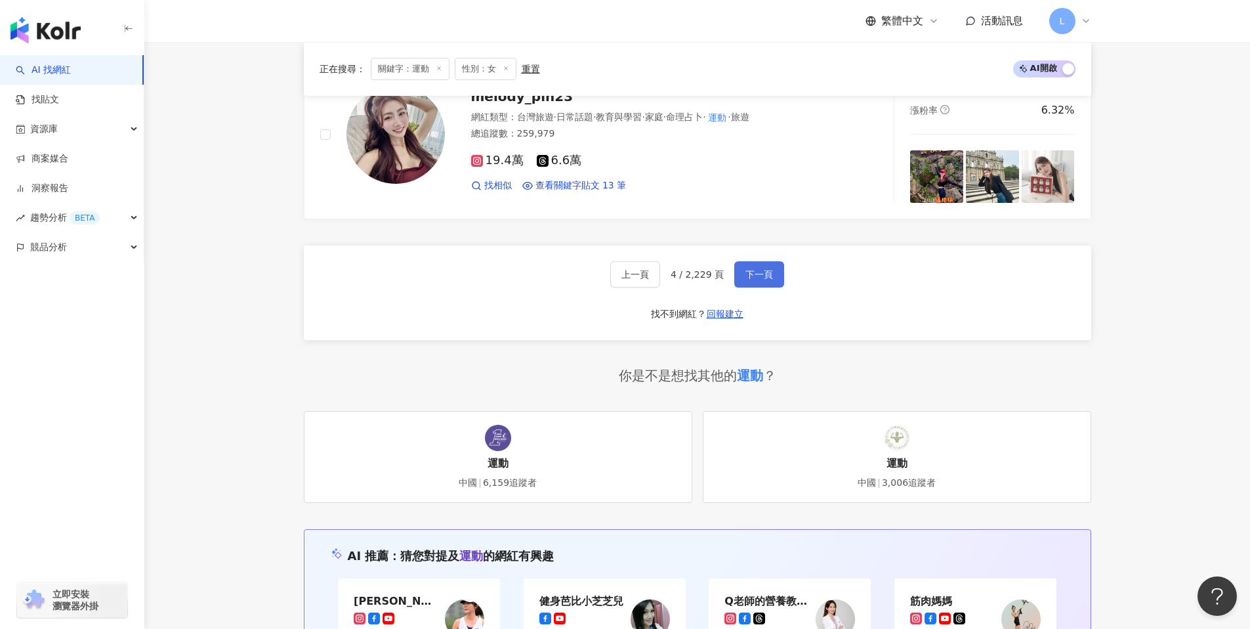
click at [769, 261] on button "下一頁" at bounding box center [760, 274] width 50 height 26
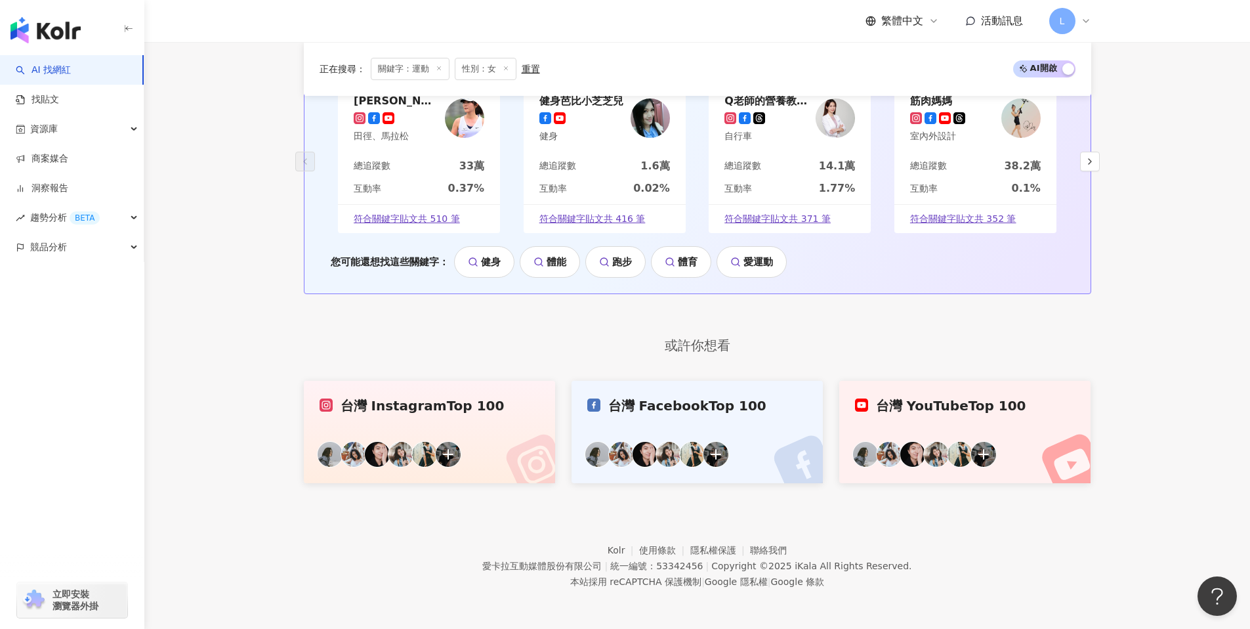
scroll to position [1145, 0]
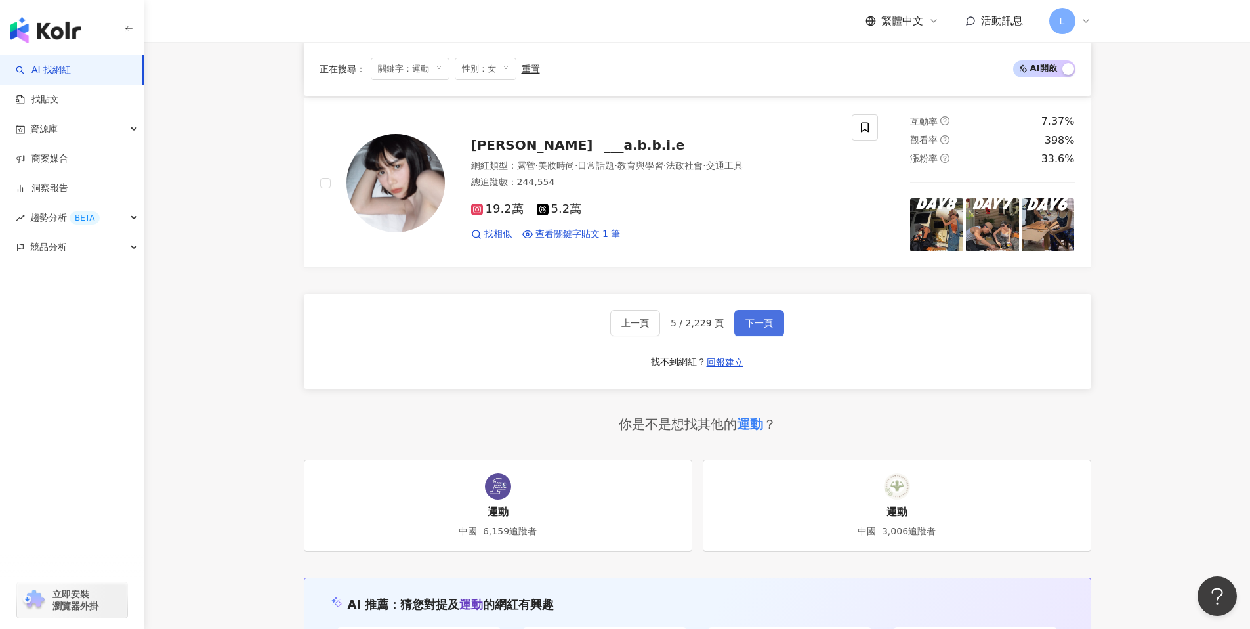
click at [746, 318] on span "下一頁" at bounding box center [760, 323] width 28 height 11
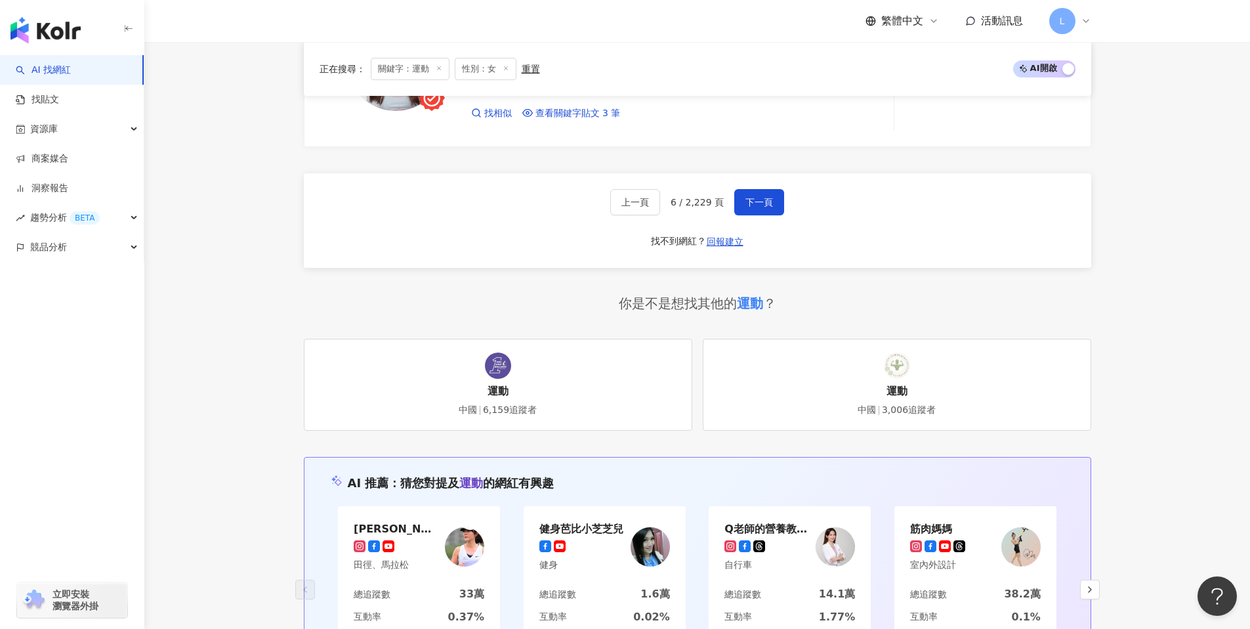
scroll to position [2609, 0]
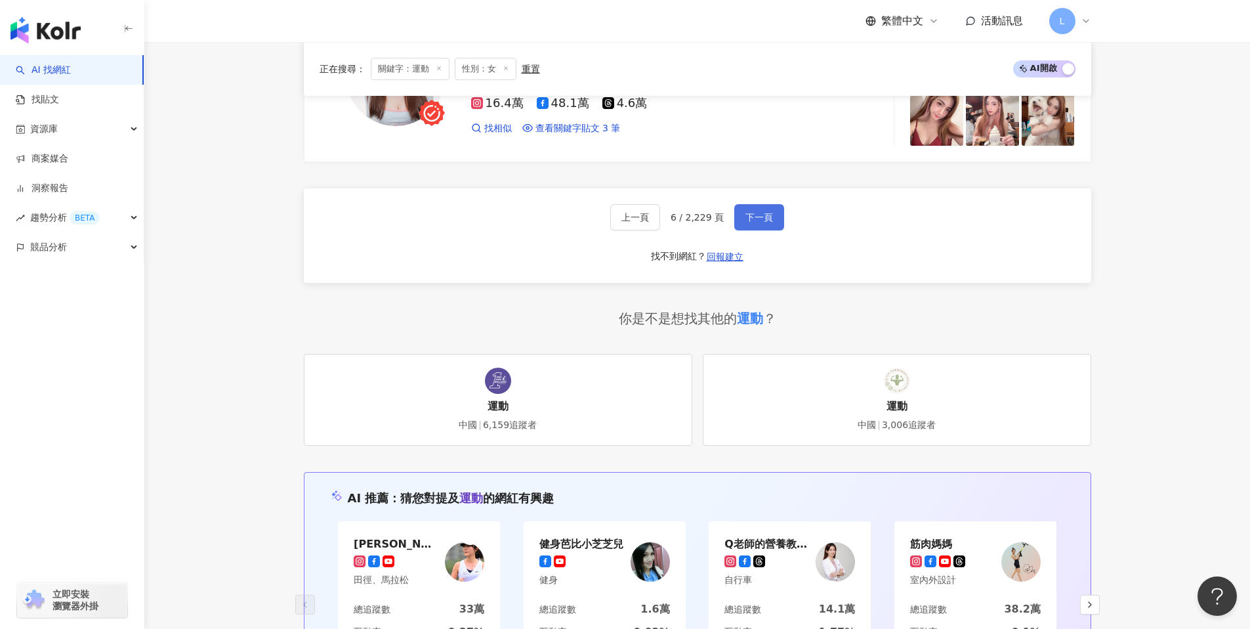
click at [767, 212] on span "下一頁" at bounding box center [760, 217] width 28 height 11
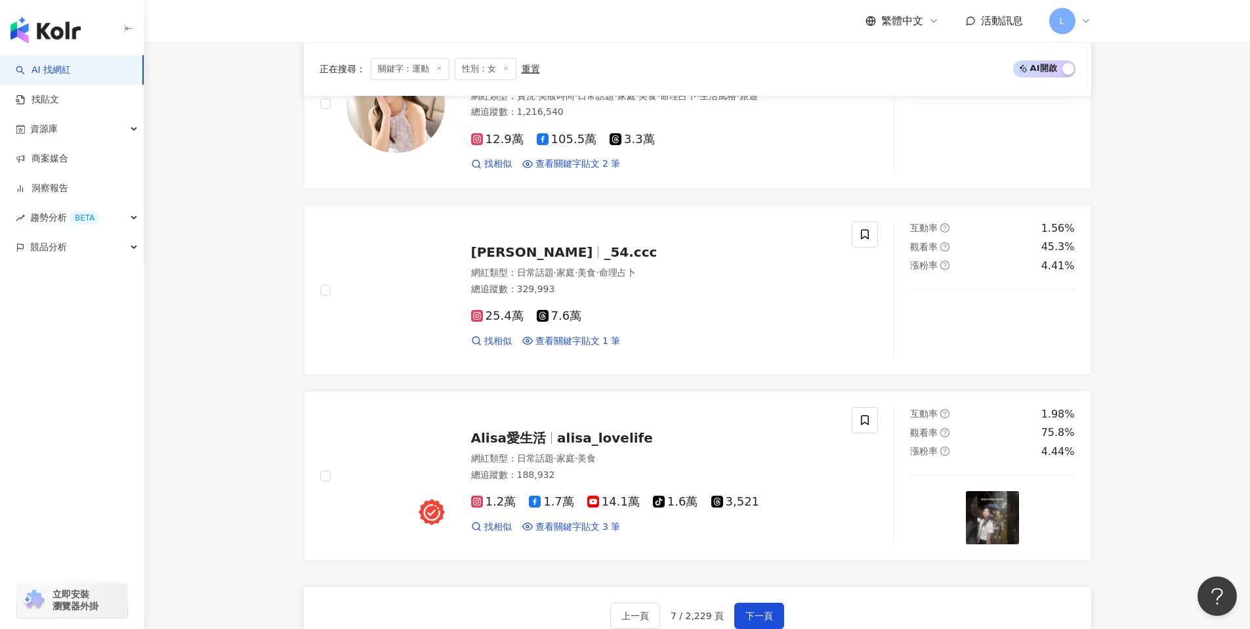
scroll to position [2334, 0]
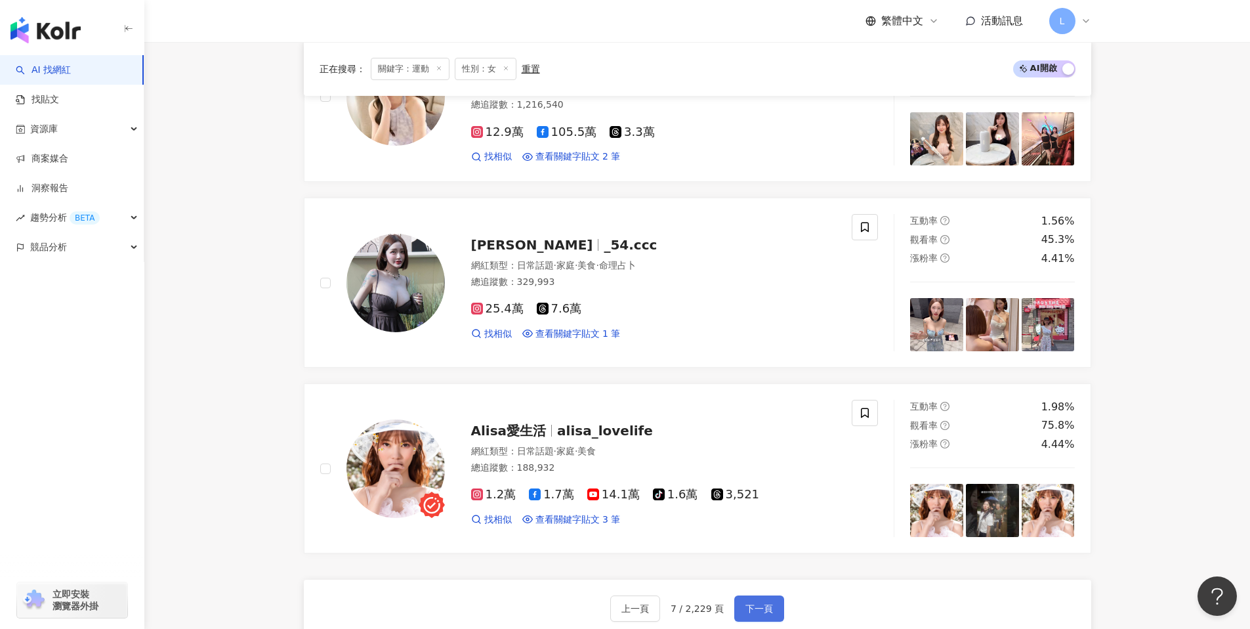
click at [760, 597] on button "下一頁" at bounding box center [760, 608] width 50 height 26
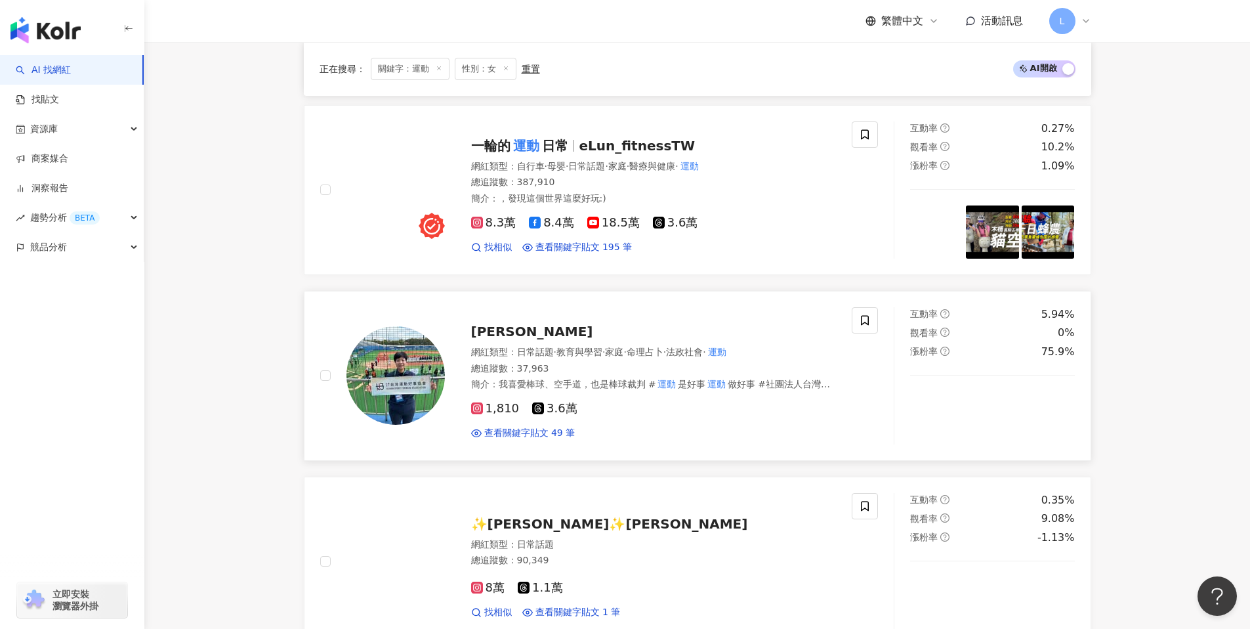
scroll to position [778, 0]
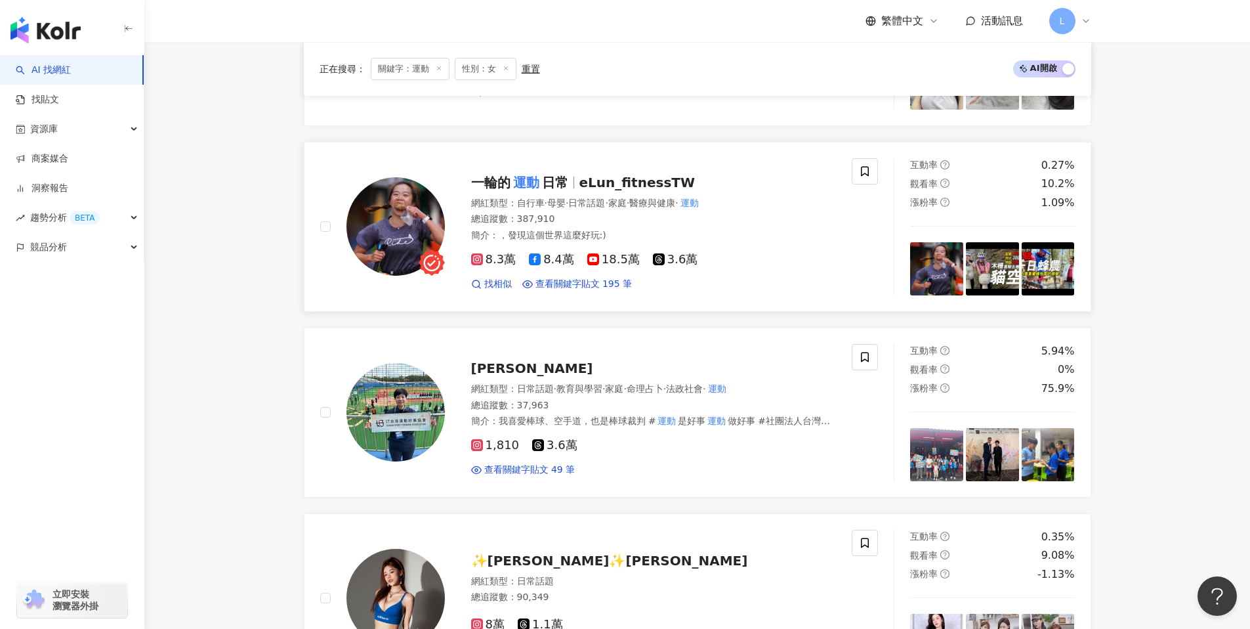
click at [393, 203] on img at bounding box center [396, 226] width 98 height 98
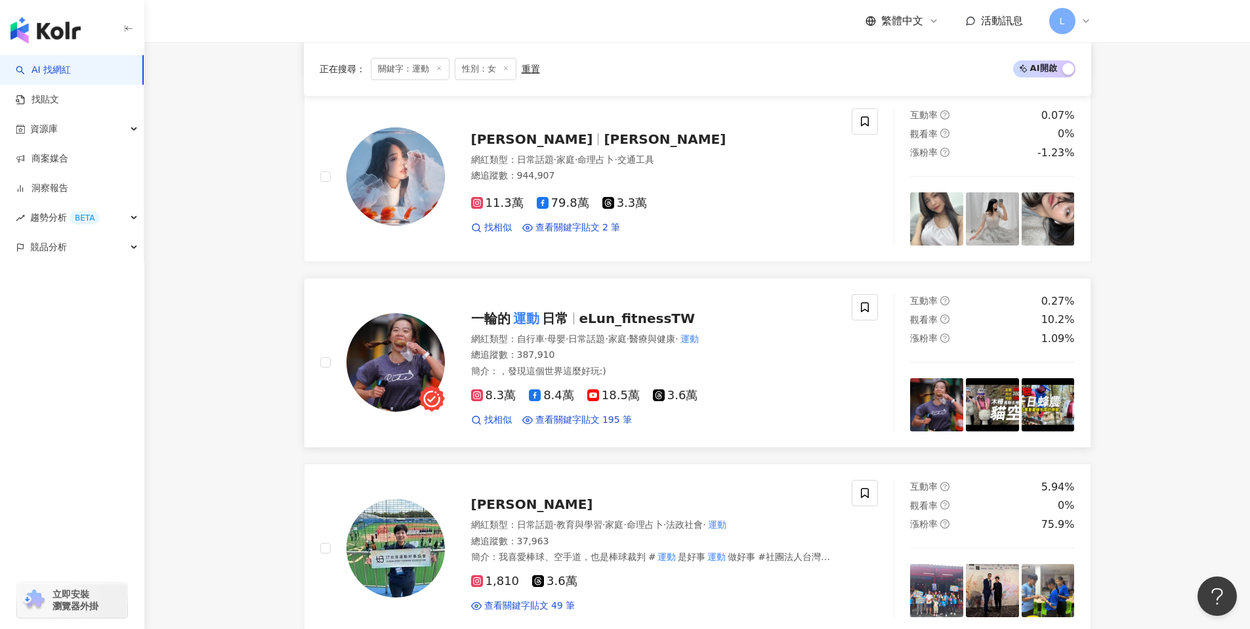
scroll to position [691, 0]
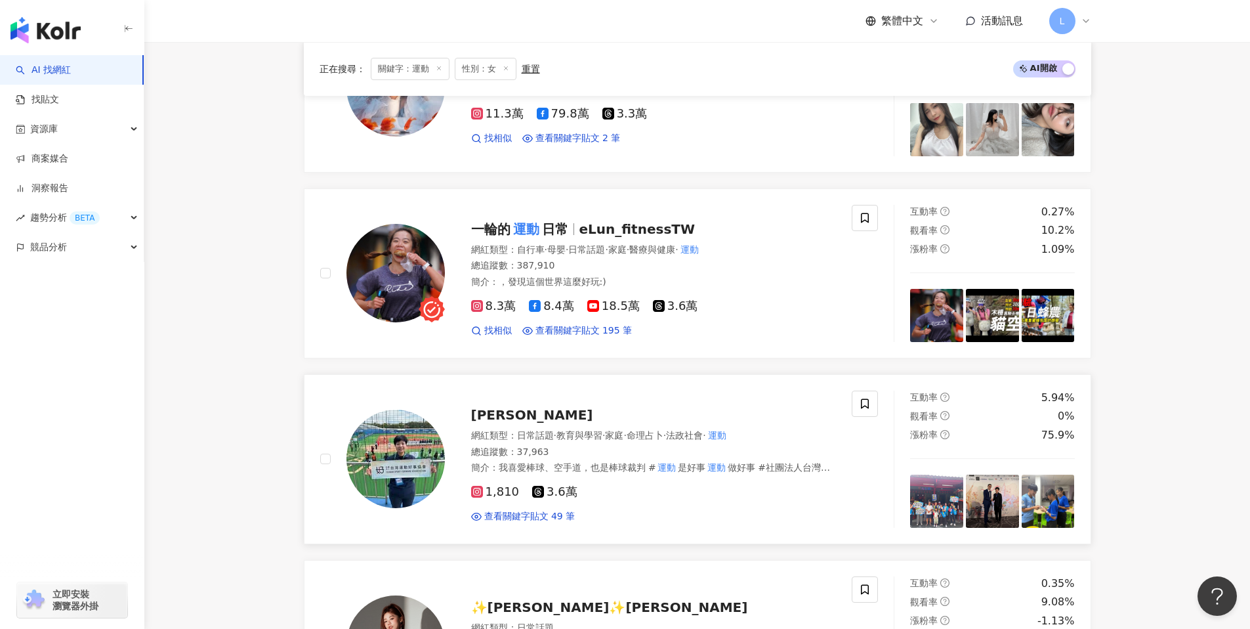
scroll to position [736, 0]
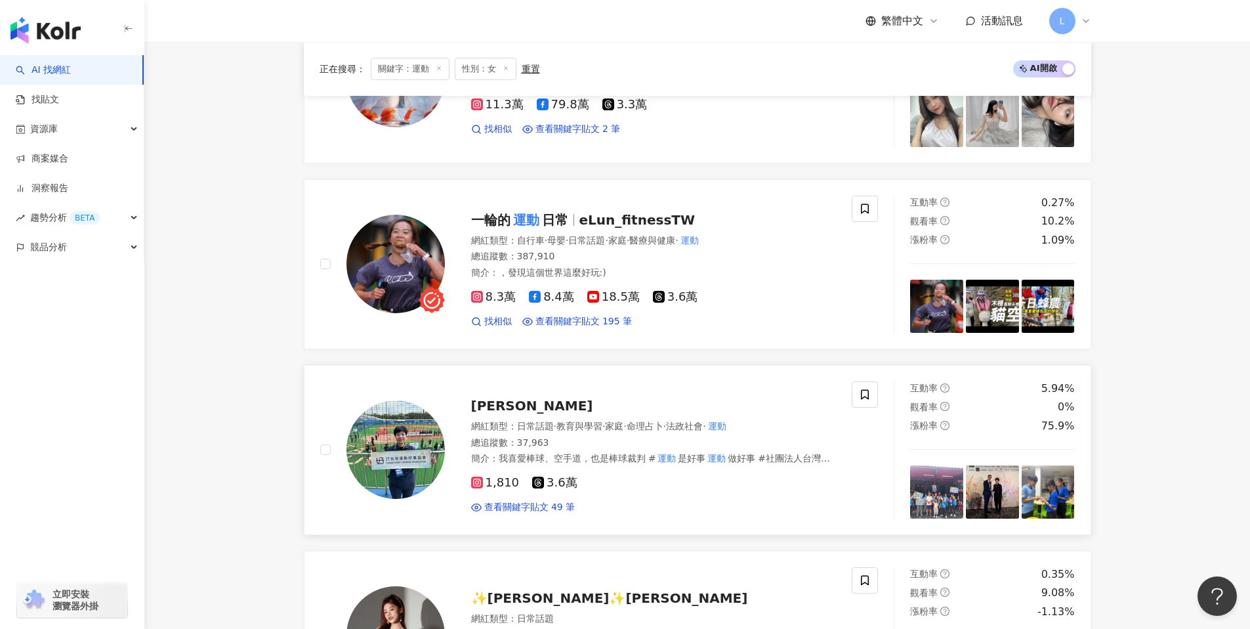
scroll to position [740, 0]
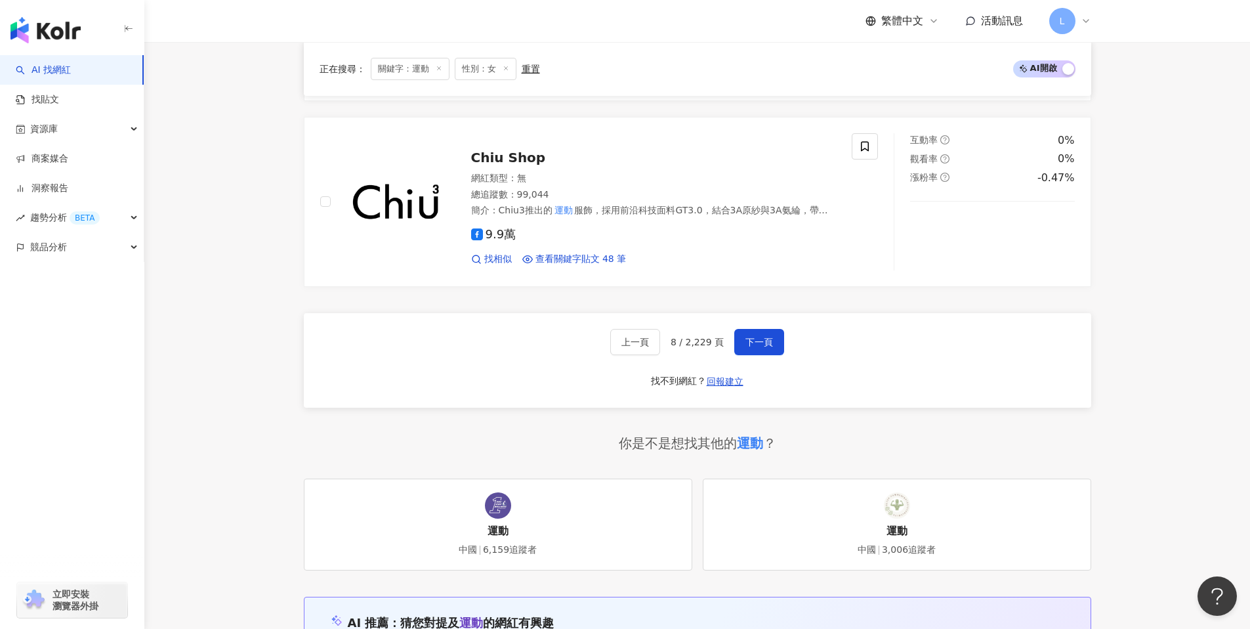
scroll to position [2516, 0]
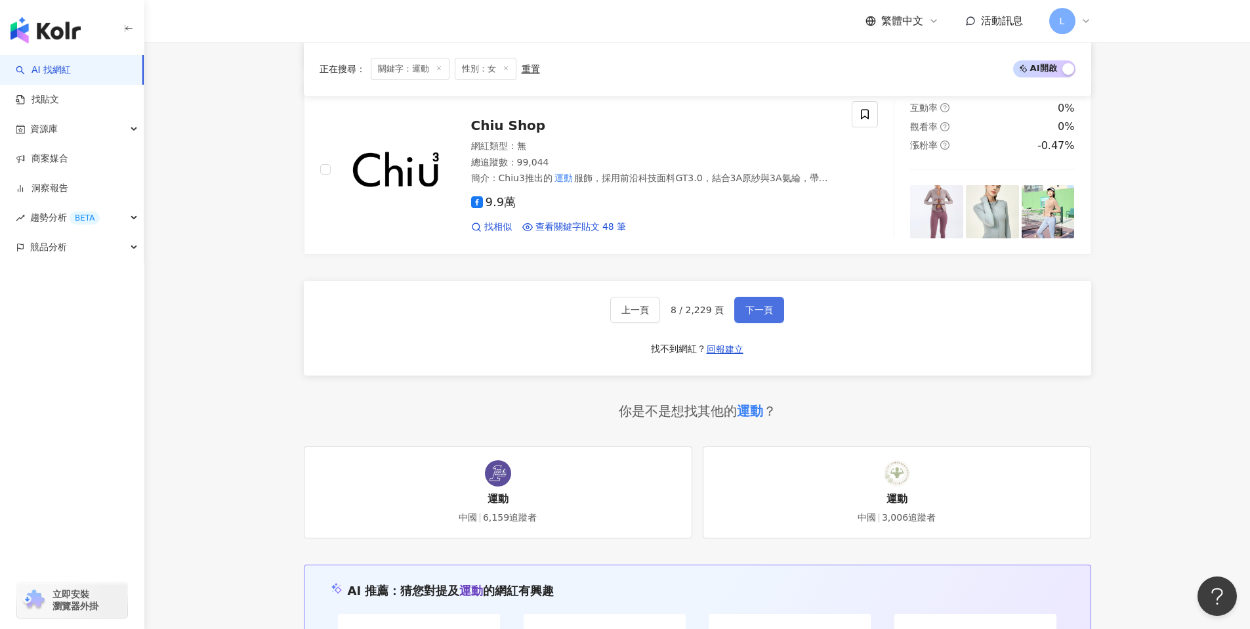
click at [756, 305] on span "下一頁" at bounding box center [760, 310] width 28 height 11
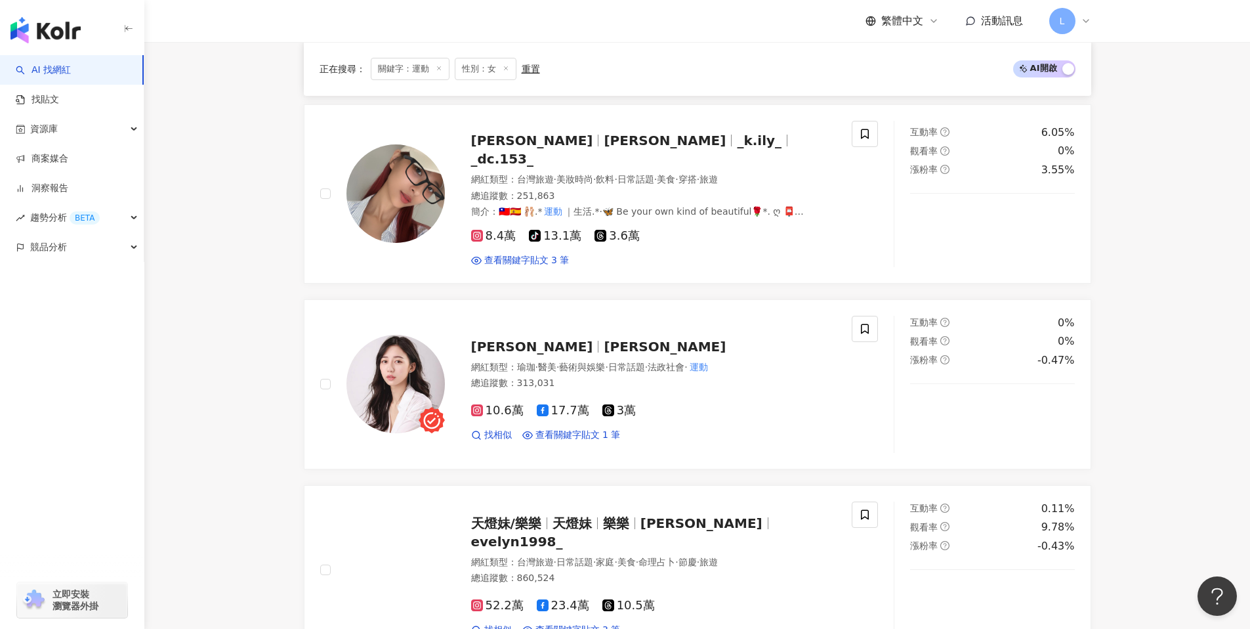
scroll to position [2427, 0]
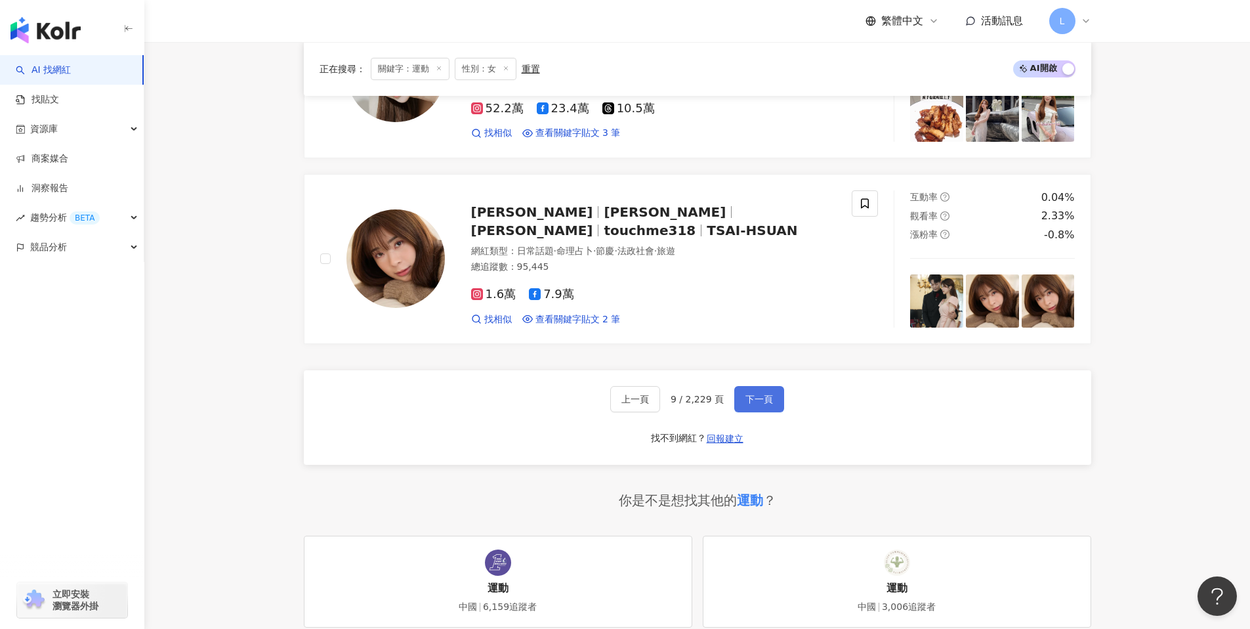
click at [758, 397] on button "下一頁" at bounding box center [760, 399] width 50 height 26
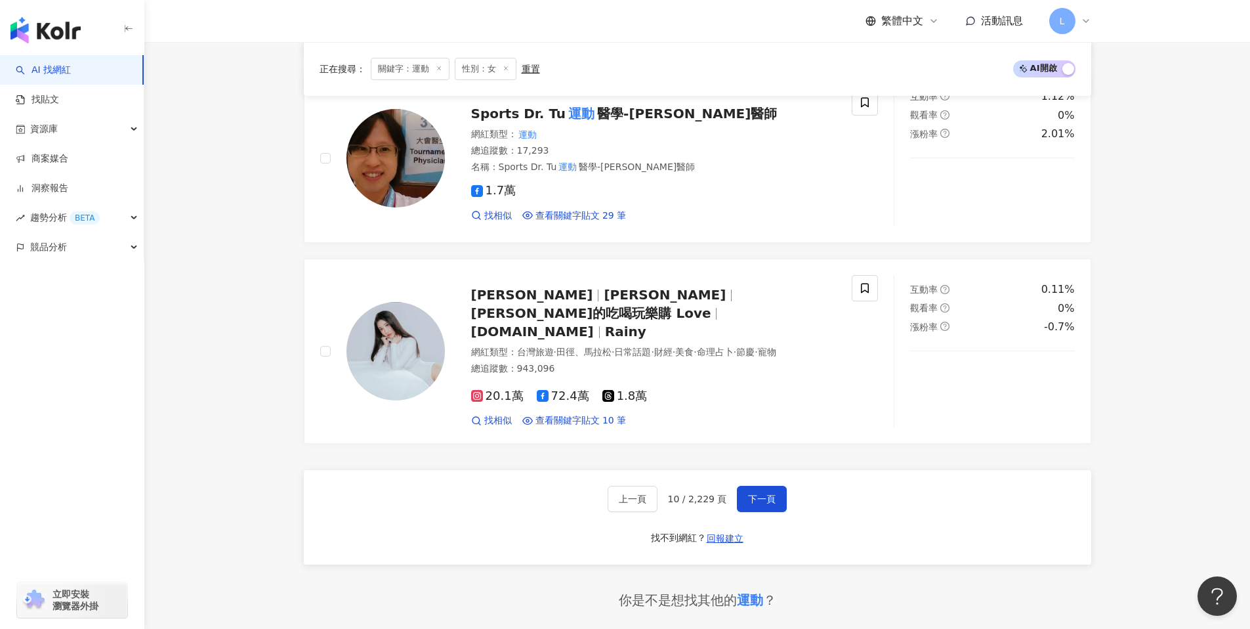
scroll to position [2412, 0]
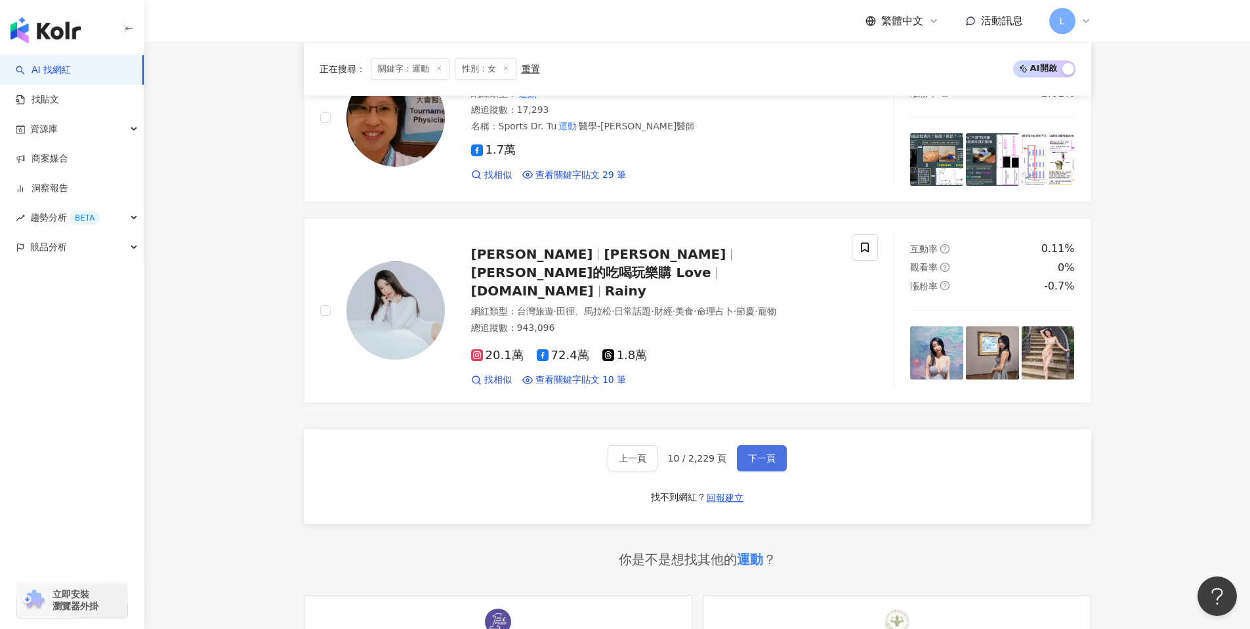
click at [759, 445] on button "下一頁" at bounding box center [762, 458] width 50 height 26
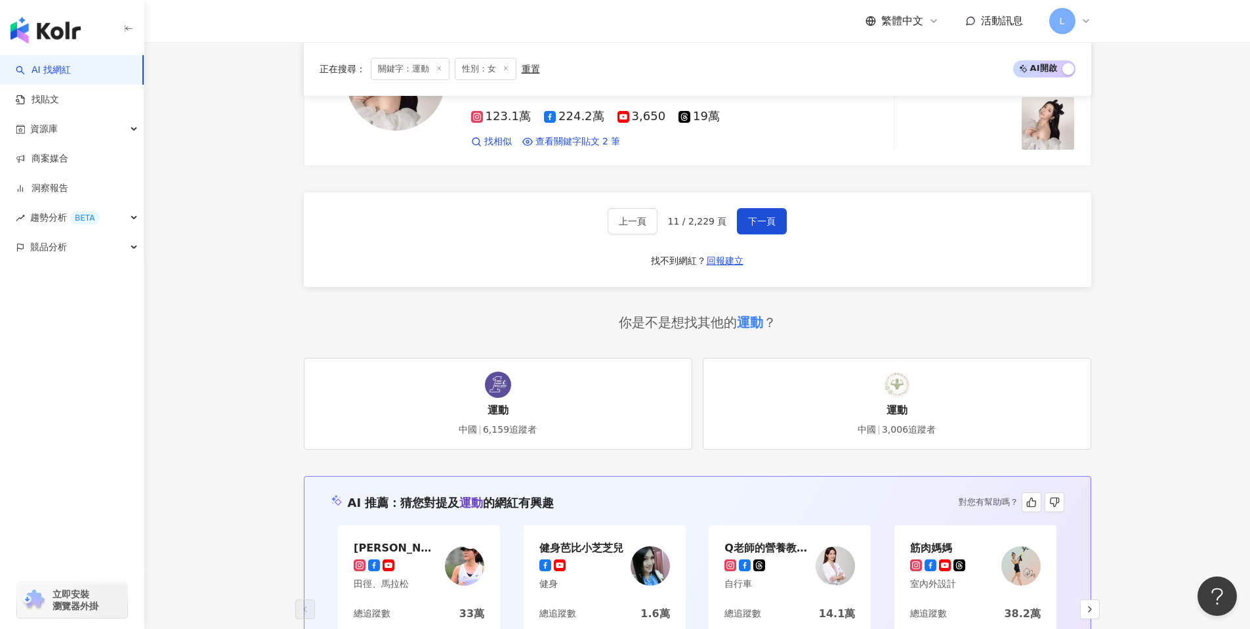
scroll to position [2601, 0]
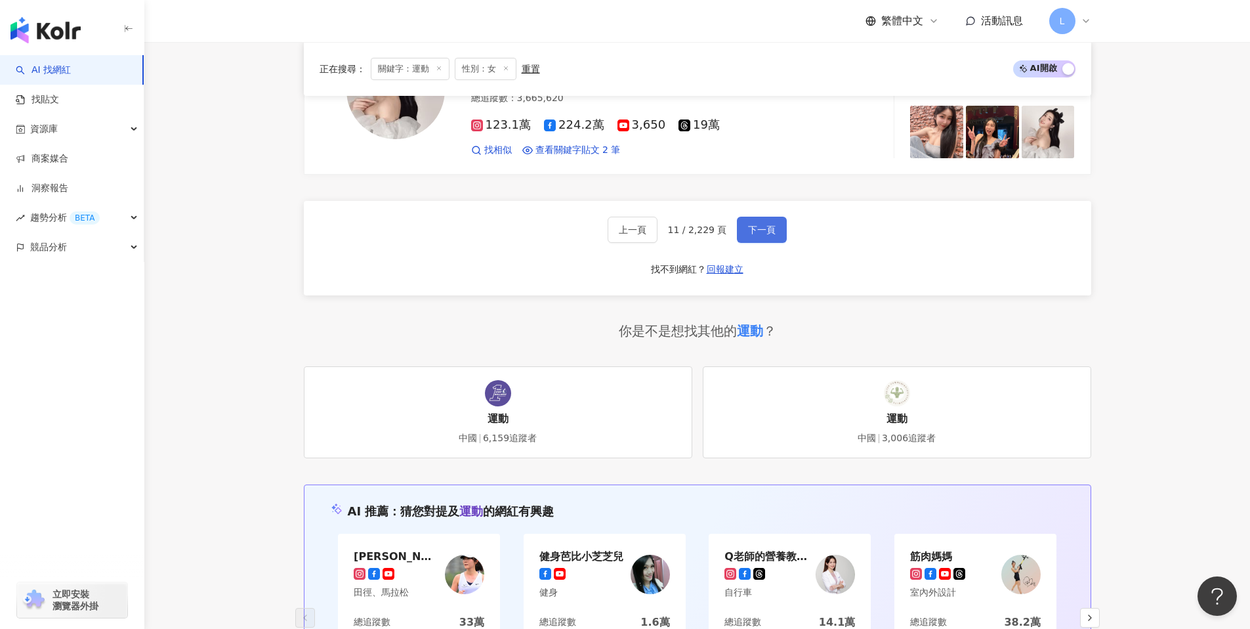
click at [773, 224] on span "下一頁" at bounding box center [762, 229] width 28 height 11
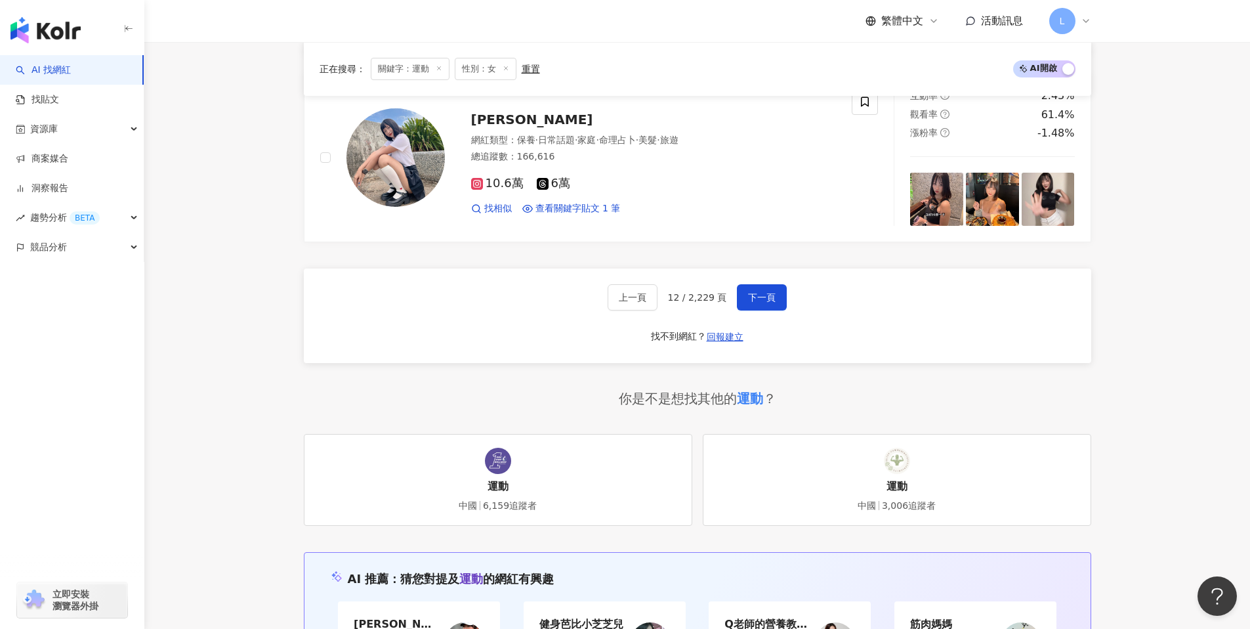
scroll to position [2630, 0]
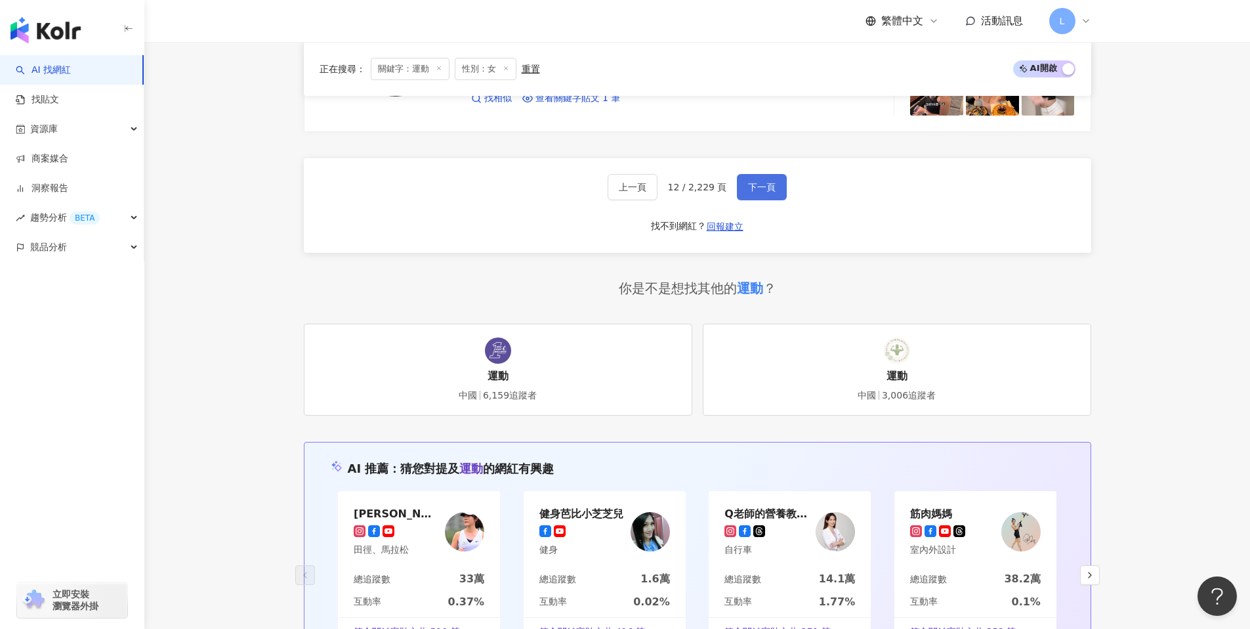
click at [767, 182] on span "下一頁" at bounding box center [762, 187] width 28 height 11
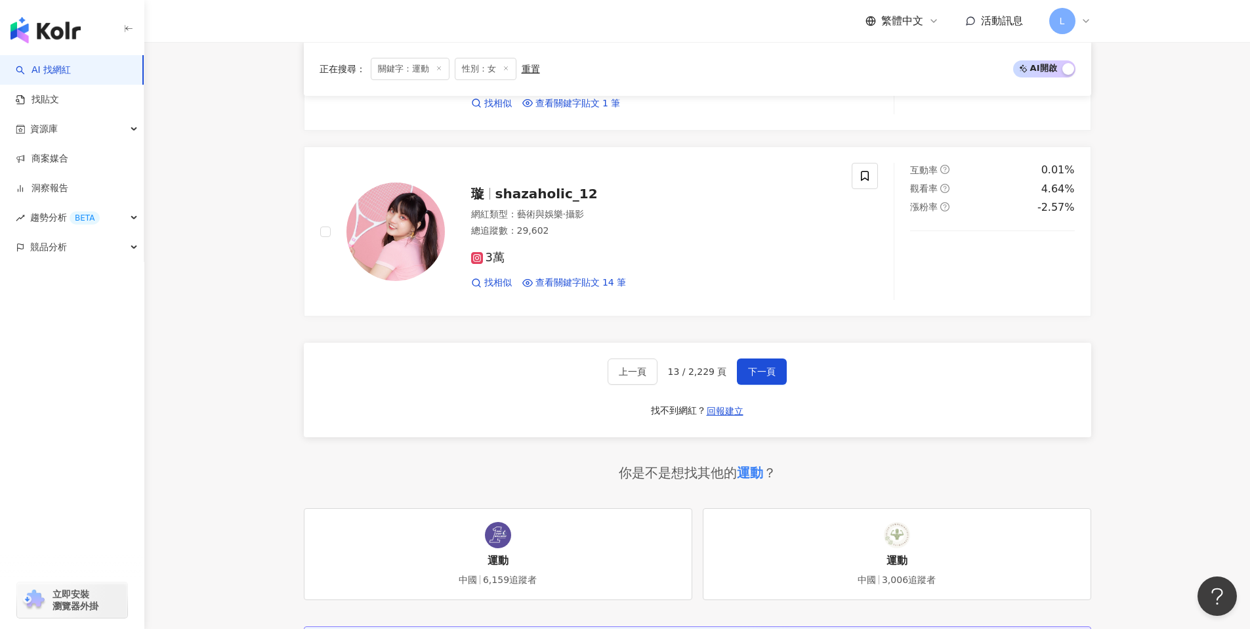
scroll to position [2433, 0]
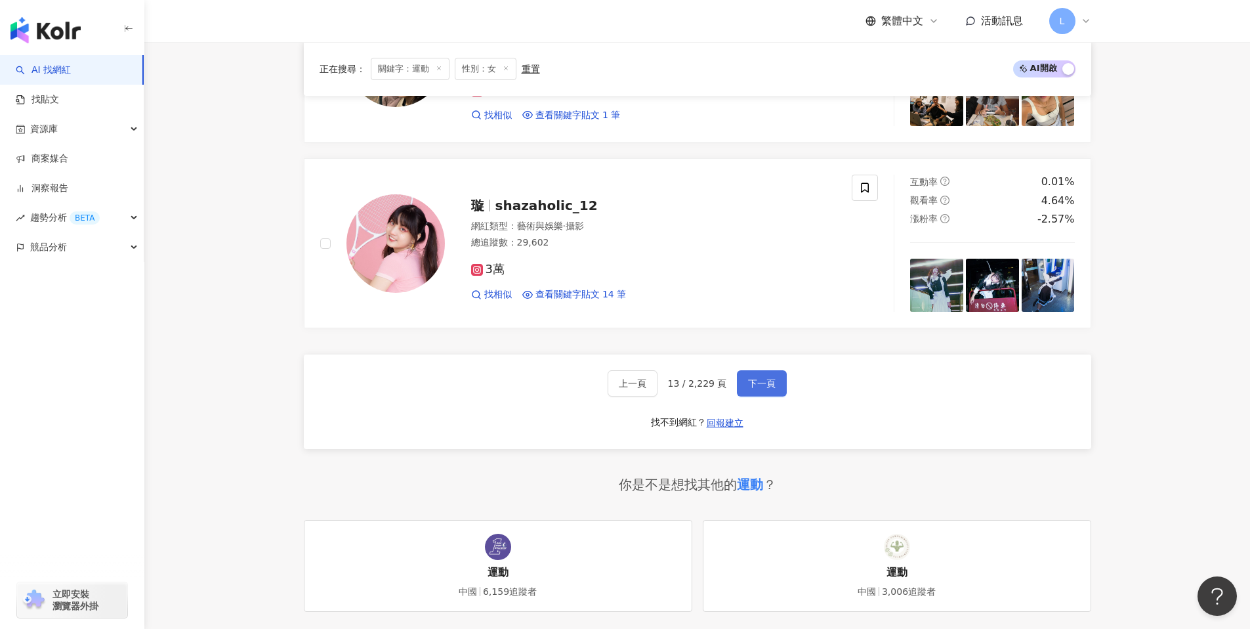
click at [765, 378] on span "下一頁" at bounding box center [762, 383] width 28 height 11
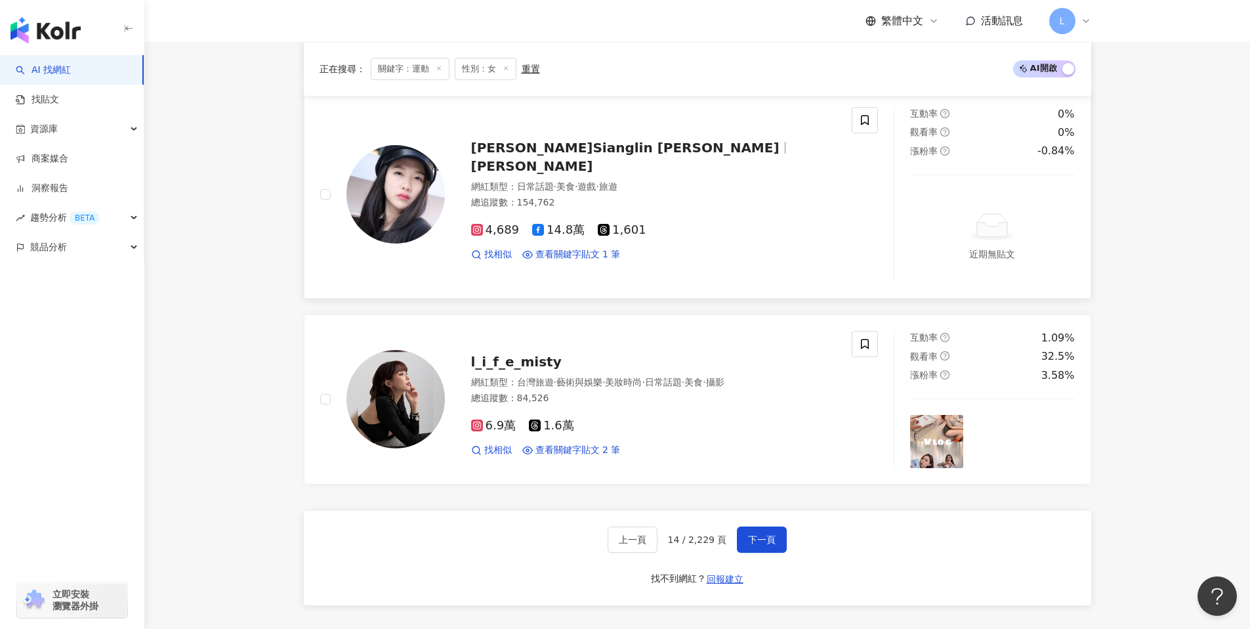
scroll to position [2403, 0]
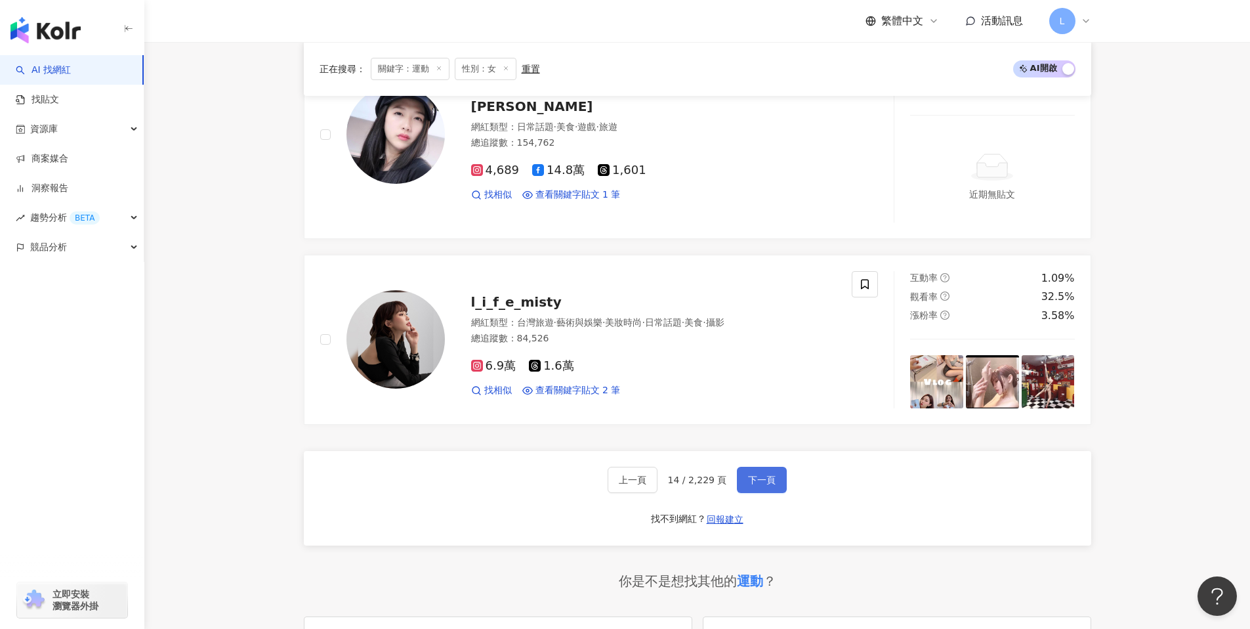
click at [770, 479] on span "下一頁" at bounding box center [762, 480] width 28 height 11
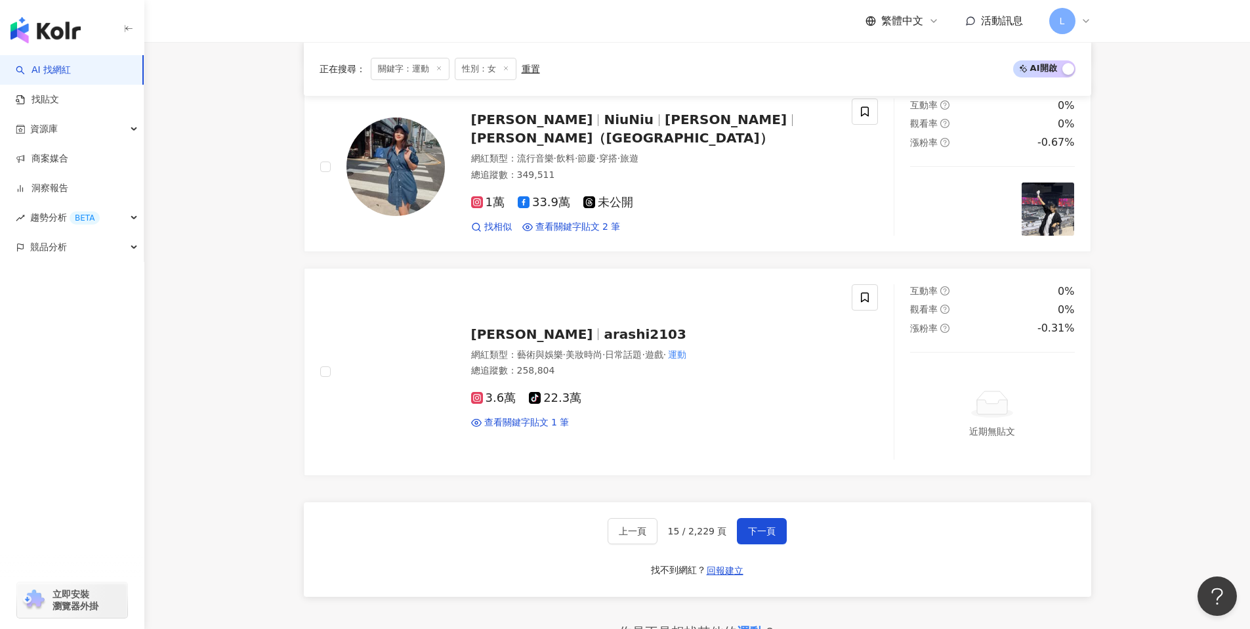
scroll to position [2370, 0]
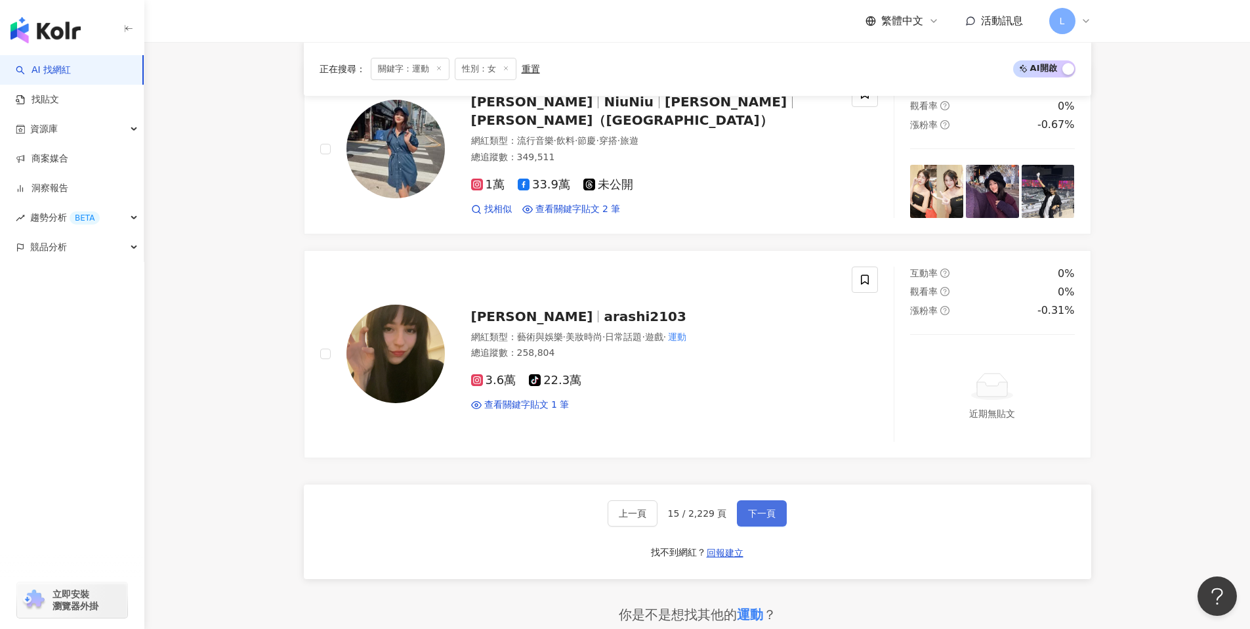
click at [768, 500] on button "下一頁" at bounding box center [762, 513] width 50 height 26
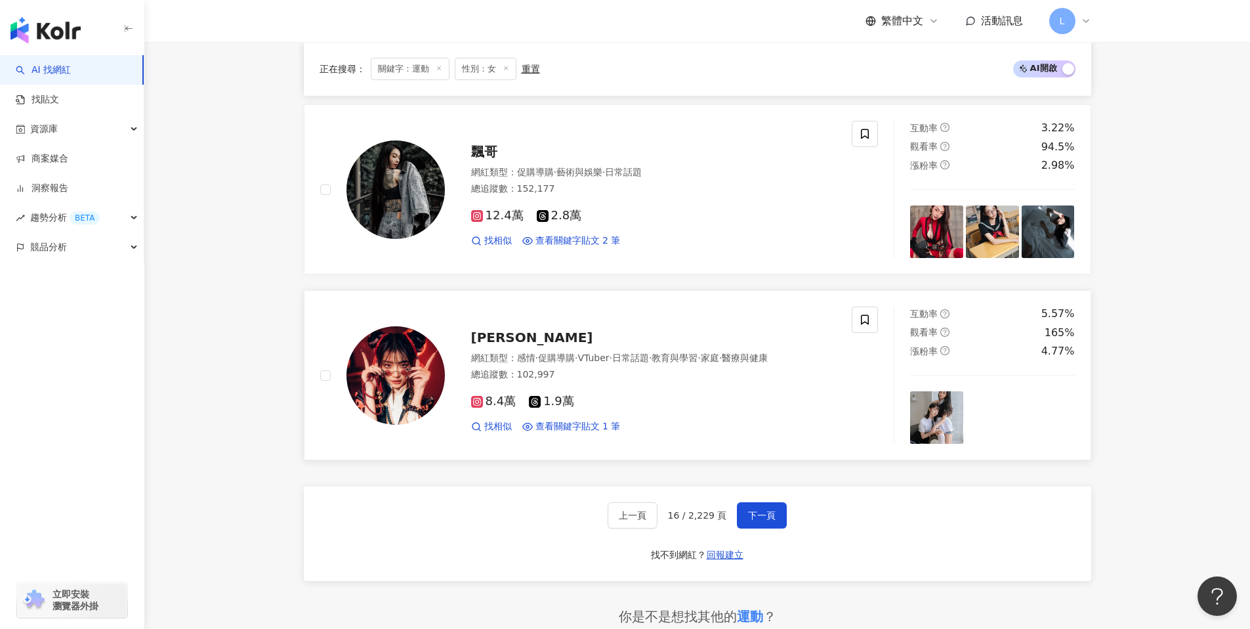
scroll to position [2385, 0]
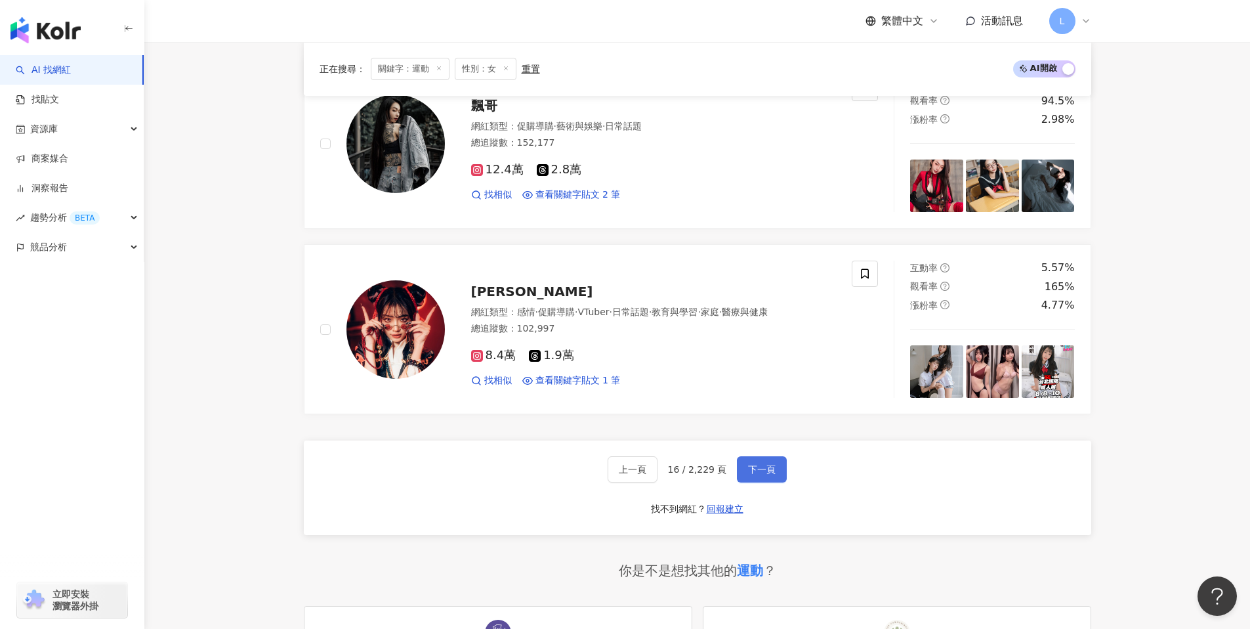
click at [780, 465] on button "下一頁" at bounding box center [762, 469] width 50 height 26
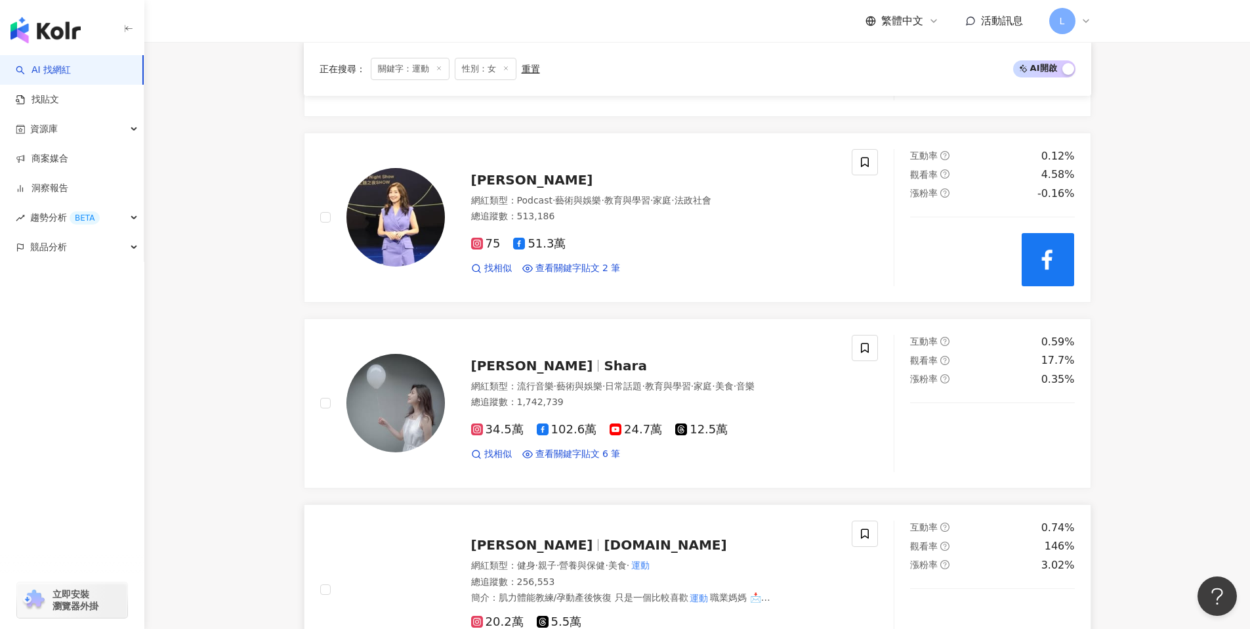
scroll to position [634, 0]
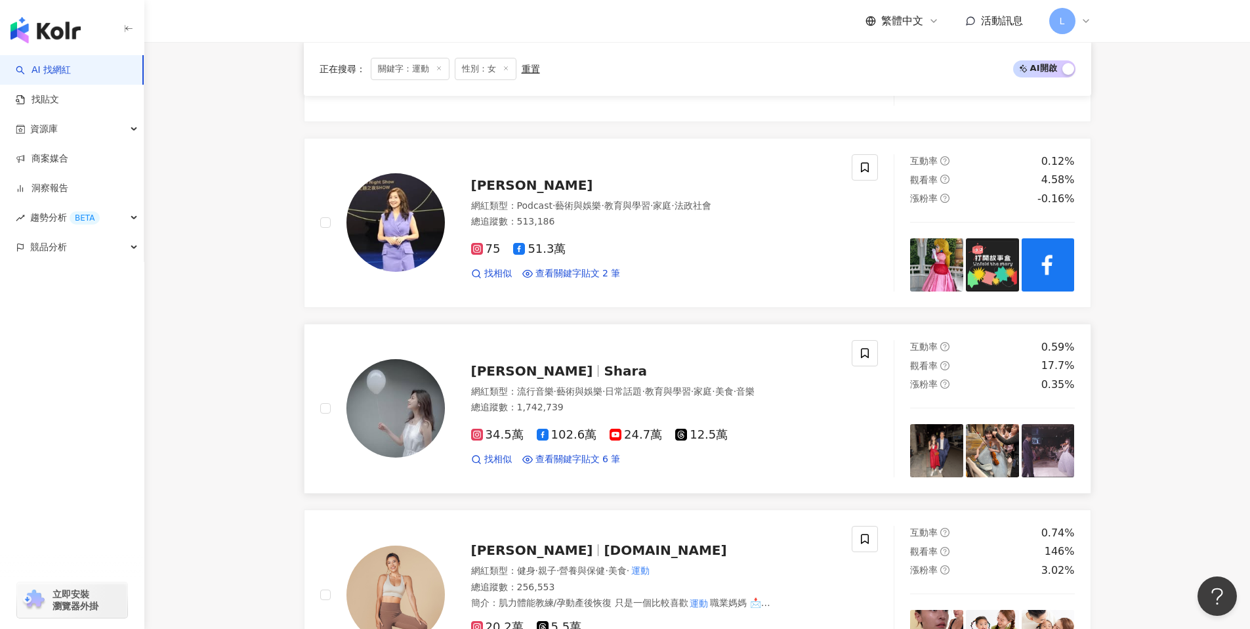
click at [398, 393] on img at bounding box center [396, 408] width 98 height 98
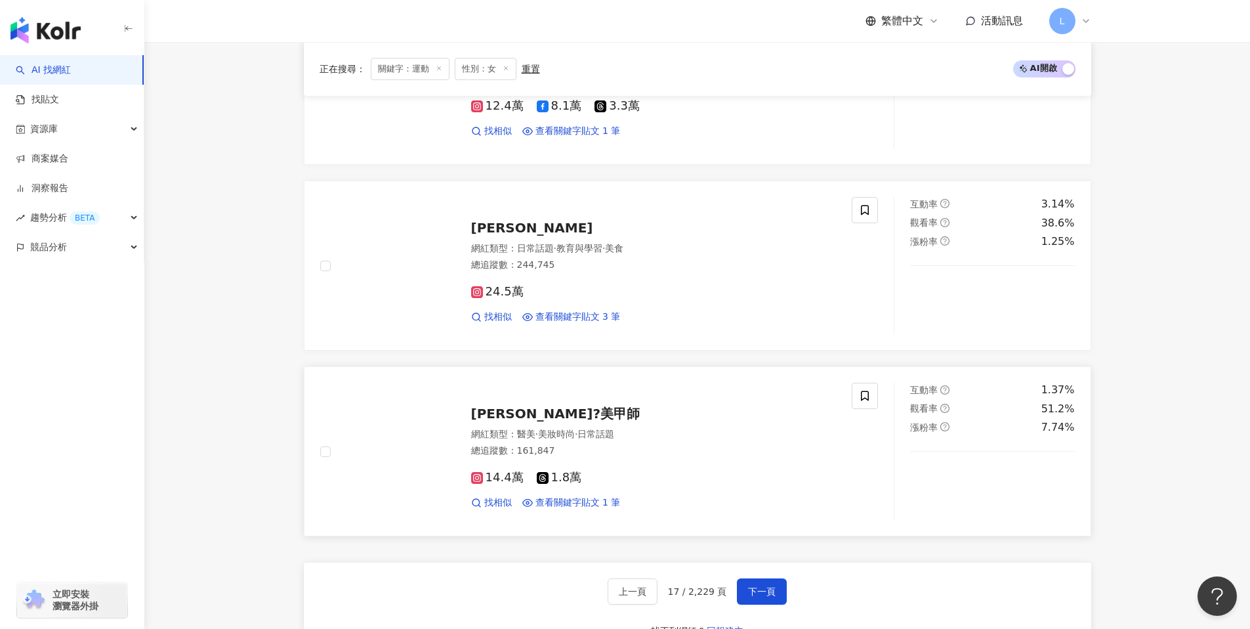
scroll to position [2288, 0]
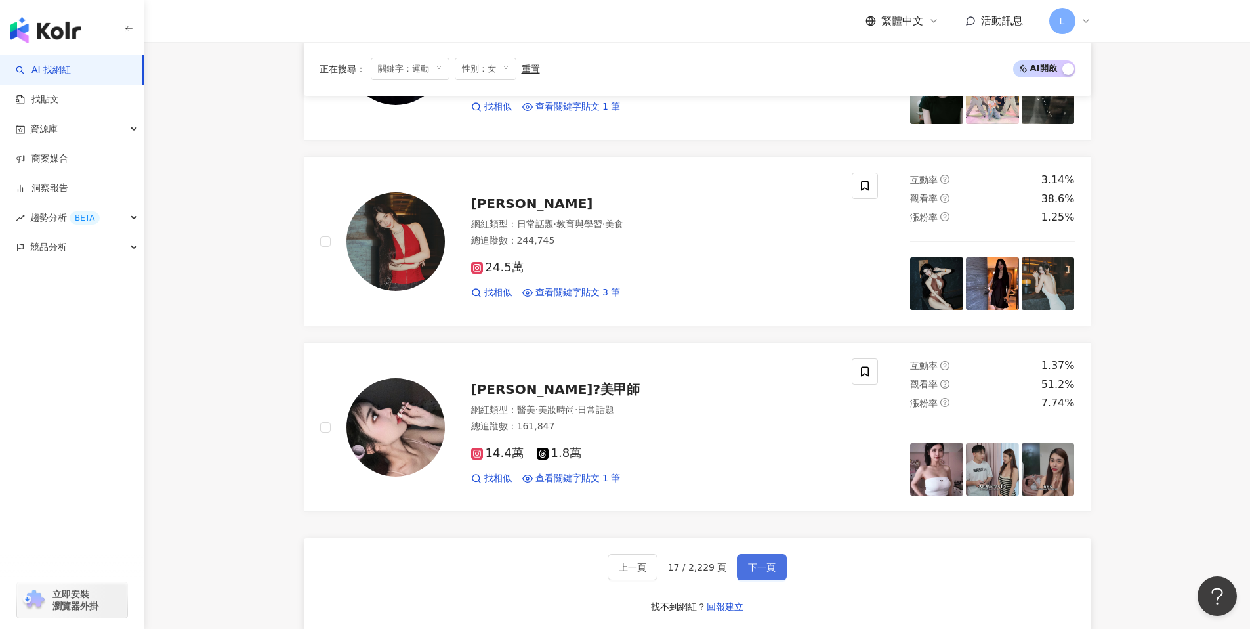
click at [767, 554] on button "下一頁" at bounding box center [762, 567] width 50 height 26
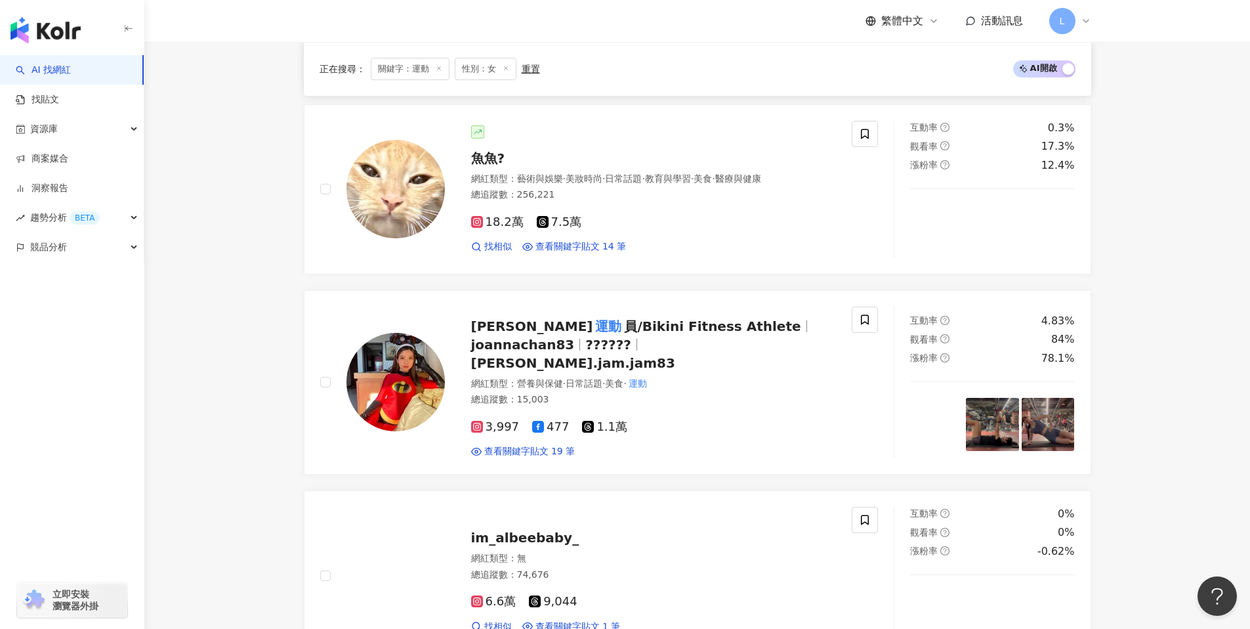
scroll to position [2249, 0]
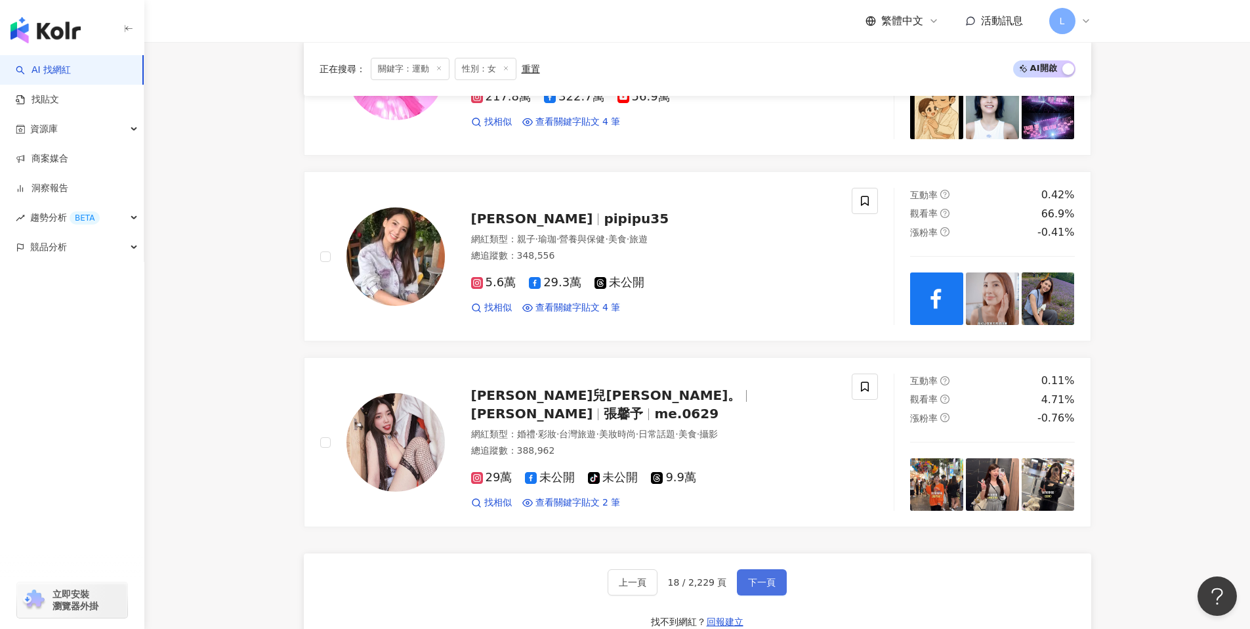
click at [761, 577] on span "下一頁" at bounding box center [762, 582] width 28 height 11
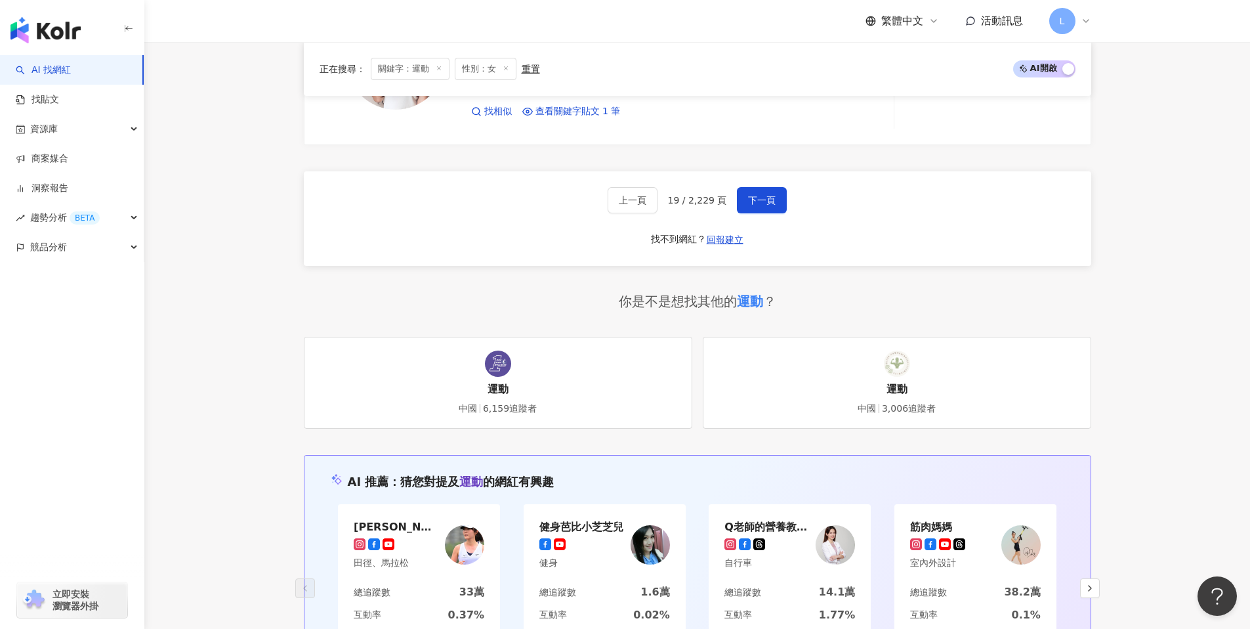
scroll to position [2432, 0]
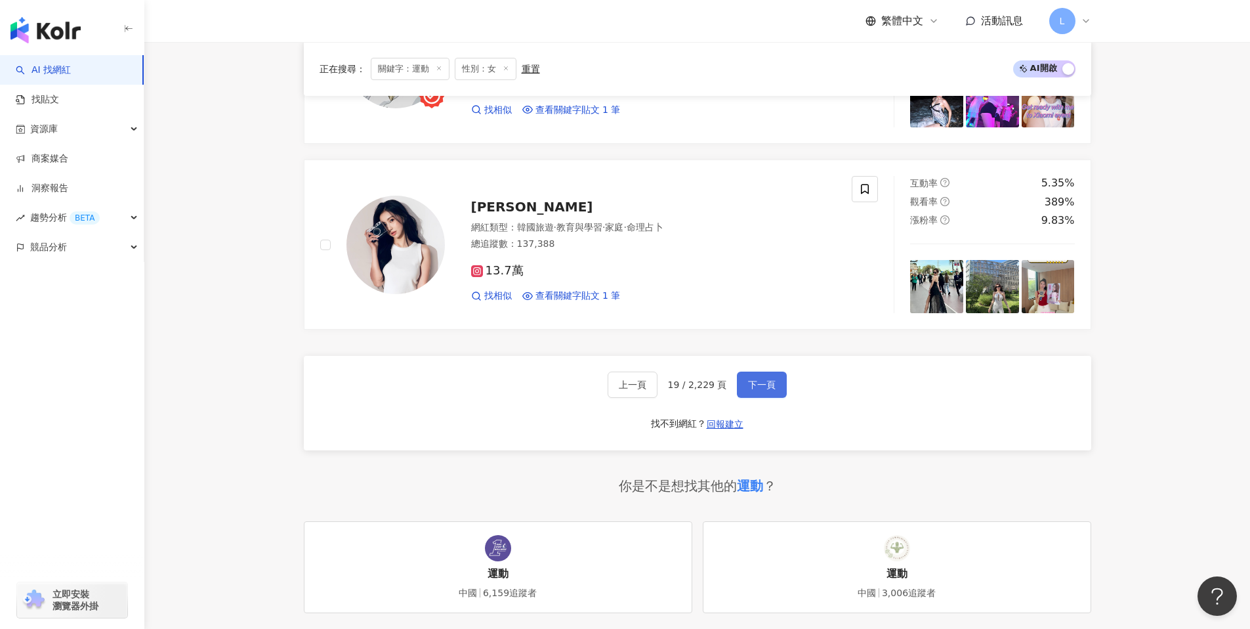
click at [756, 379] on span "下一頁" at bounding box center [762, 384] width 28 height 11
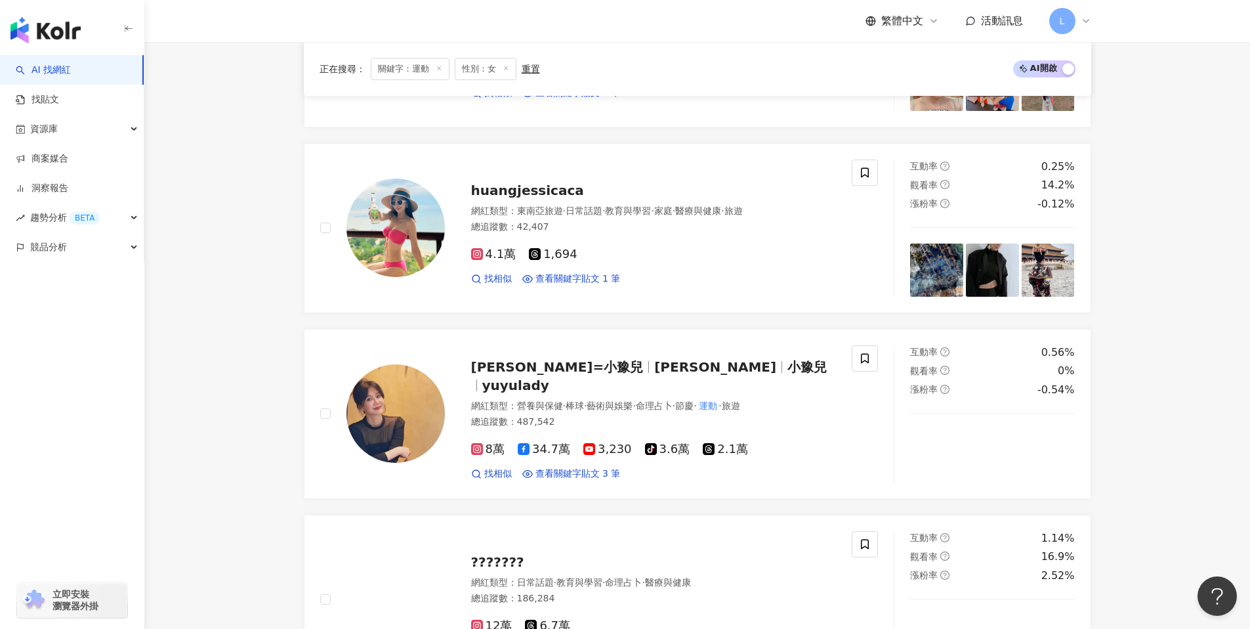
scroll to position [771, 0]
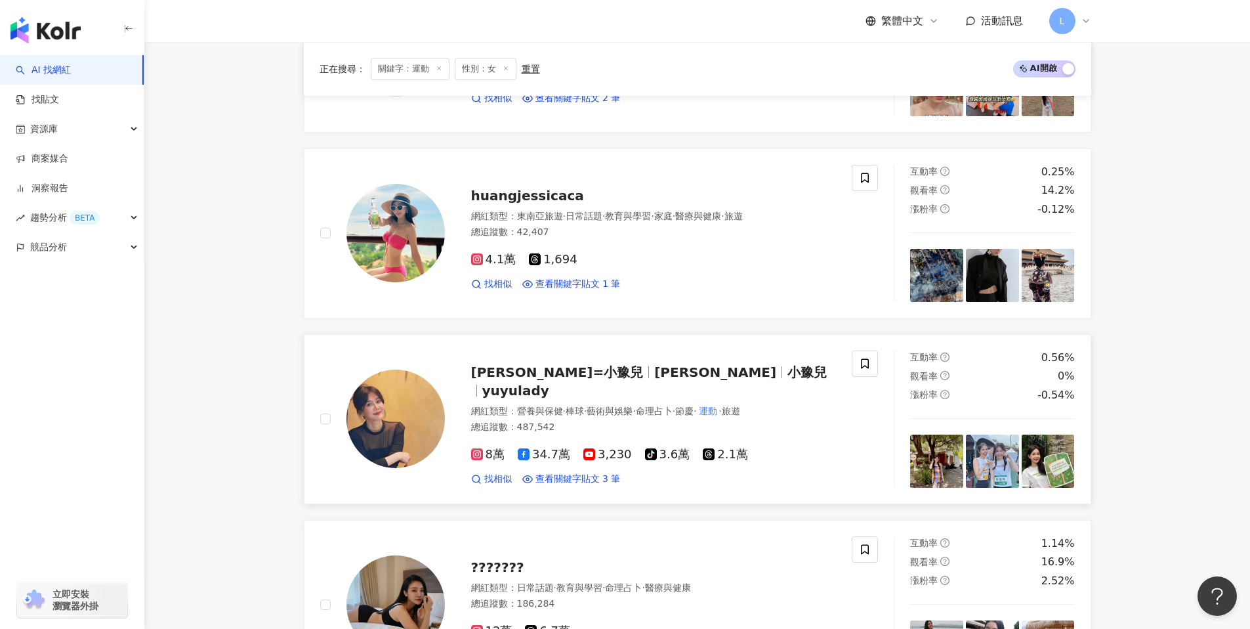
click at [379, 398] on img at bounding box center [396, 419] width 98 height 98
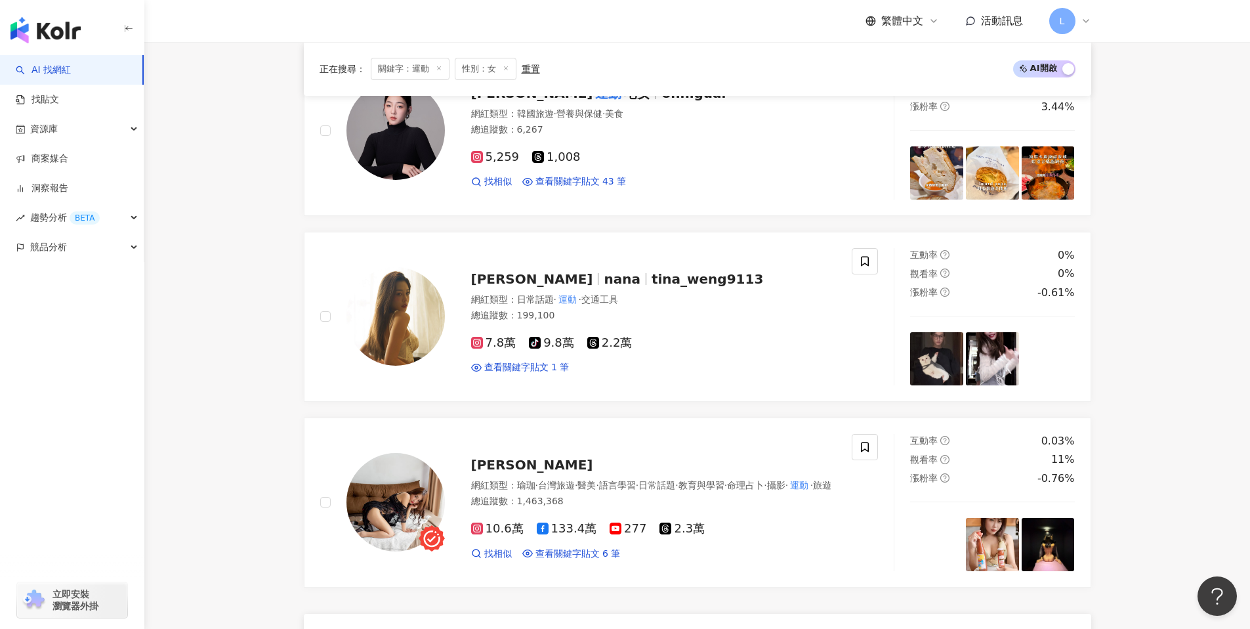
scroll to position [2315, 0]
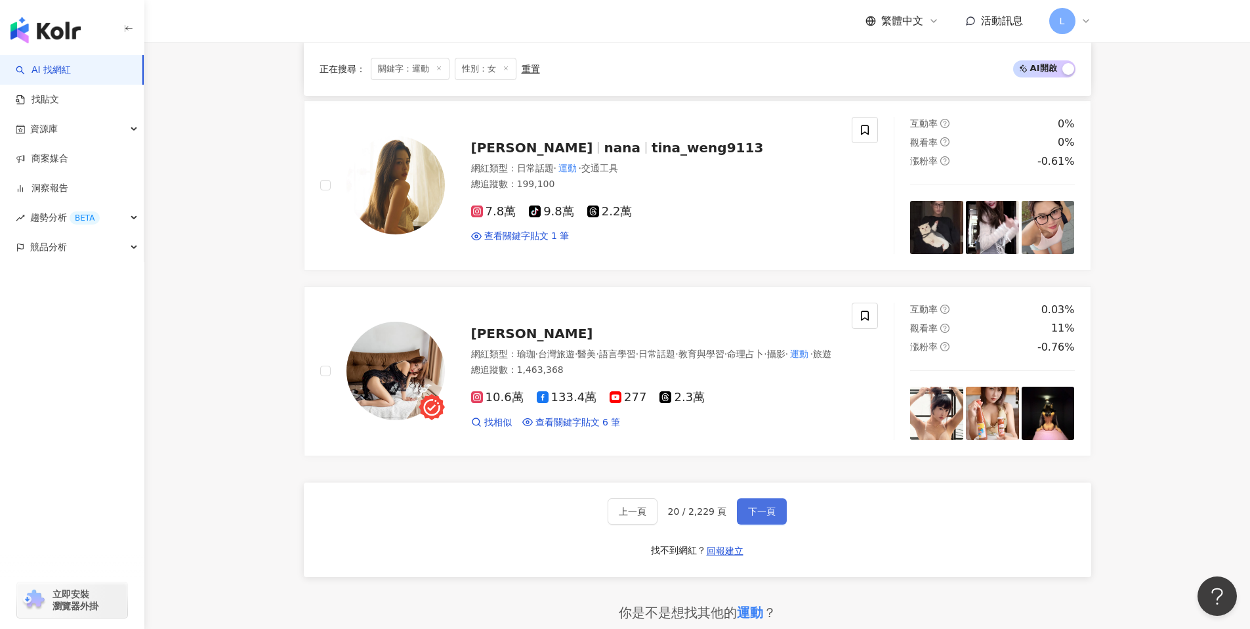
click at [765, 506] on span "下一頁" at bounding box center [762, 511] width 28 height 11
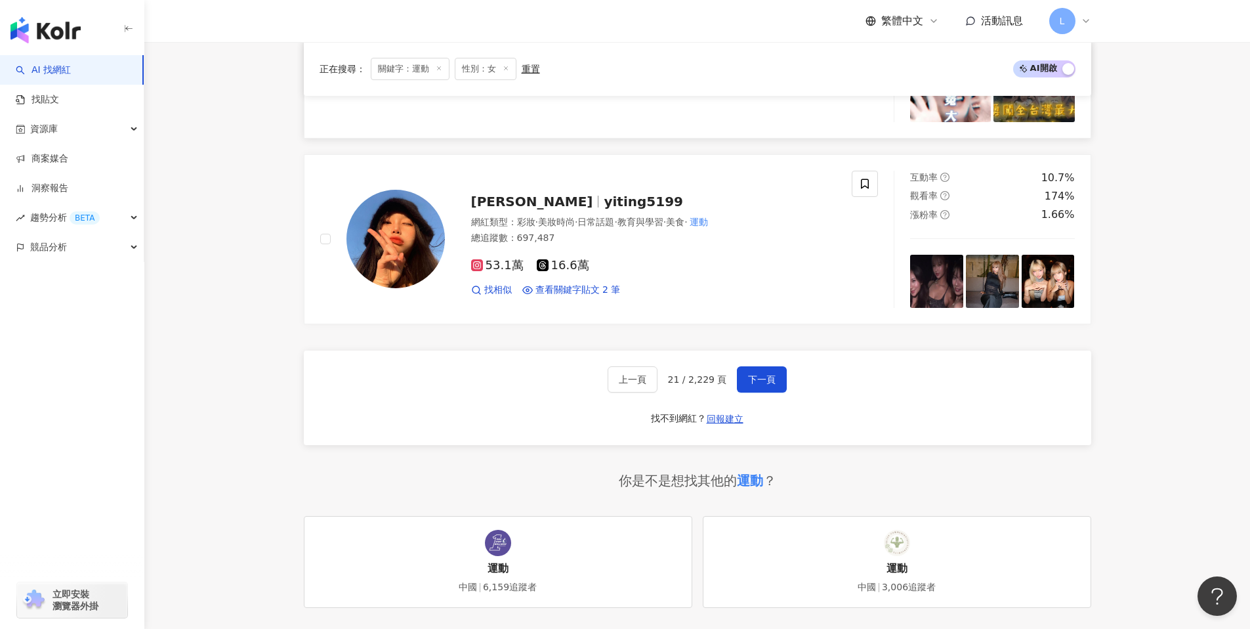
scroll to position [2508, 0]
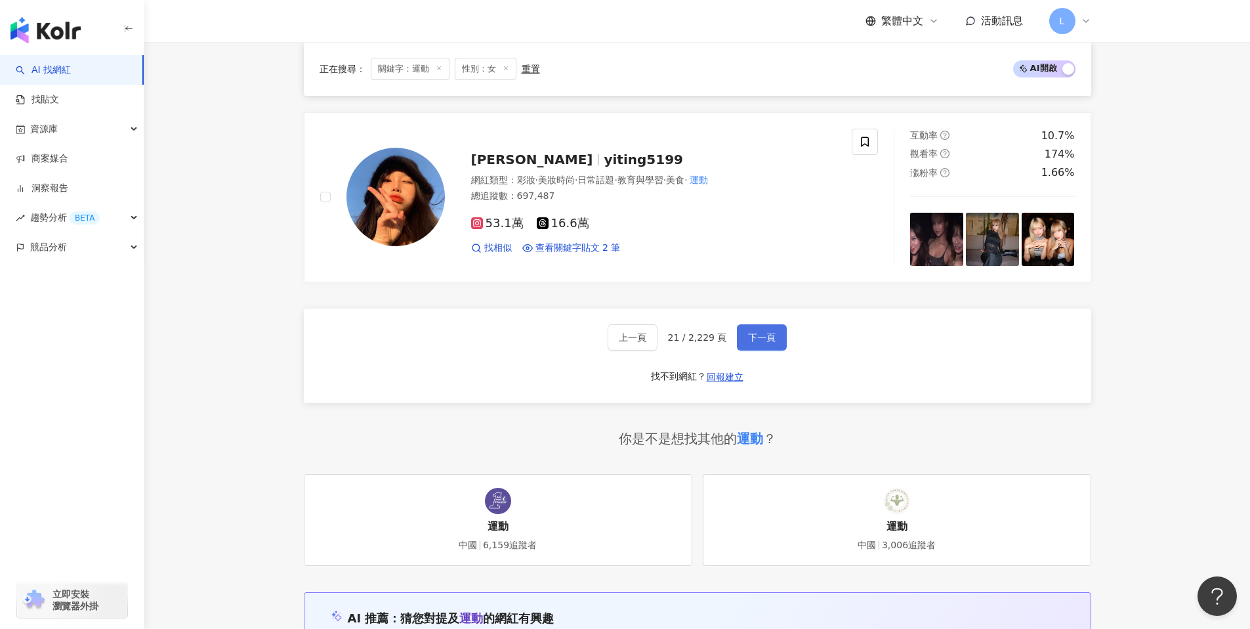
click at [774, 351] on button "下一頁" at bounding box center [762, 337] width 50 height 26
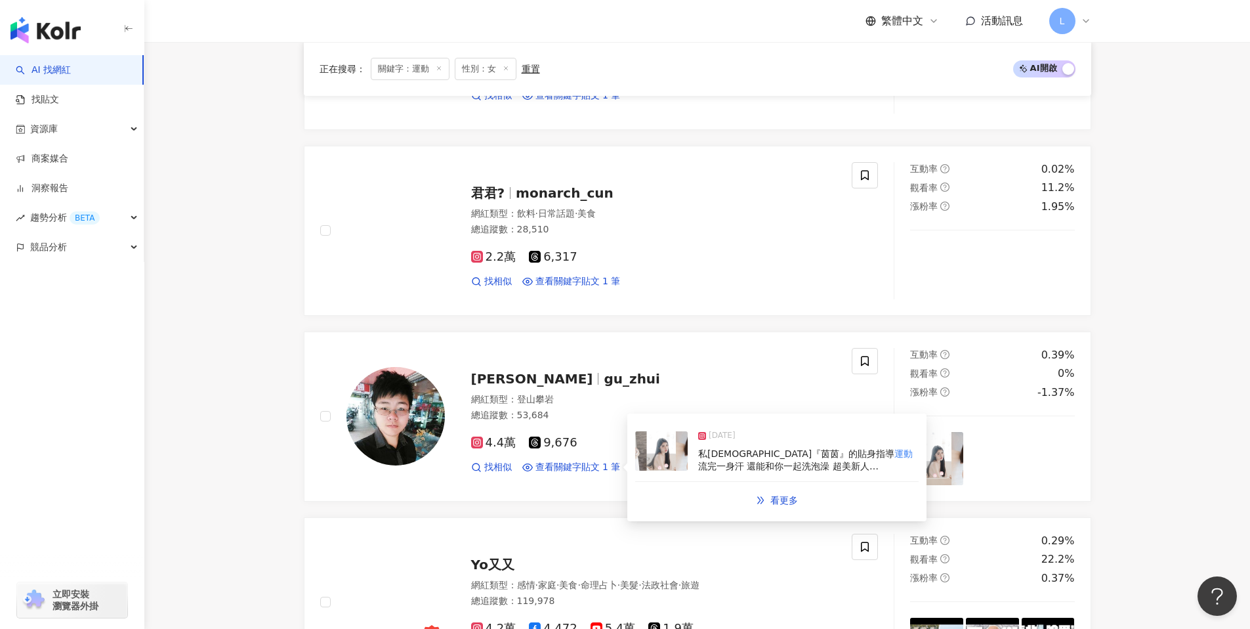
scroll to position [761, 0]
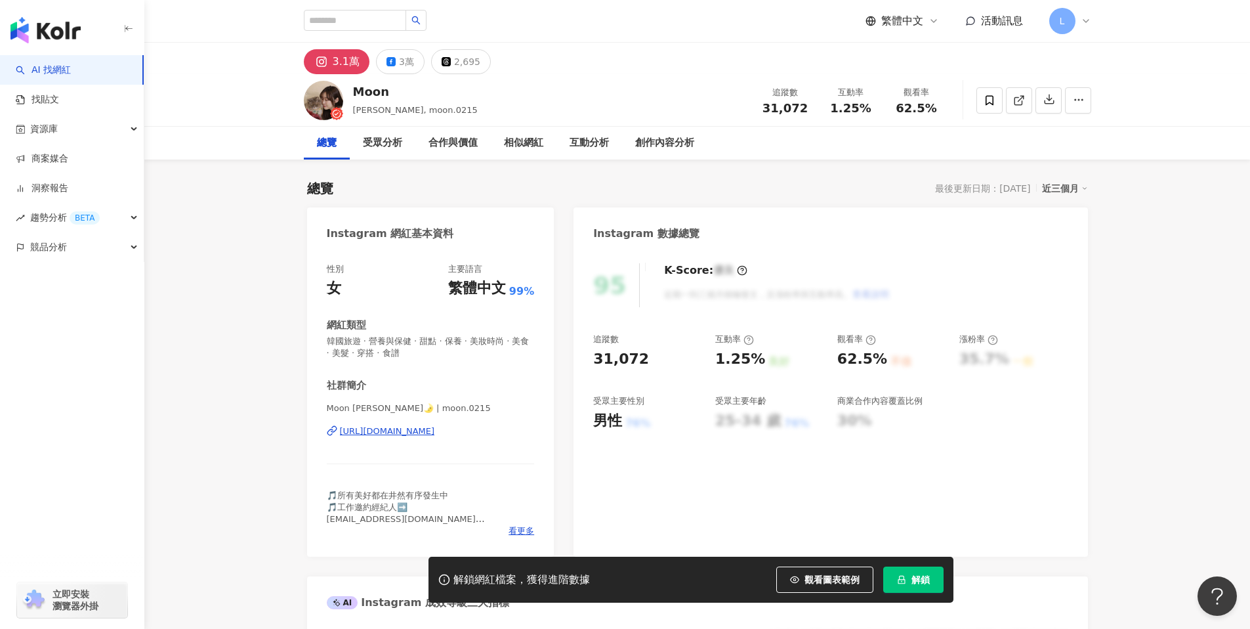
click at [423, 430] on div "[URL][DOMAIN_NAME]" at bounding box center [387, 431] width 95 height 12
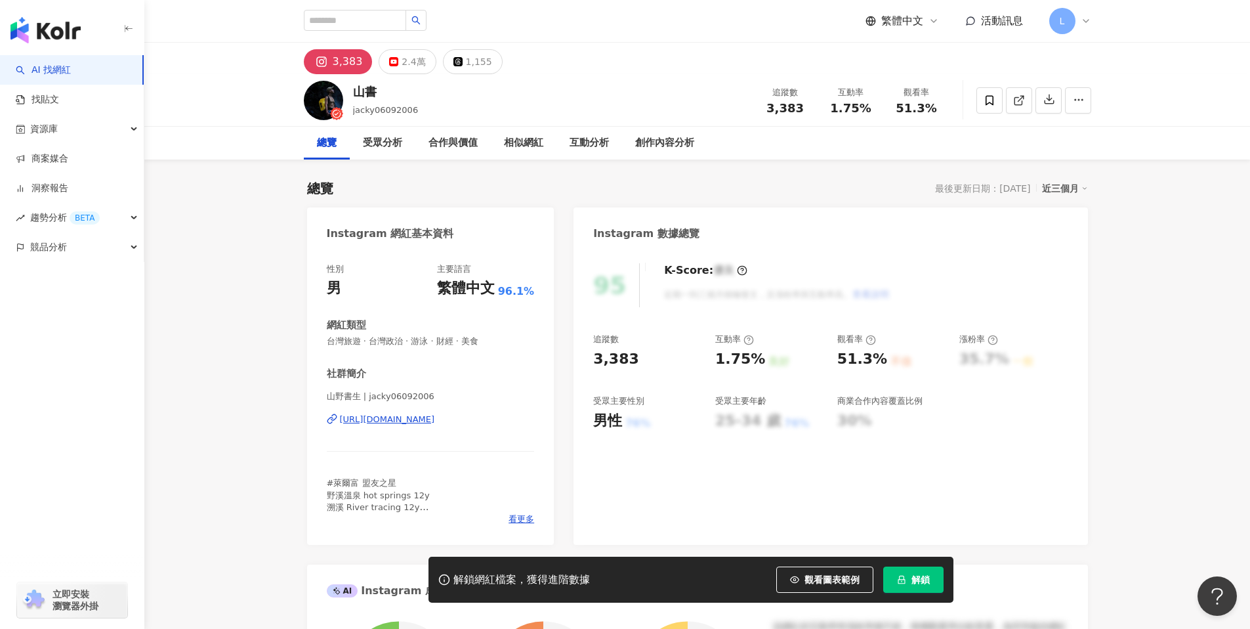
click at [424, 417] on div "https://www.instagram.com/jacky06092006/" at bounding box center [387, 420] width 95 height 12
click at [402, 70] on div "2.4萬" at bounding box center [414, 62] width 24 height 18
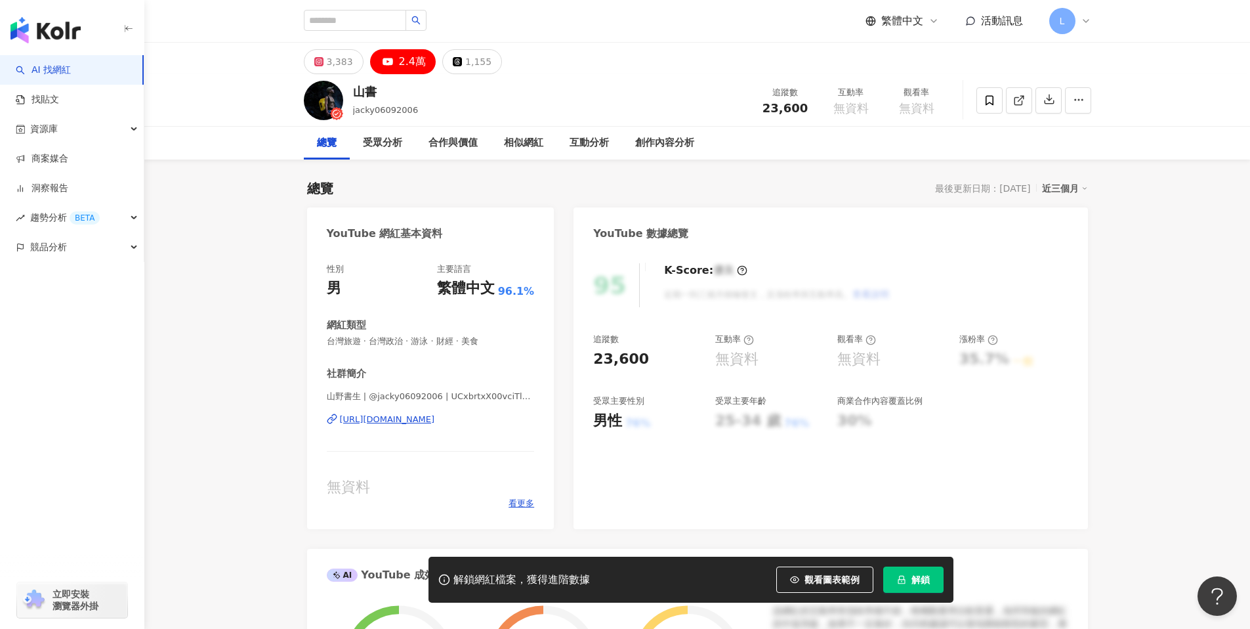
click at [423, 416] on div "https://www.youtube.com/channel/UCxbrtxX00vciTlunwNjJ8Xg" at bounding box center [387, 420] width 95 height 12
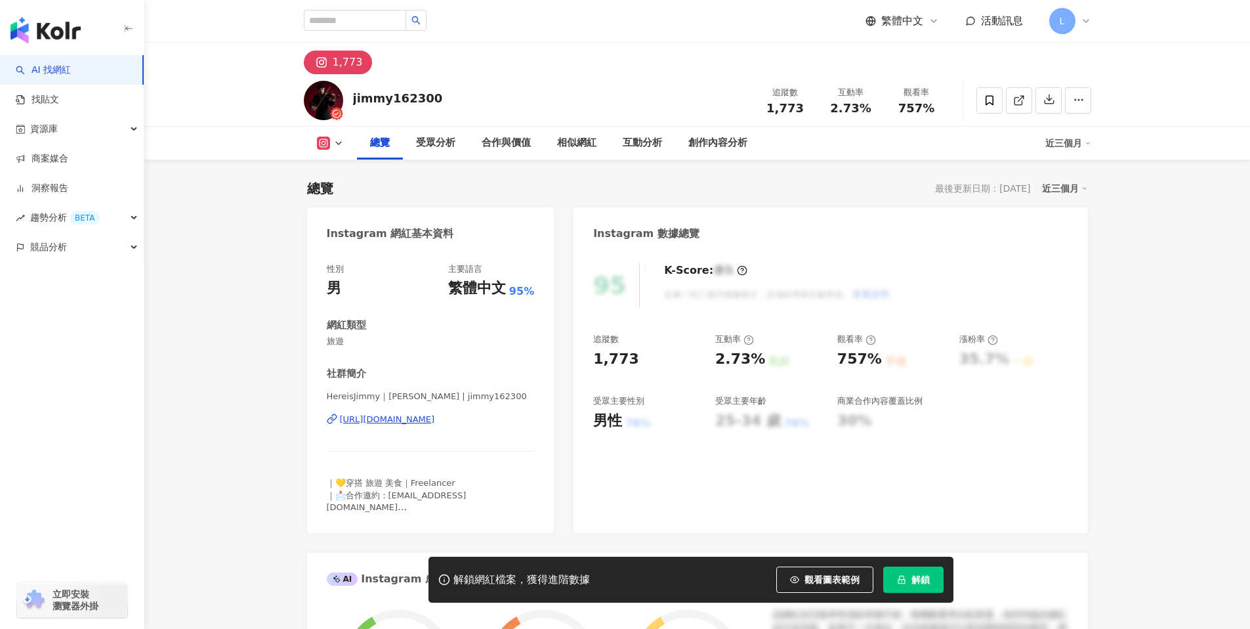
click at [435, 419] on div "[URL][DOMAIN_NAME]" at bounding box center [387, 420] width 95 height 12
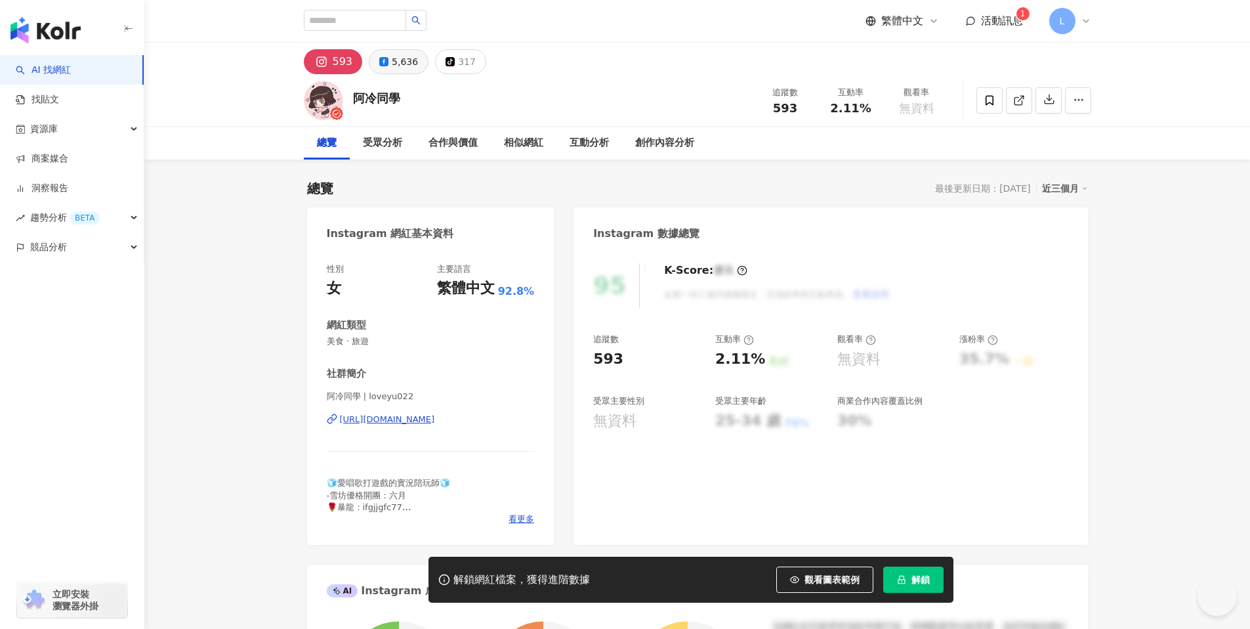
click at [393, 63] on div "5,636" at bounding box center [405, 62] width 26 height 18
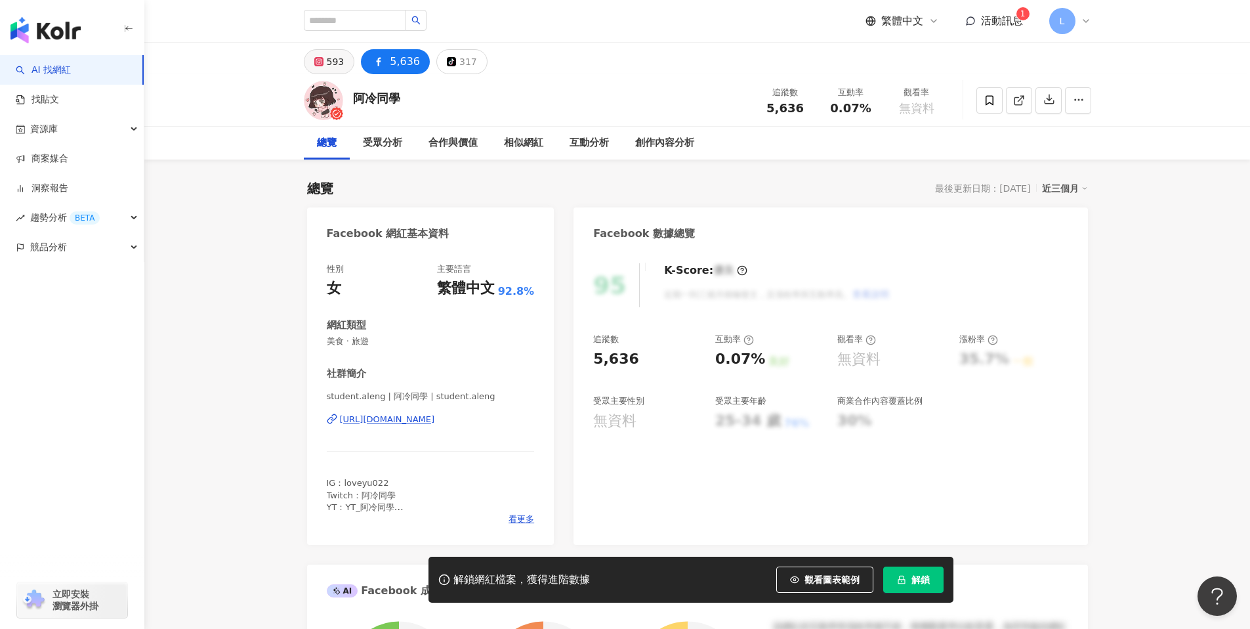
click at [324, 63] on button "593" at bounding box center [329, 61] width 51 height 25
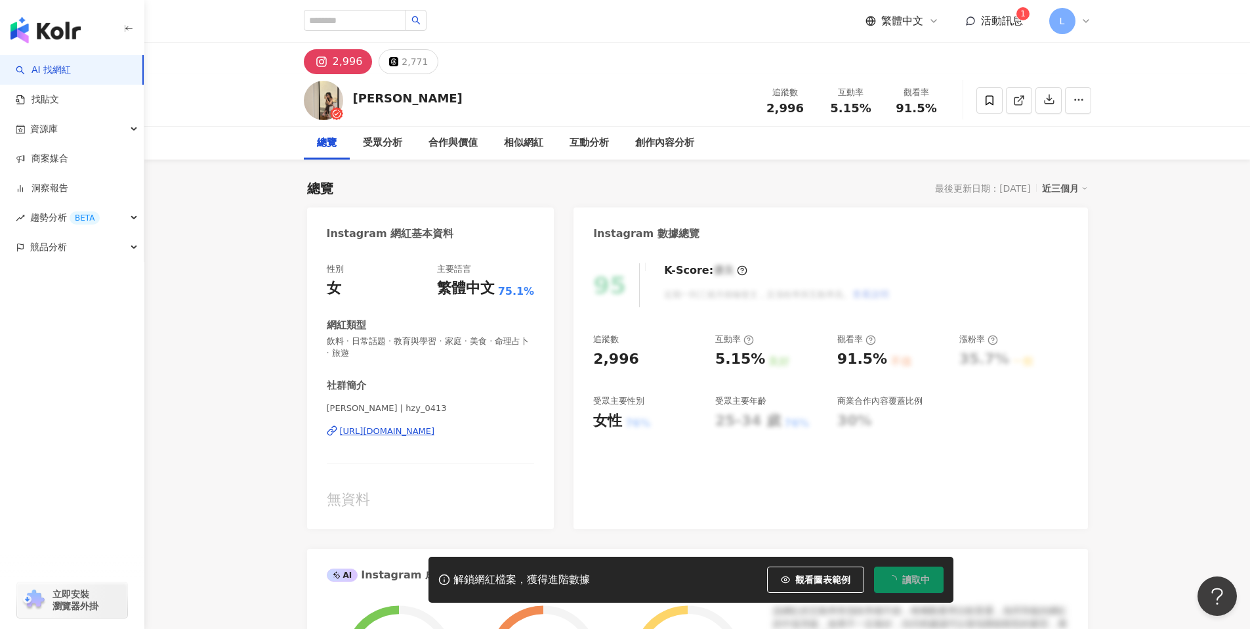
click at [435, 433] on div "[URL][DOMAIN_NAME]" at bounding box center [387, 431] width 95 height 12
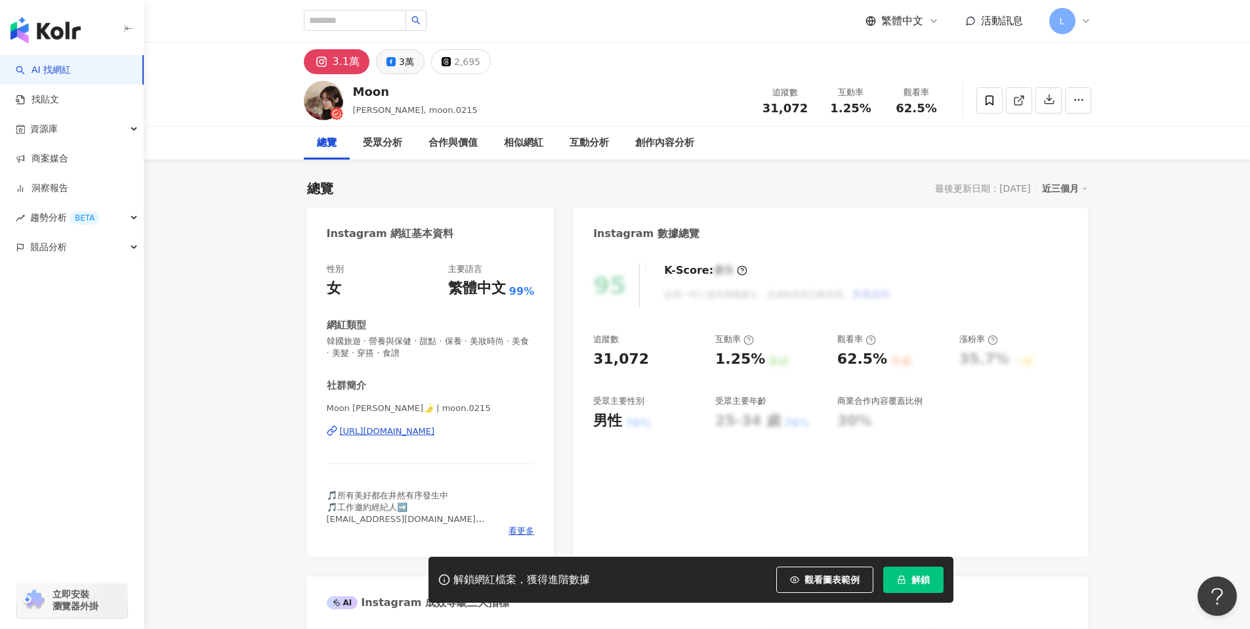
click at [416, 64] on button "3萬" at bounding box center [400, 61] width 49 height 25
click at [435, 432] on div "https://www.facebook.com/353960534708860" at bounding box center [387, 431] width 95 height 12
click at [331, 66] on div "3.1萬" at bounding box center [339, 62] width 24 height 18
click at [435, 437] on div "https://www.instagram.com/moon.0215/" at bounding box center [387, 431] width 95 height 12
click at [991, 28] on div "繁體中文 活動訊息 L" at bounding box center [979, 21] width 226 height 26
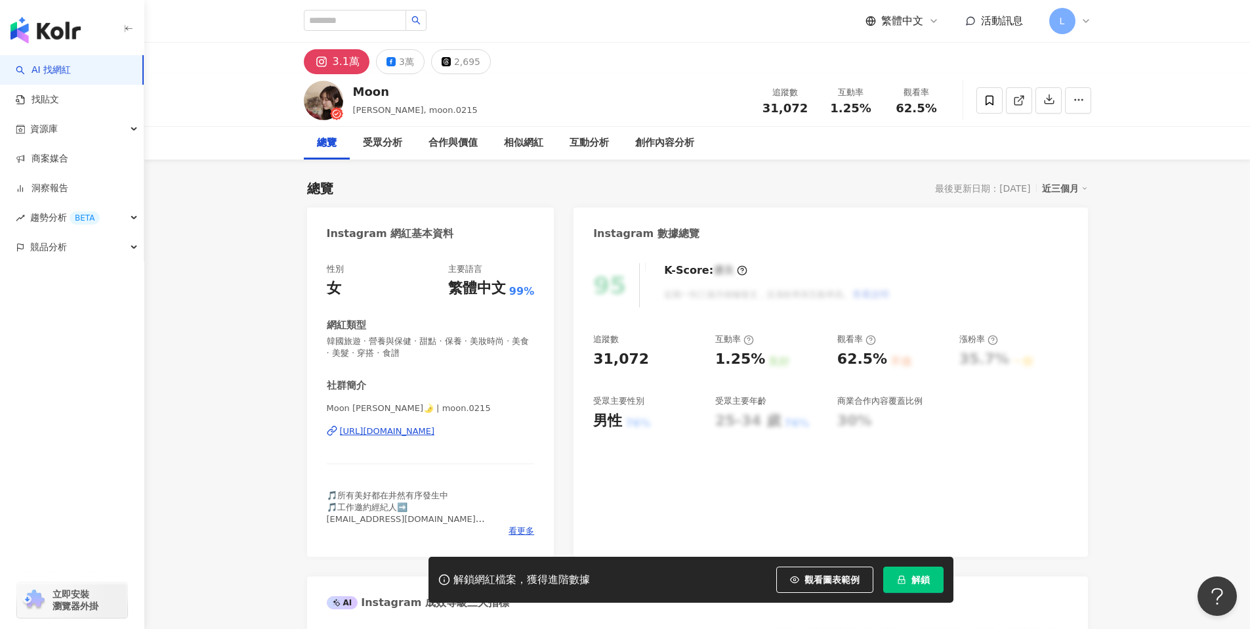
click at [991, 19] on span "活動訊息" at bounding box center [1002, 20] width 42 height 12
click at [985, 21] on span "活動訊息" at bounding box center [1002, 20] width 42 height 12
click at [1004, 22] on span "活動訊息" at bounding box center [1002, 20] width 42 height 12
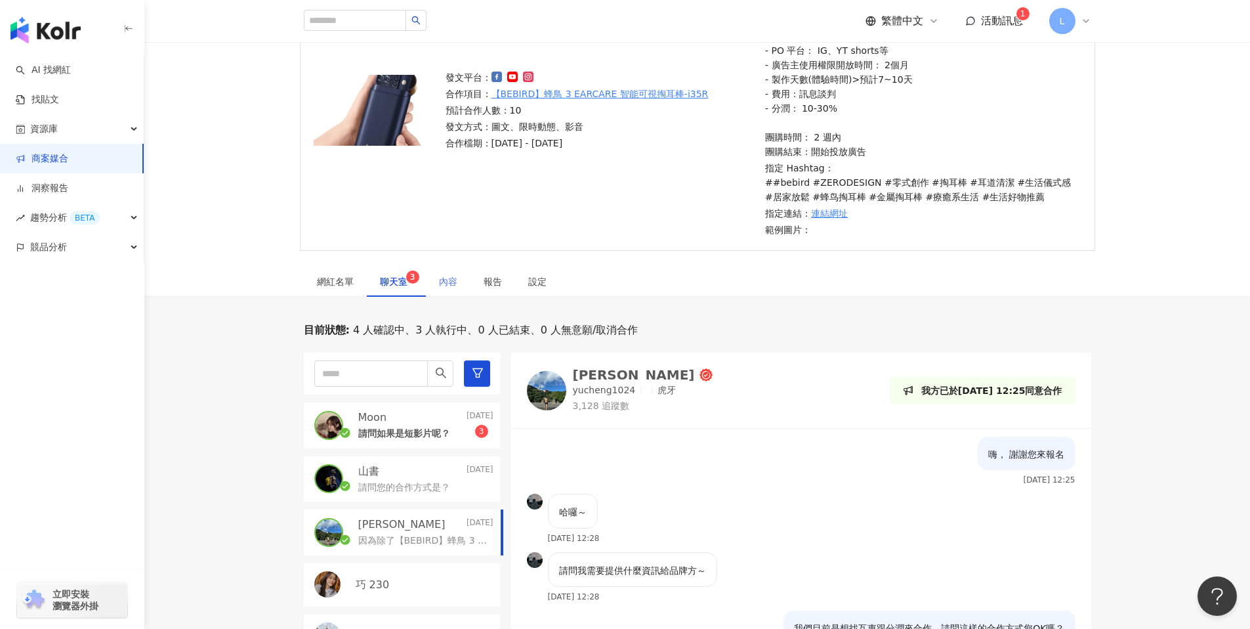
scroll to position [198, 0]
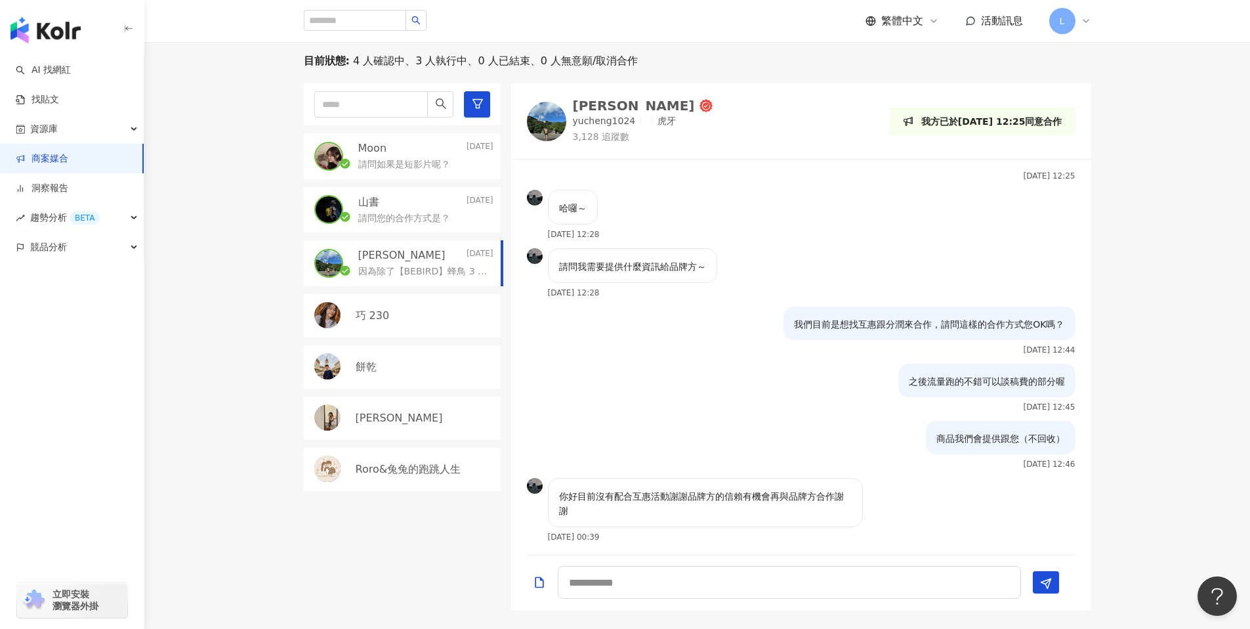
scroll to position [102, 0]
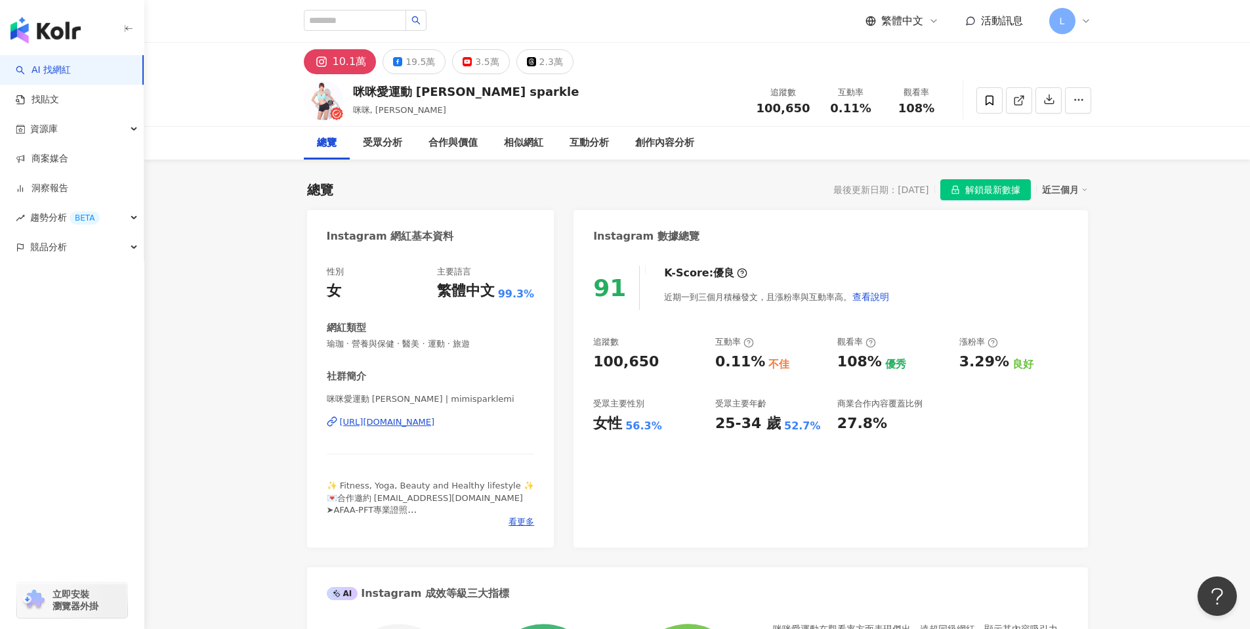
click at [435, 419] on div "[URL][DOMAIN_NAME]" at bounding box center [387, 422] width 95 height 12
click at [433, 61] on button "19.5萬" at bounding box center [414, 61] width 63 height 25
click at [475, 72] on button "3.5萬" at bounding box center [480, 61] width 57 height 25
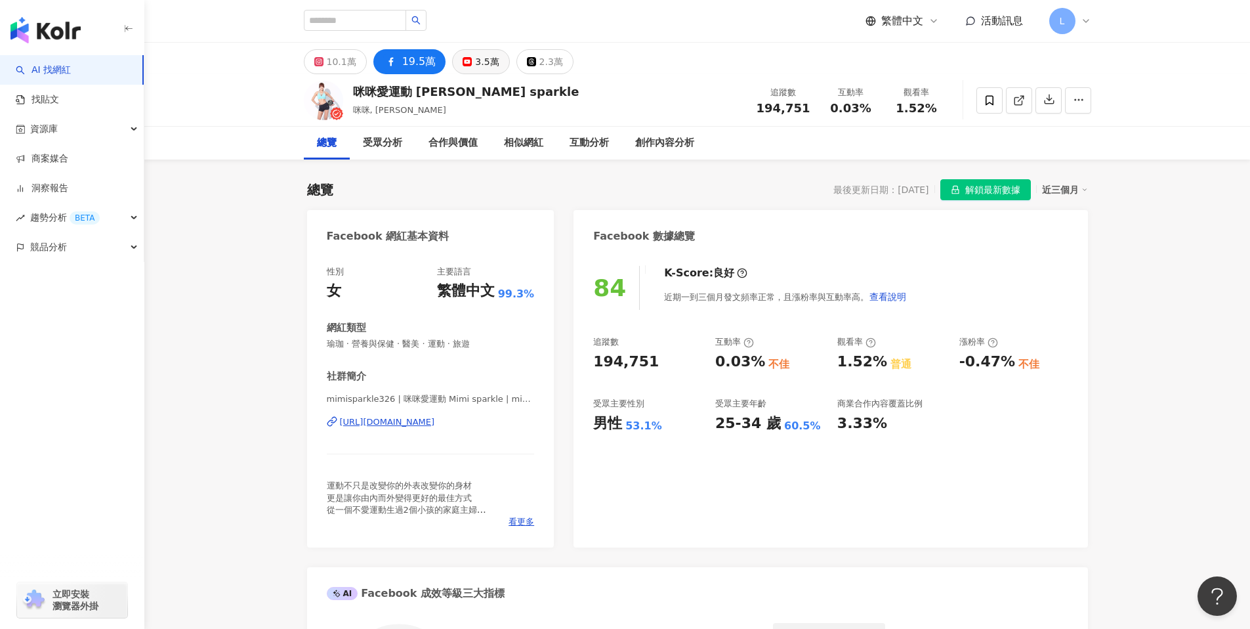
click at [478, 57] on div "3.5萬" at bounding box center [487, 62] width 24 height 18
click at [479, 61] on div "3.5萬" at bounding box center [487, 62] width 24 height 18
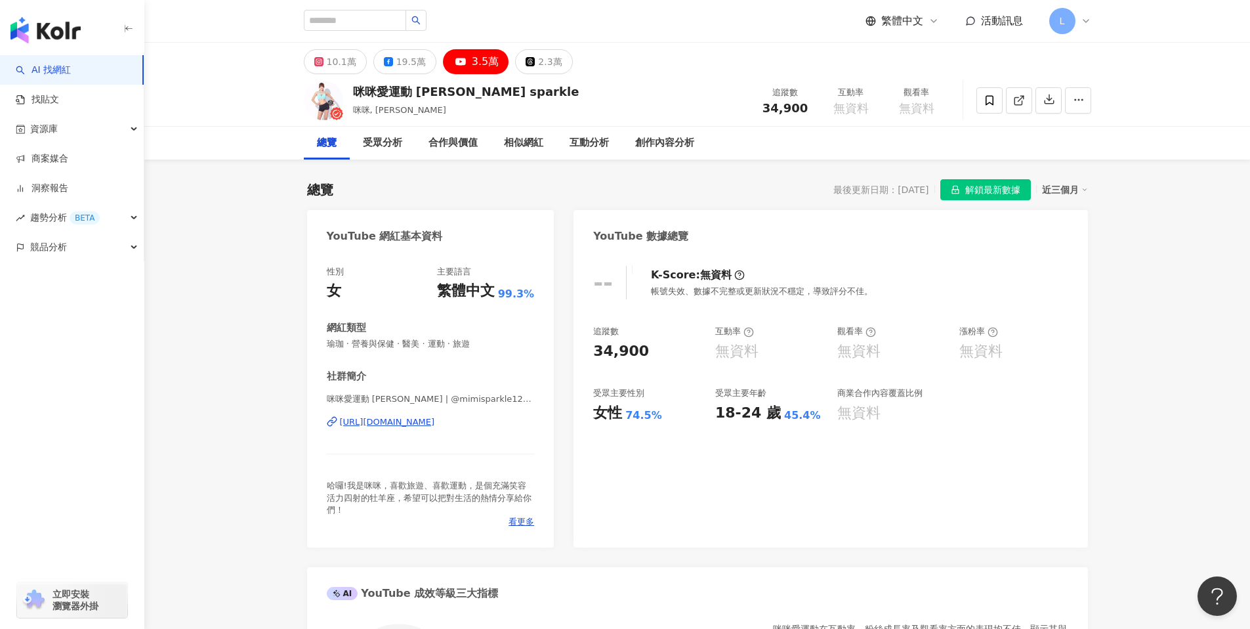
click at [423, 423] on div "https://www.youtube.com/channel/UCPqcD4WyybVEtAxaog9FiDQ" at bounding box center [387, 422] width 95 height 12
click at [396, 54] on div "19.5萬" at bounding box center [411, 62] width 30 height 18
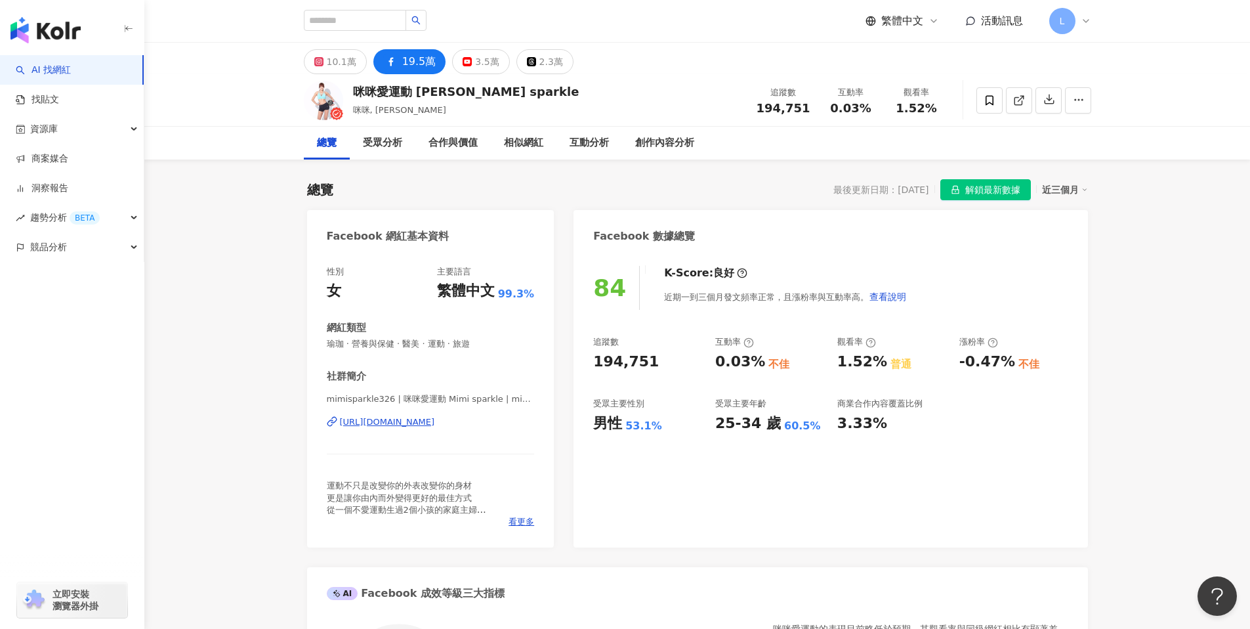
click at [407, 424] on div "https://www.facebook.com/1003671903044559" at bounding box center [387, 422] width 95 height 12
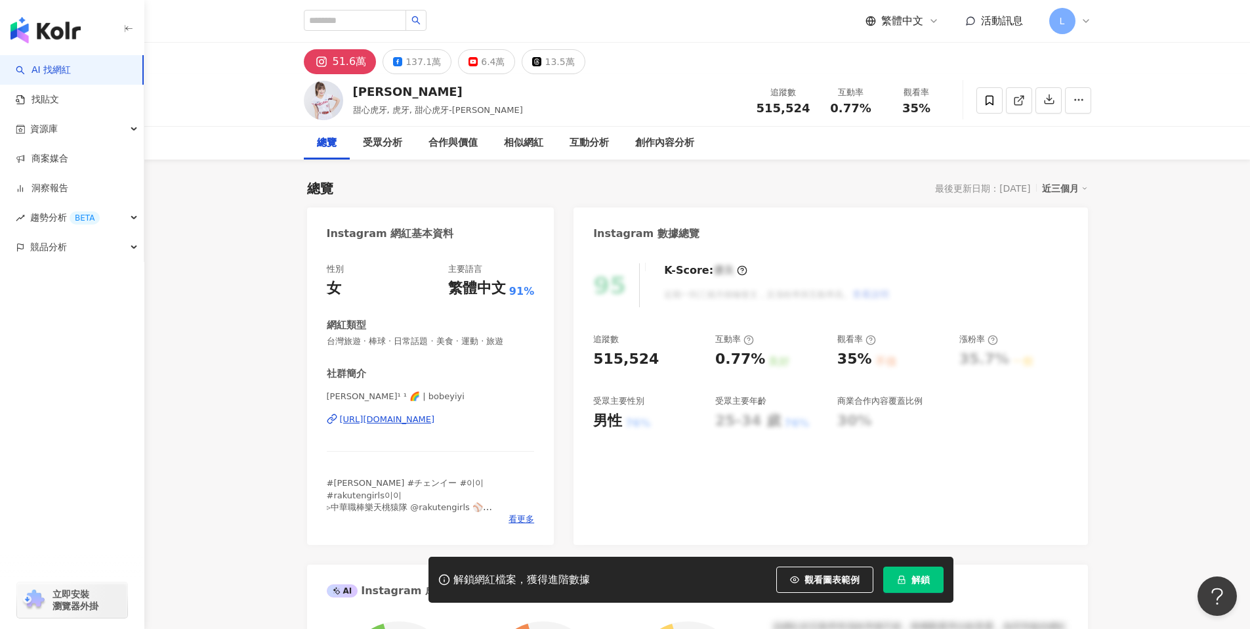
scroll to position [3, 0]
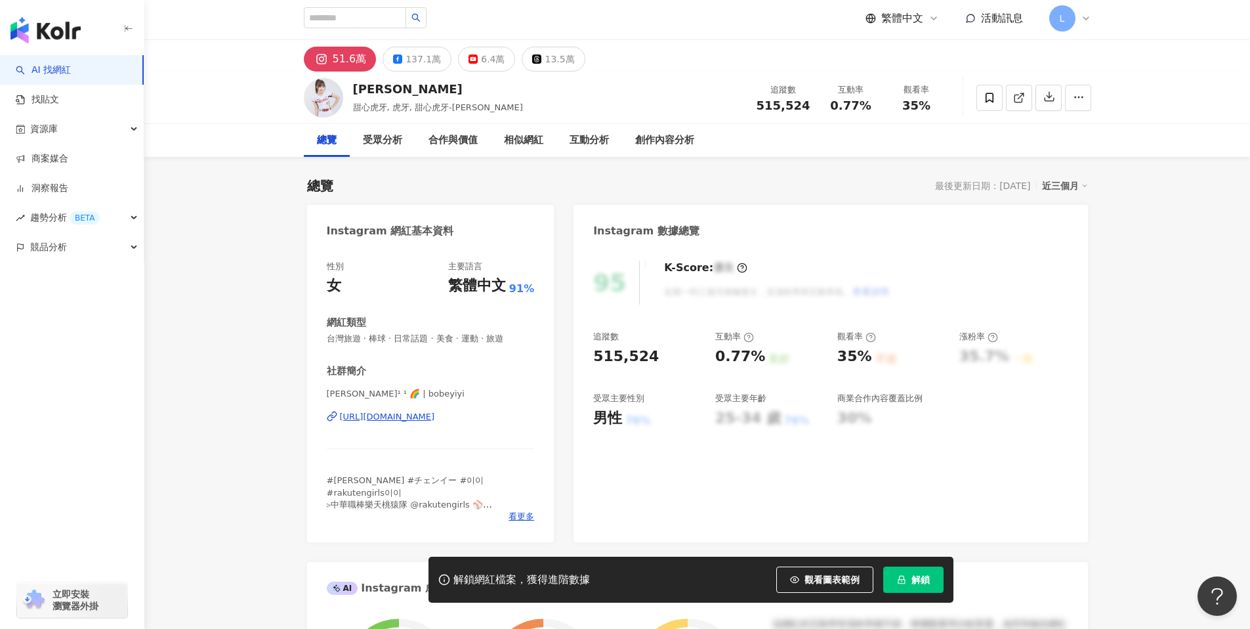
click at [412, 414] on div "https://www.instagram.com/bobeyiyi/" at bounding box center [387, 417] width 95 height 12
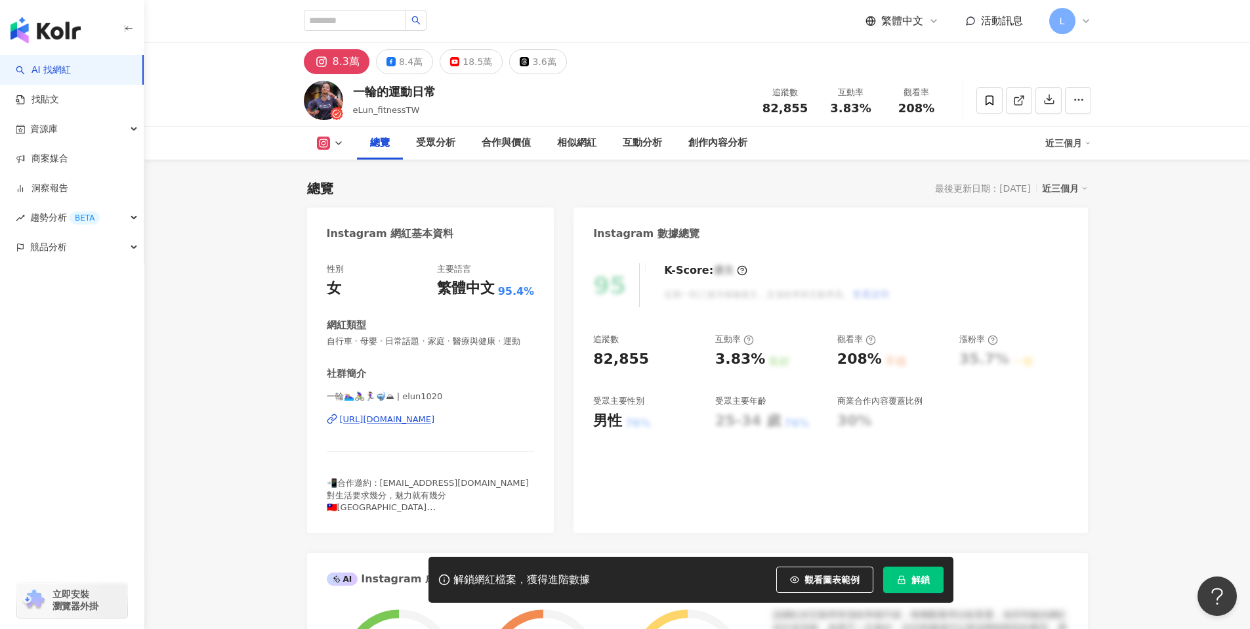
click at [416, 416] on div "https://www.instagram.com/elun1020/" at bounding box center [387, 420] width 95 height 12
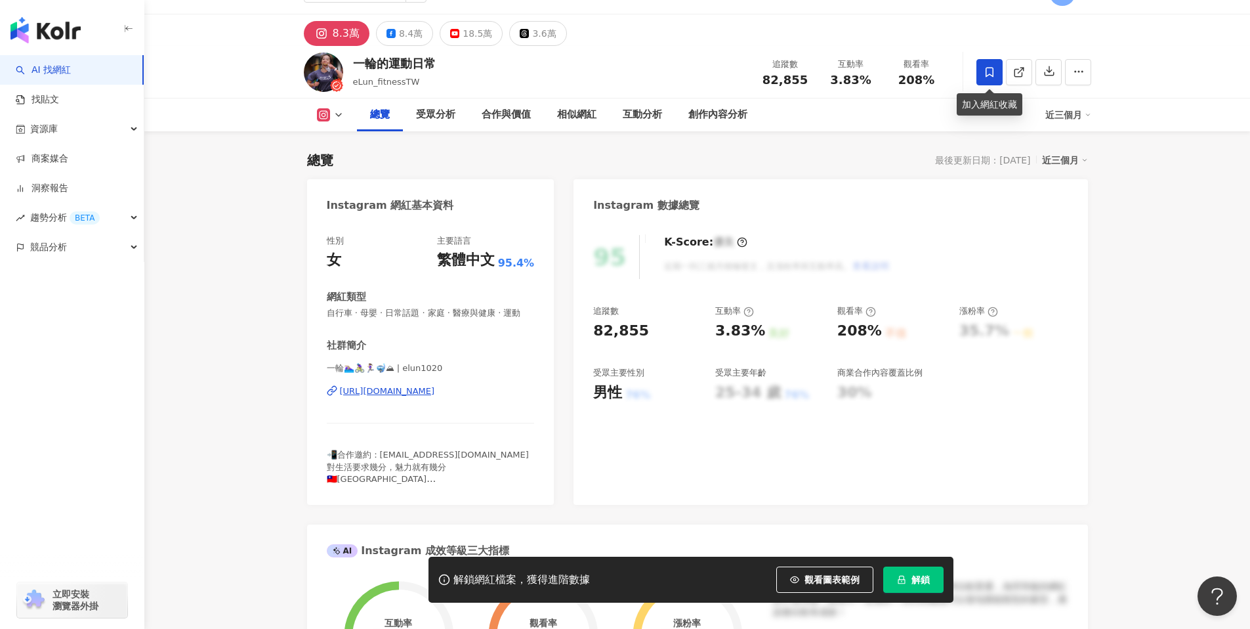
click at [995, 71] on icon at bounding box center [990, 72] width 12 height 12
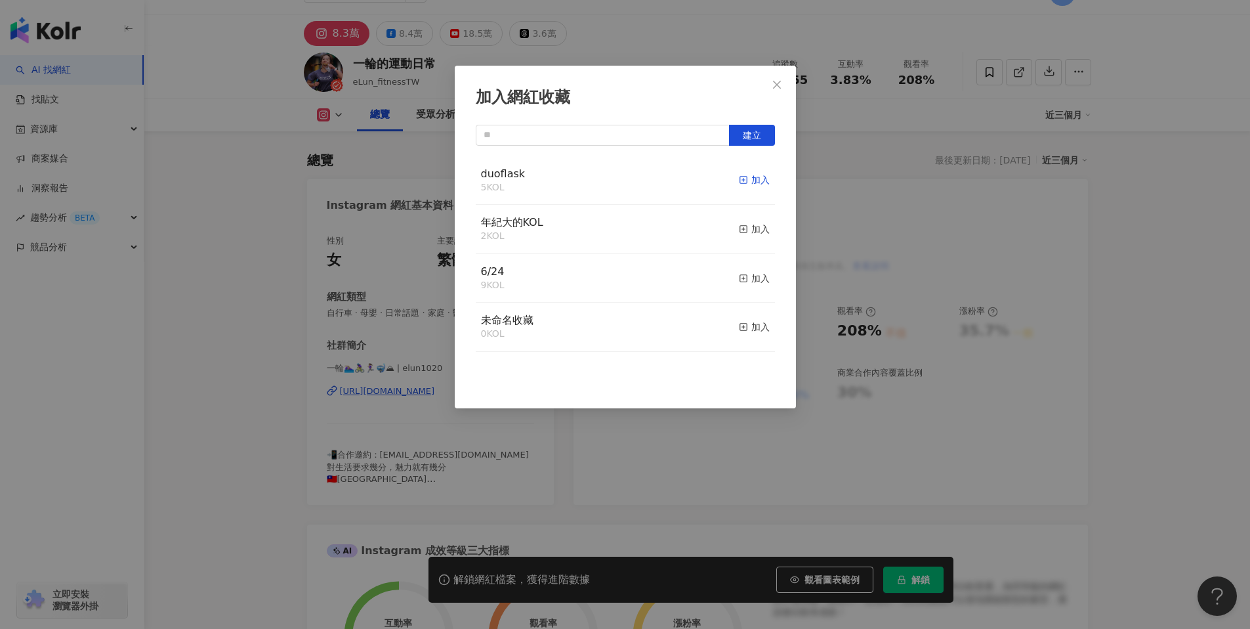
click at [739, 184] on icon "button" at bounding box center [743, 179] width 9 height 9
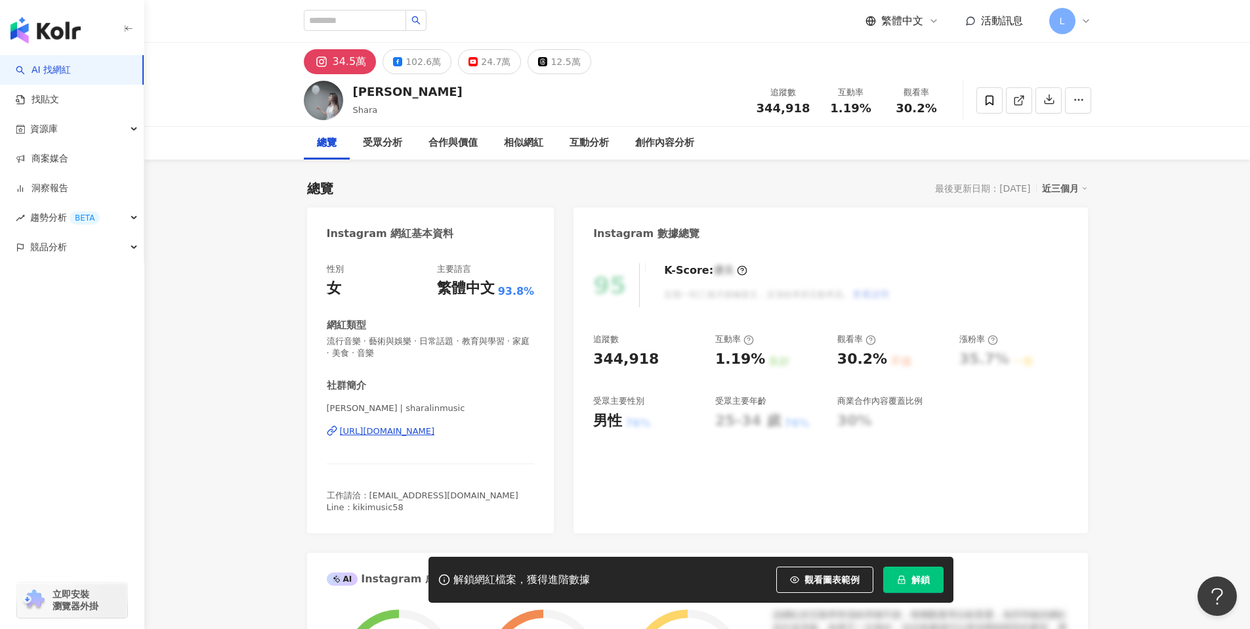
click at [435, 427] on div "[URL][DOMAIN_NAME]" at bounding box center [387, 431] width 95 height 12
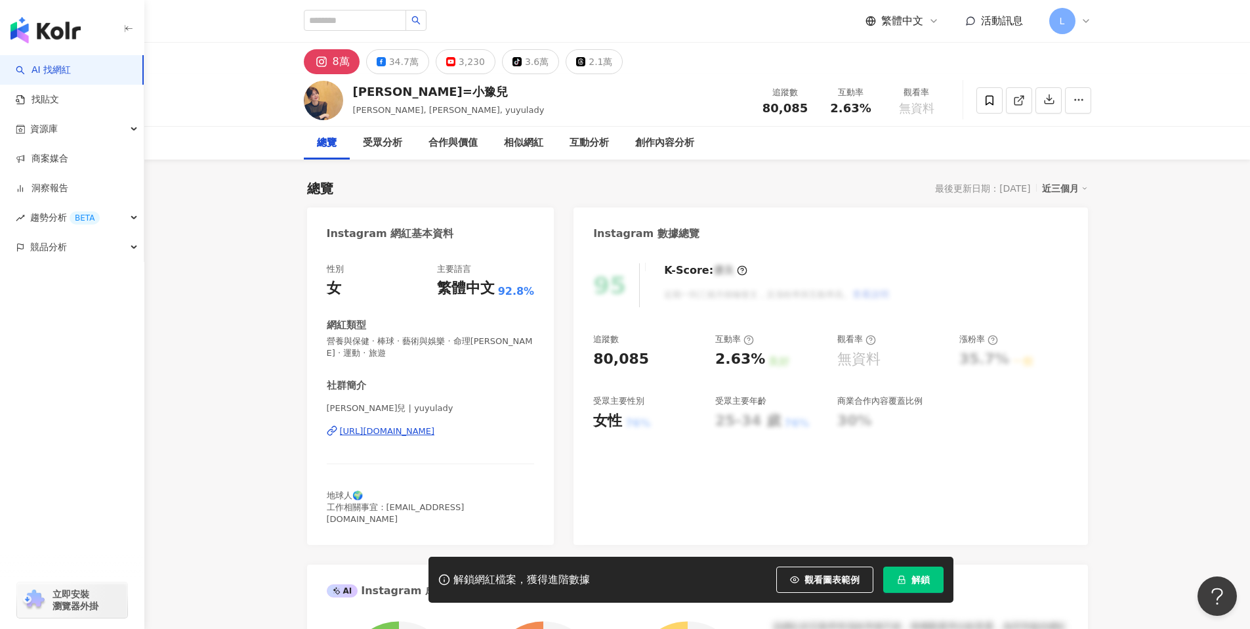
click at [435, 432] on div "[URL][DOMAIN_NAME]" at bounding box center [387, 431] width 95 height 12
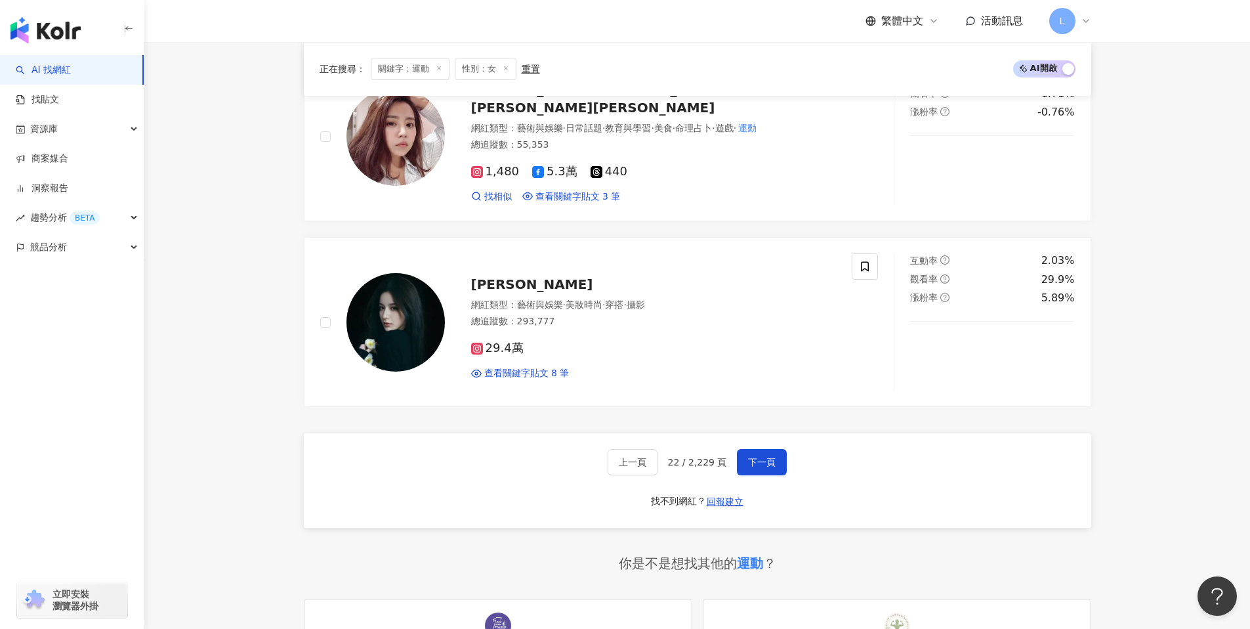
scroll to position [2427, 0]
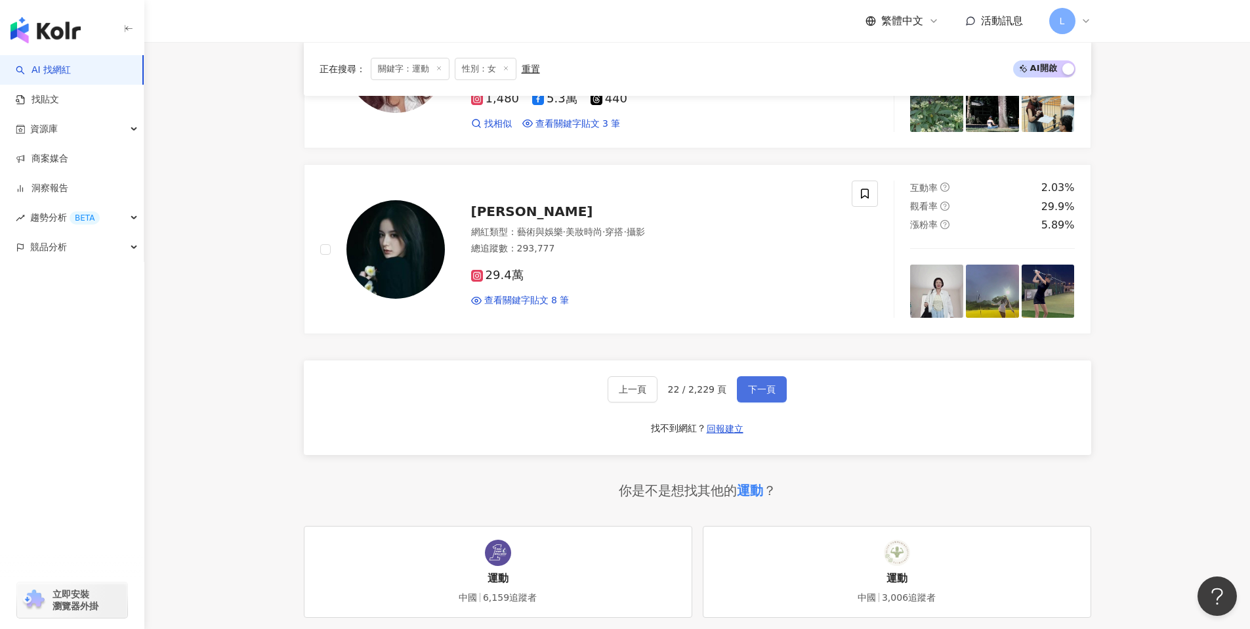
click at [749, 376] on button "下一頁" at bounding box center [762, 389] width 50 height 26
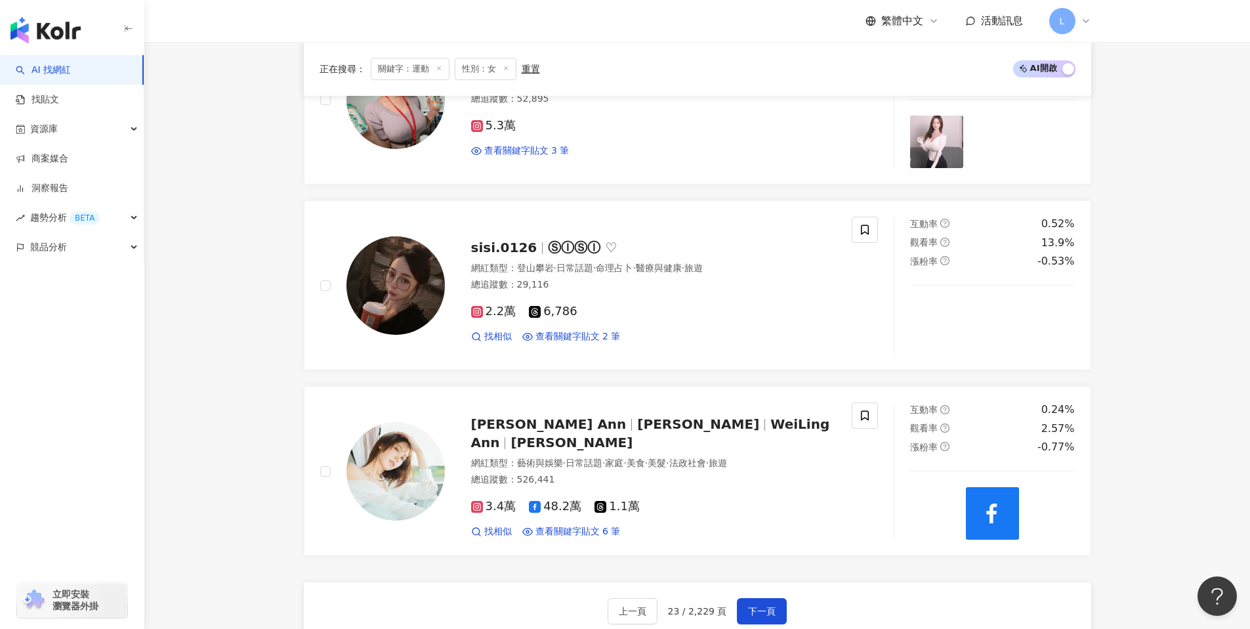
scroll to position [2255, 0]
